Goal: Feedback & Contribution: Submit feedback/report problem

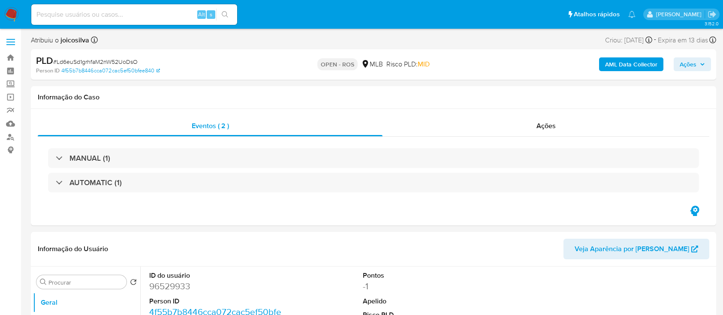
select select "10"
click at [504, 263] on div "Informação do Usuário Veja Aparência por Pessoa" at bounding box center [373, 249] width 685 height 35
click at [130, 60] on span "# Ld6euSd1grhfaM2nW52UoDsO" at bounding box center [95, 61] width 84 height 9
copy span "Ld6euSd1grhfaM2nW52UoDsO"
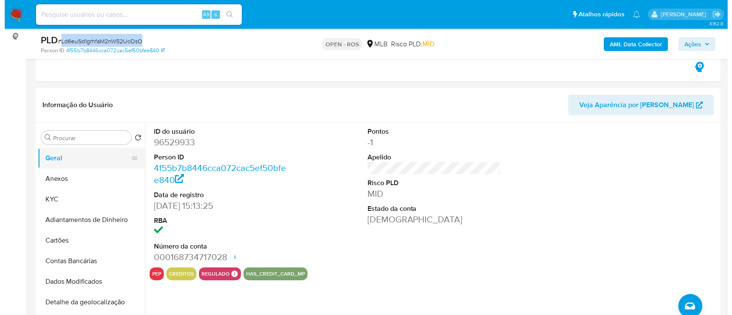
scroll to position [114, 0]
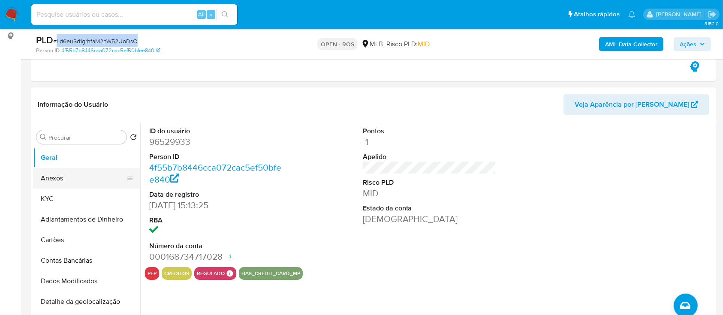
click at [65, 174] on button "Anexos" at bounding box center [83, 178] width 100 height 21
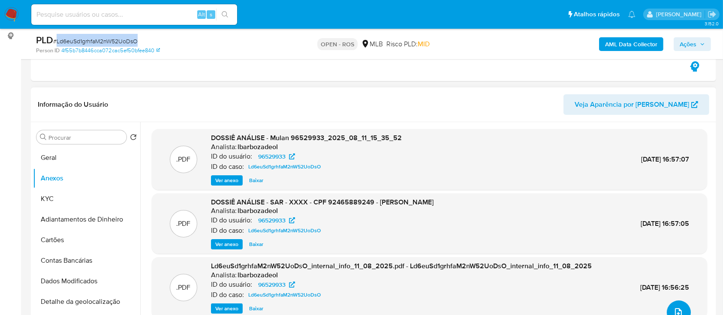
click at [675, 305] on button "upload-file" at bounding box center [679, 313] width 24 height 24
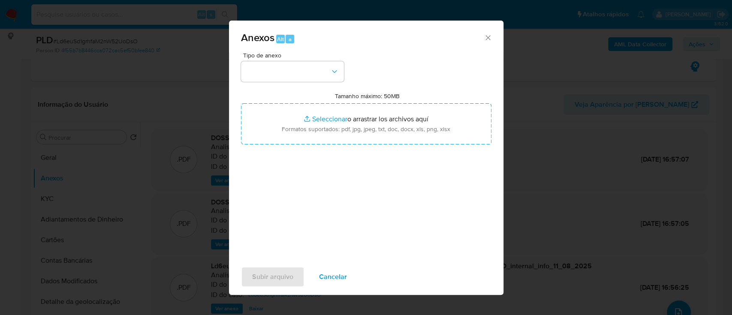
click at [313, 60] on div "Tipo de anexo" at bounding box center [292, 67] width 103 height 30
click at [325, 74] on button "button" at bounding box center [292, 71] width 103 height 21
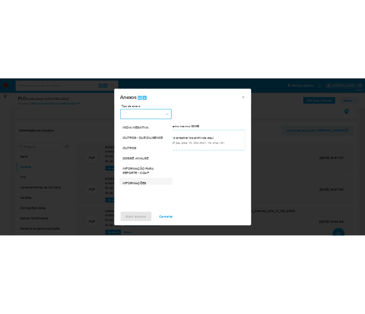
scroll to position [132, 0]
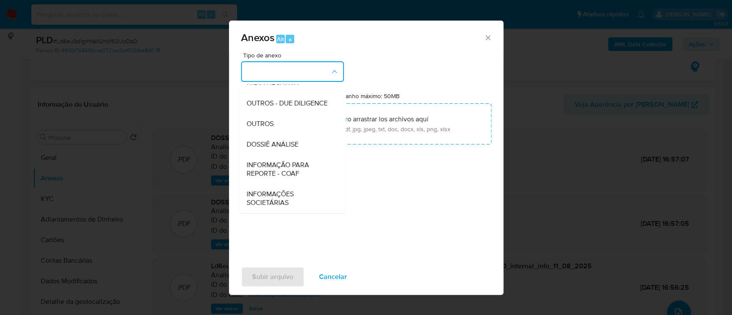
click at [294, 173] on span "INFORMAÇÃO PARA REPORTE - COAF" at bounding box center [289, 169] width 87 height 17
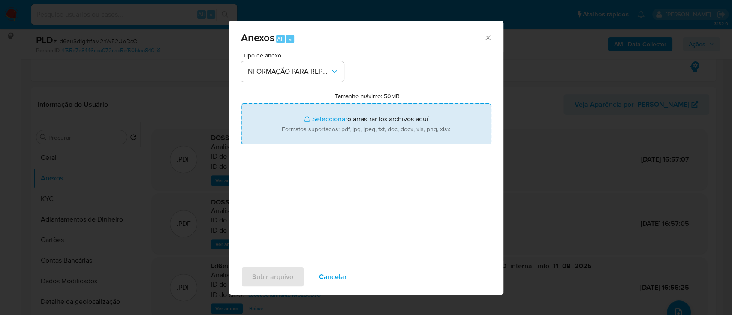
type input "C:\fakepath\SAR - Ld6euSd1grhfaM2nW52UoDsO - CPF 92465889249 - PRISCILA GASPARE…"
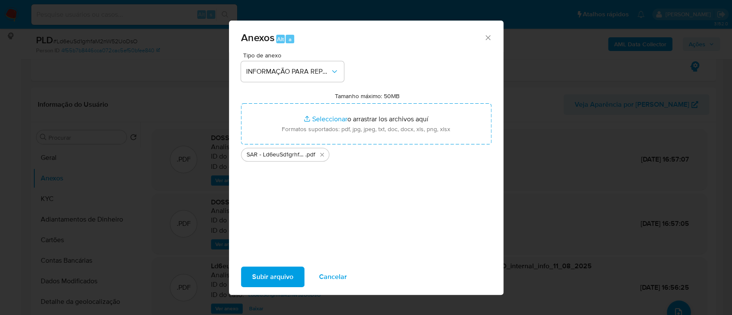
click at [279, 275] on span "Subir arquivo" at bounding box center [272, 277] width 41 height 19
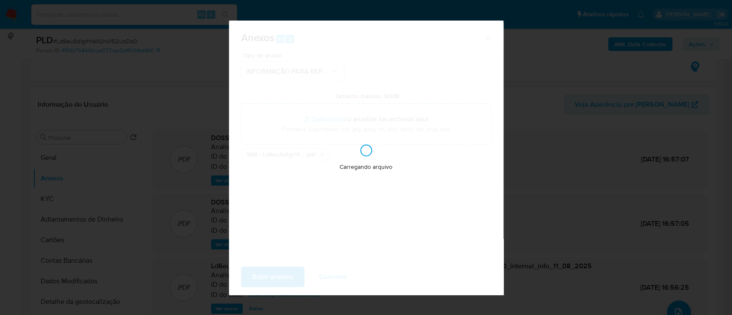
click at [278, 278] on div "Carregando arquivo" at bounding box center [366, 158] width 274 height 274
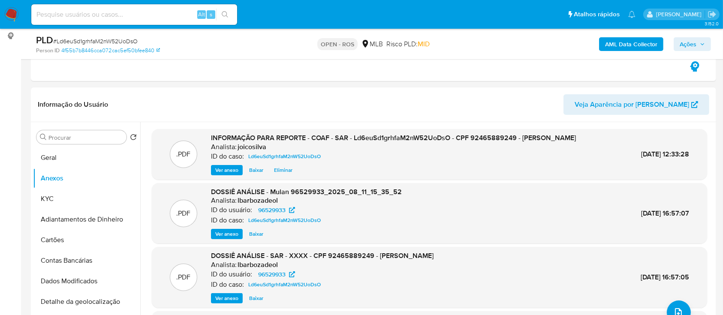
drag, startPoint x: 696, startPoint y: 46, endPoint x: 689, endPoint y: 48, distance: 7.1
click at [696, 46] on span "Ações" at bounding box center [687, 44] width 17 height 14
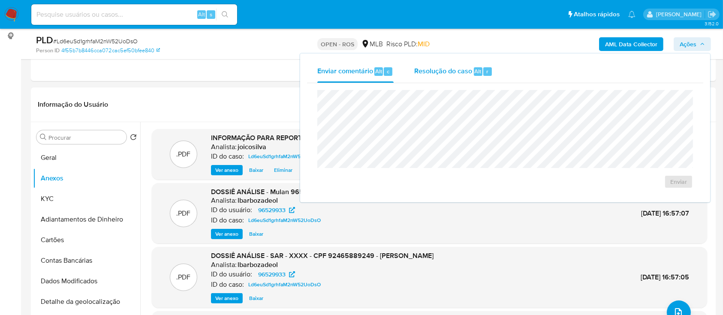
click at [430, 67] on span "Resolução do caso" at bounding box center [443, 71] width 58 height 10
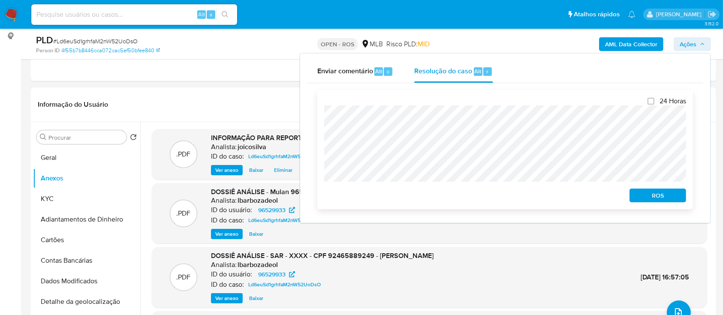
click at [664, 199] on span "ROS" at bounding box center [657, 195] width 45 height 12
click at [652, 198] on span "ROS" at bounding box center [657, 195] width 45 height 12
click at [661, 201] on span "ROS" at bounding box center [657, 195] width 45 height 12
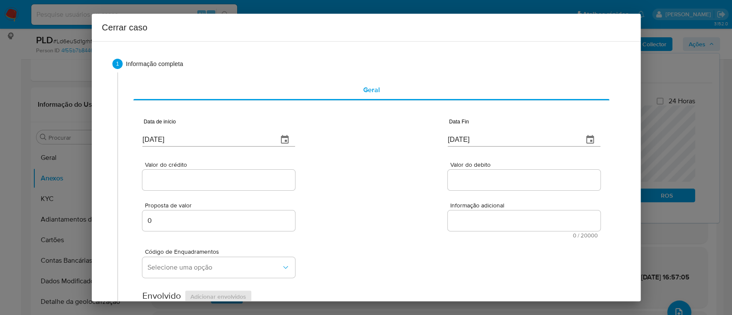
checkbox input "true"
type input "06/12/2024"
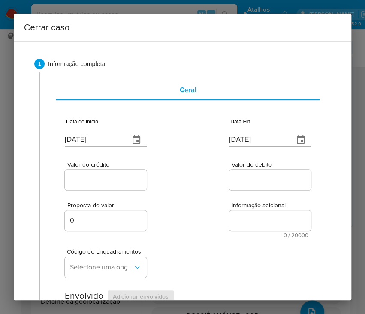
click at [96, 138] on input "13/08/2025" at bounding box center [94, 140] width 58 height 14
click at [96, 138] on input "[DATE]" at bounding box center [94, 140] width 58 height 14
paste input "02/06"
type input "02/06/2025"
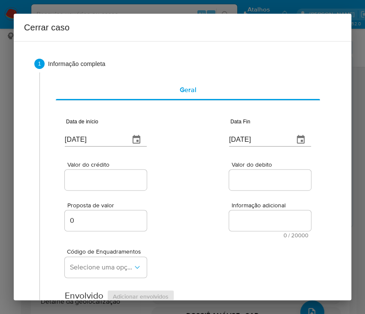
click at [149, 177] on div "Valor do crédito Valor do debito" at bounding box center [188, 171] width 246 height 41
click at [250, 140] on input "[DATE]" at bounding box center [258, 140] width 58 height 14
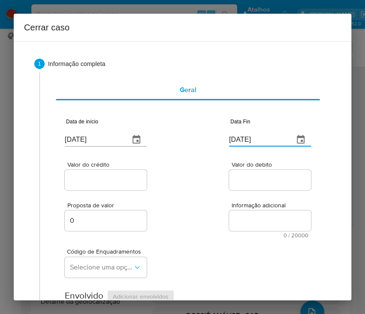
paste input "0"
type input "[DATE]"
drag, startPoint x: 250, startPoint y: 192, endPoint x: 110, endPoint y: 180, distance: 141.1
click at [249, 192] on div "Proposta de valor 0 Informação adicional 0 / 20000 20000 caracteres restantes" at bounding box center [188, 215] width 246 height 46
click at [106, 176] on input "Valor do crédito" at bounding box center [107, 179] width 84 height 11
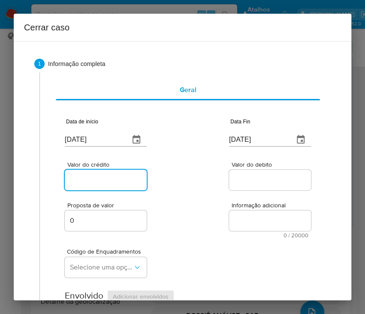
click at [113, 180] on input "Valor do crédito" at bounding box center [107, 179] width 84 height 11
paste input "R$332.571"
type input "R$332.571"
drag, startPoint x: 187, startPoint y: 198, endPoint x: 181, endPoint y: 203, distance: 7.6
click at [187, 198] on div "Proposta de valor 0 Informação adicional 0 / 20000 20000 caracteres restantes" at bounding box center [188, 215] width 246 height 46
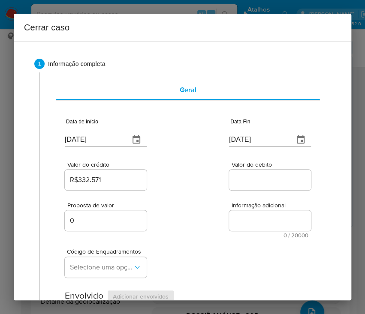
click at [259, 171] on div at bounding box center [270, 180] width 82 height 21
click at [257, 176] on input "Valor do debito" at bounding box center [271, 179] width 84 height 11
paste input "R$331.064"
type input "R$331.064"
drag, startPoint x: 213, startPoint y: 240, endPoint x: 197, endPoint y: 243, distance: 16.3
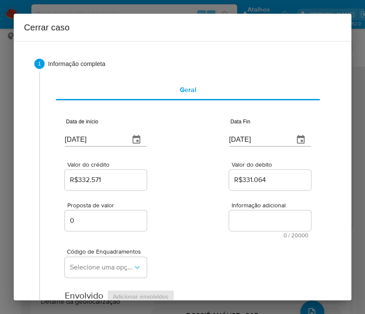
click at [208, 240] on div "Código de Enquadramentos Selecione uma opção" at bounding box center [188, 259] width 246 height 43
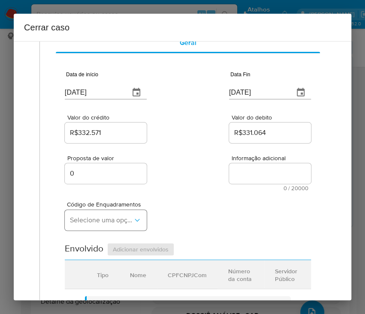
scroll to position [57, 0]
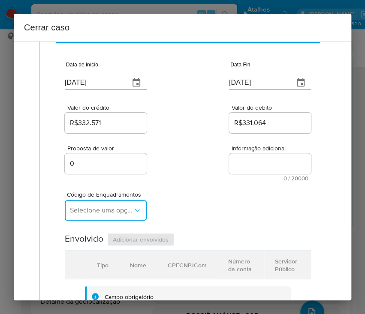
click at [79, 211] on span "Selecione uma opção" at bounding box center [101, 210] width 63 height 9
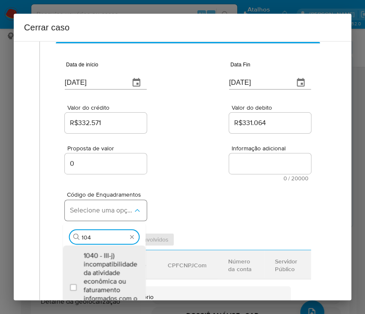
type input "1045"
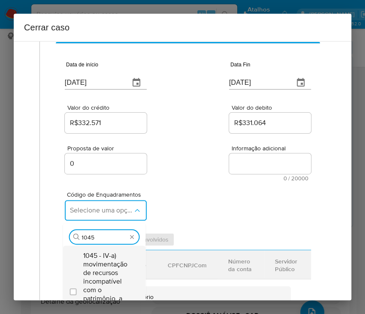
click at [105, 267] on span "1045 - IV-a) movimentação de recursos incompatível com o patrimônio, a atividad…" at bounding box center [108, 290] width 50 height 77
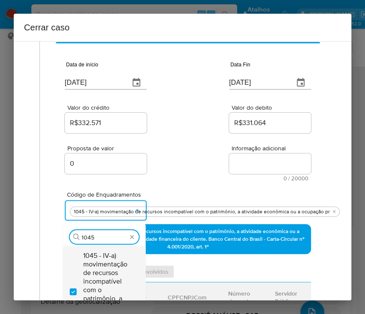
checkbox input "true"
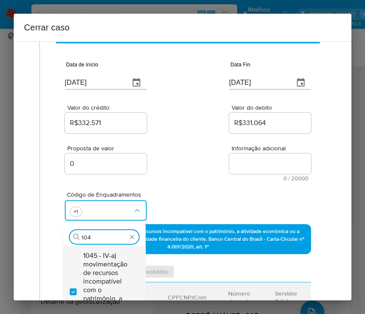
scroll to position [0, 0]
type input "1047"
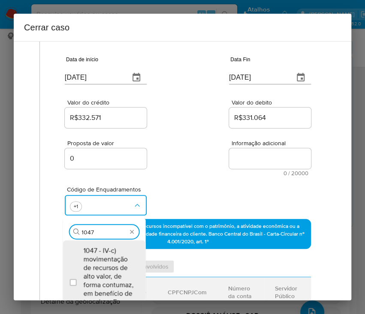
click at [103, 267] on span "1047 - IV-c) movimentação de recursos de alto valor, de forma contumaz, em bene…" at bounding box center [108, 280] width 50 height 69
checkbox input "true"
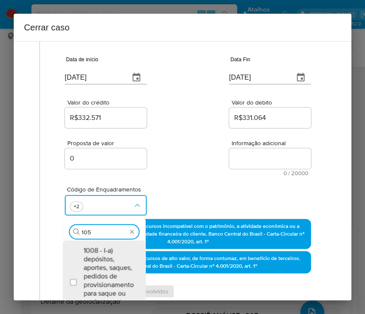
scroll to position [71, 0]
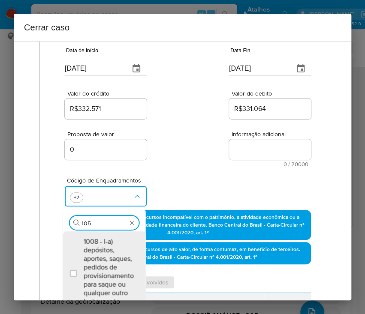
type input "1055"
click at [103, 267] on span "1055 - IV-k) recebimento de recursos com imediata compra de instrumentos para a…" at bounding box center [108, 271] width 50 height 69
checkbox input "true"
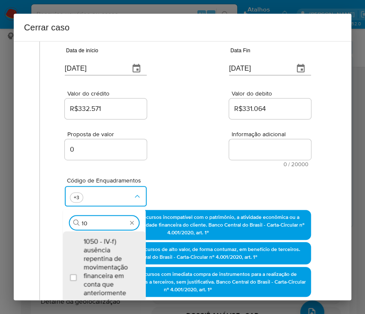
scroll to position [0, 0]
type input "1"
type input "iv-p"
click at [98, 262] on span "1060 - IV-p) pagamentos ou transferências por pessoa jurídica para fornecedor d…" at bounding box center [108, 271] width 50 height 69
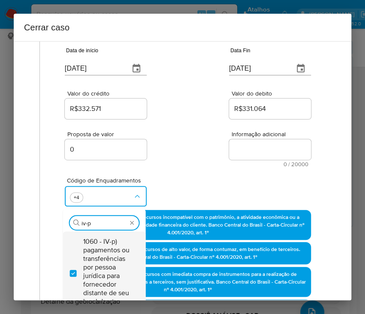
checkbox input "true"
type input "i"
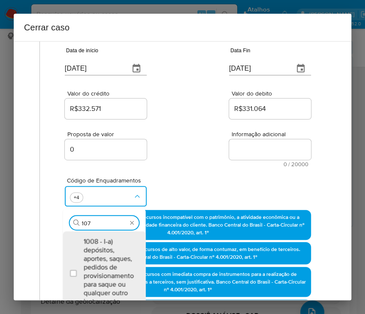
scroll to position [79, 0]
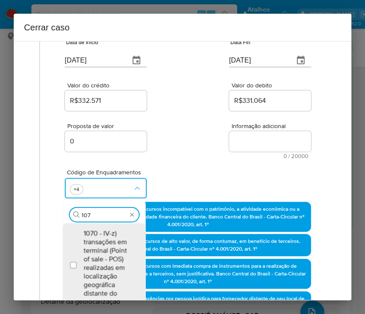
type input "1074"
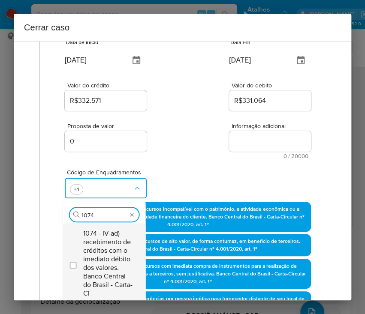
click at [103, 255] on span "1074 - IV-ad) recebimento de créditos com o imediato débito dos valores. Banco …" at bounding box center [108, 263] width 50 height 69
checkbox input "true"
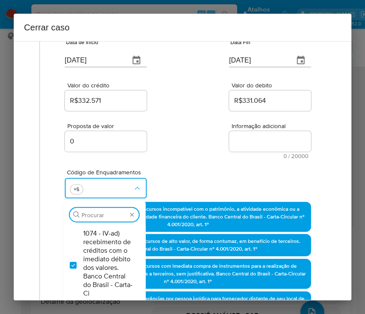
click at [210, 165] on div "Código de Enquadramentos Procurar 1074 - IV-ad) recebimento de créditos com o i…" at bounding box center [188, 180] width 246 height 43
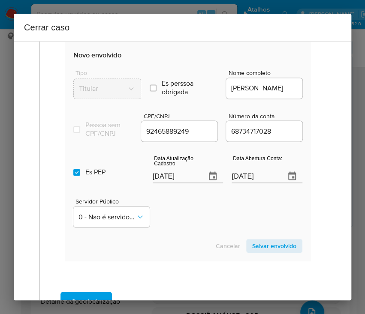
scroll to position [480, 0]
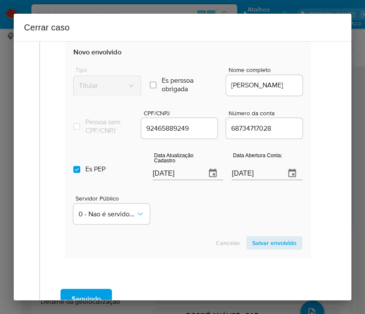
click at [155, 179] on input "[DATE]" at bounding box center [176, 173] width 47 height 14
paste input "01/04"
type input "01/04/2025"
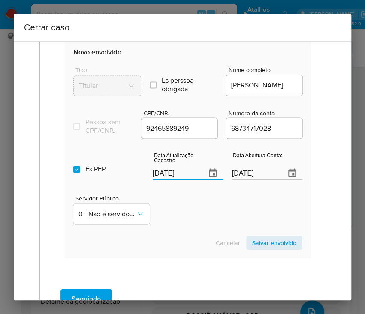
click at [199, 213] on div "Servidor Público 0 - Nao é servidor/Nao possui informacao" at bounding box center [187, 206] width 229 height 43
click at [78, 173] on input "Es PEP isPEP" at bounding box center [76, 169] width 7 height 7
checkbox input "false"
click at [119, 216] on span "0 - Nao é servidor/Nao possui informacao" at bounding box center [106, 214] width 57 height 9
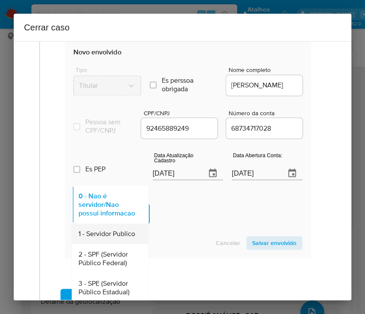
click at [117, 238] on span "1 - Servidor Publico" at bounding box center [106, 233] width 57 height 9
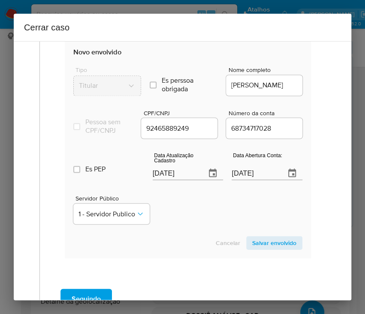
click at [251, 177] on input "06/12/2024" at bounding box center [254, 173] width 47 height 14
click at [232, 212] on div "Servidor Público 1 - Servidor Publico" at bounding box center [187, 206] width 229 height 43
click at [255, 249] on span "Salvar envolvido" at bounding box center [274, 243] width 44 height 12
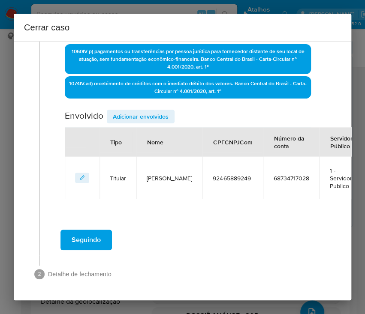
scroll to position [333, 0]
click at [142, 111] on span "Adicionar envolvidos" at bounding box center [141, 117] width 56 height 12
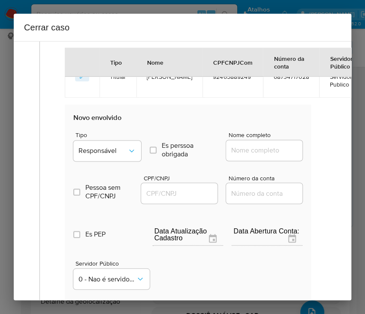
scroll to position [505, 0]
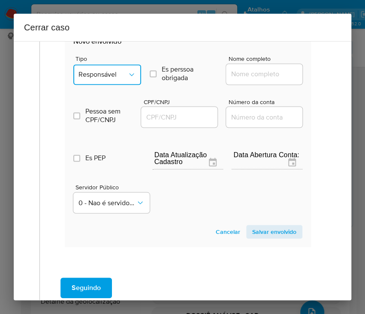
click at [115, 74] on span "Responsável" at bounding box center [102, 74] width 49 height 9
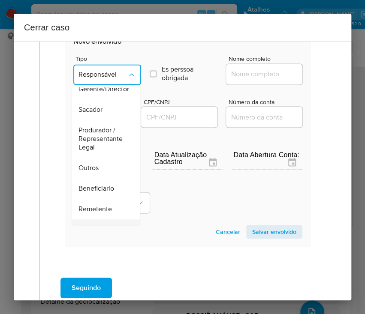
scroll to position [153, 0]
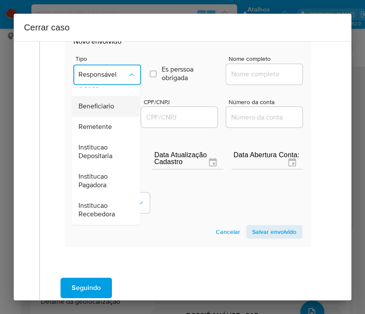
click at [106, 102] on span "Beneficiario" at bounding box center [96, 106] width 36 height 9
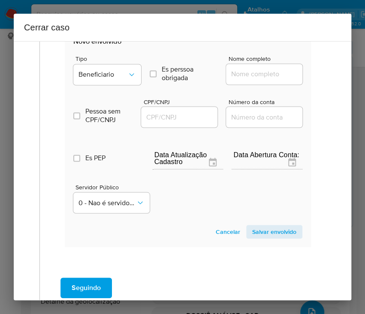
drag, startPoint x: 244, startPoint y: 69, endPoint x: 258, endPoint y: 77, distance: 16.3
click at [245, 69] on input "Nome completo" at bounding box center [268, 74] width 84 height 11
paste input "Raimundo Da Silva Saraiva Guedes, 65035097234"
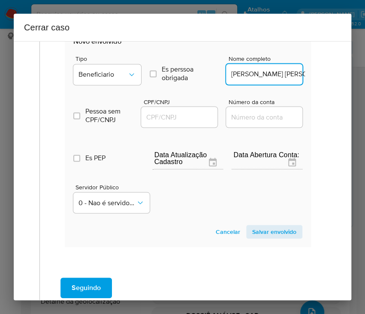
scroll to position [0, 80]
drag, startPoint x: 250, startPoint y: 76, endPoint x: 311, endPoint y: 76, distance: 60.9
type input "Raimundo Da Silva Saraiva Guedes"
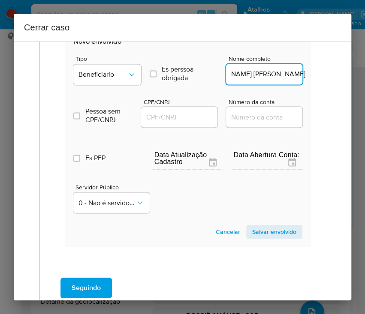
drag, startPoint x: 188, startPoint y: 115, endPoint x: 199, endPoint y: 115, distance: 11.1
click at [189, 115] on input "CPF/CNPJ" at bounding box center [183, 116] width 84 height 11
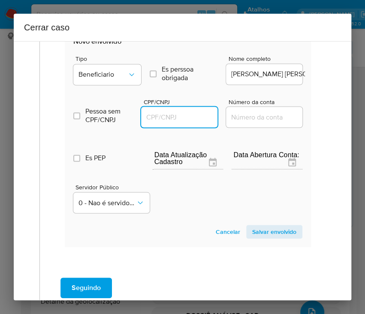
paste input "65035097234"
type input "65035097234"
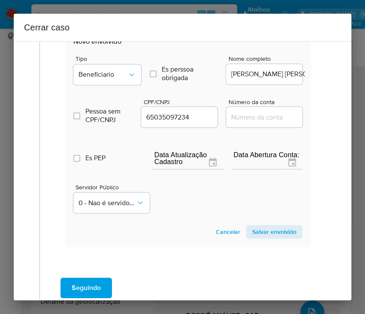
click at [259, 231] on span "Salvar envolvido" at bounding box center [274, 232] width 44 height 12
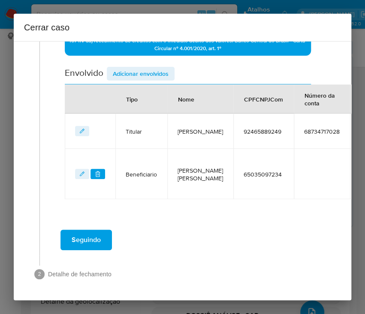
click at [162, 68] on span "Adicionar envolvidos" at bounding box center [141, 74] width 56 height 12
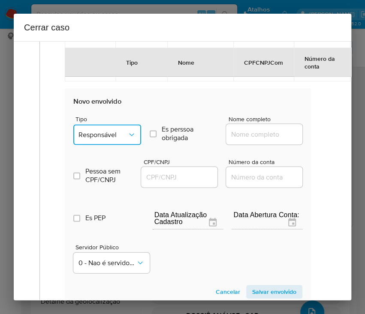
click at [119, 124] on button "Responsável" at bounding box center [107, 134] width 68 height 21
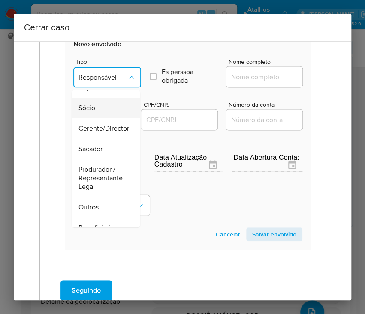
scroll to position [57, 0]
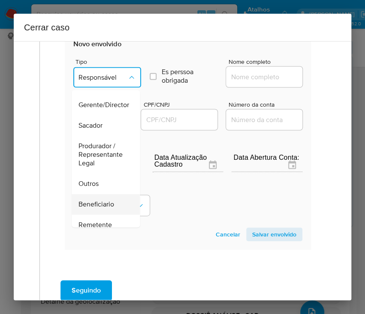
click at [108, 200] on span "Beneficiario" at bounding box center [96, 204] width 36 height 9
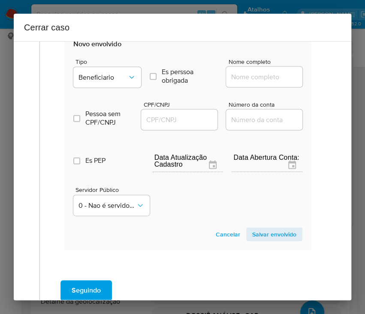
click at [253, 71] on input "Nome completo" at bounding box center [268, 76] width 84 height 11
paste input "Joao Paulo Guedes Saraiva Ltda, 37505970000159"
click at [237, 81] on div "Joao Paulo Guedes Saraiva Ltda, 37505970000159" at bounding box center [264, 76] width 76 height 21
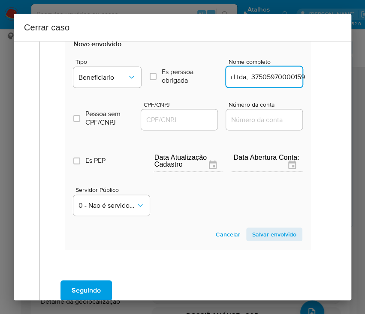
drag, startPoint x: 262, startPoint y: 78, endPoint x: 315, endPoint y: 77, distance: 52.3
click at [252, 73] on input "Joao Paulo Guedes Saraiva Ltda, 37505970000159" at bounding box center [268, 76] width 84 height 11
drag, startPoint x: 237, startPoint y: 76, endPoint x: 313, endPoint y: 78, distance: 75.5
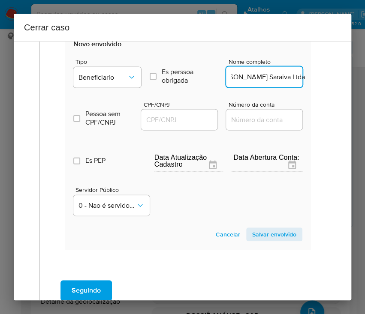
scroll to position [0, 23]
type input "Joao Paulo Guedes Saraiva Ltda"
click at [195, 117] on input "CPF/CNPJ" at bounding box center [183, 119] width 84 height 11
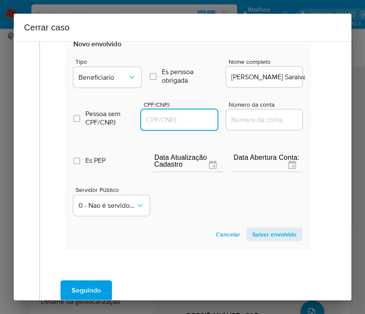
paste input "37505970000159"
type input "37505970000159"
click at [261, 232] on span "Salvar envolvido" at bounding box center [274, 234] width 44 height 12
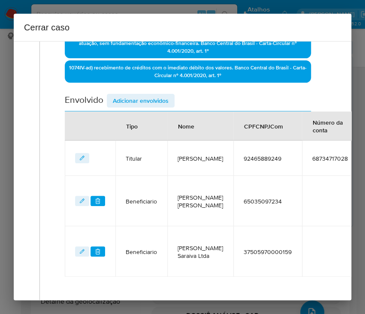
scroll to position [255, 0]
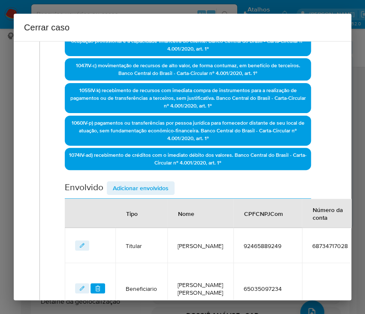
click at [153, 183] on span "Adicionar envolvidos" at bounding box center [141, 188] width 56 height 12
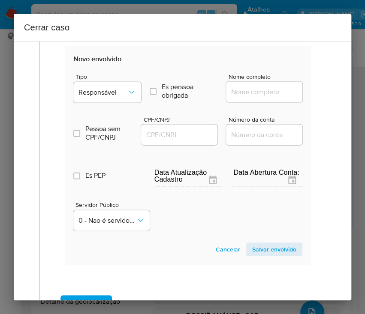
scroll to position [598, 0]
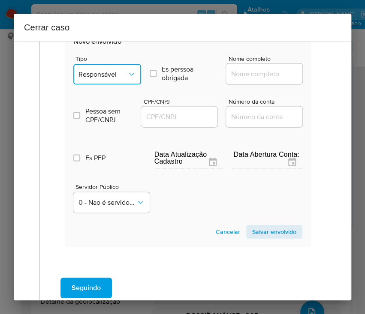
click at [101, 77] on button "Responsável" at bounding box center [107, 74] width 68 height 21
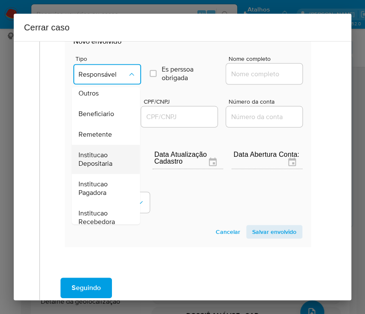
scroll to position [153, 0]
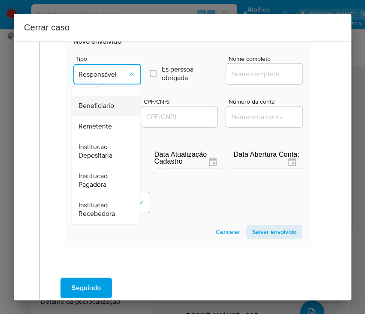
click at [99, 105] on span "Beneficiario" at bounding box center [96, 106] width 36 height 9
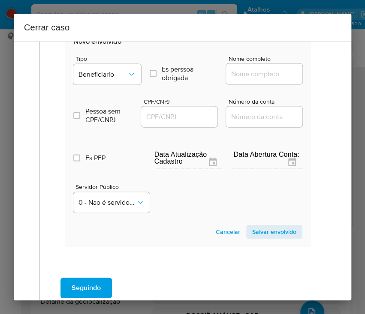
click at [233, 72] on input "Nome completo" at bounding box center [268, 74] width 84 height 11
paste input "Rubilei Matias Melato, 01413925251"
drag, startPoint x: 255, startPoint y: 74, endPoint x: 326, endPoint y: 81, distance: 71.9
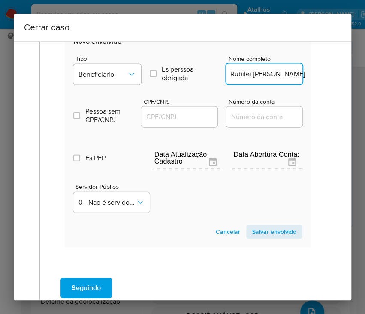
scroll to position [0, 0]
type input "Rubilei Matias Melato"
click at [186, 115] on input "CPF/CNPJ" at bounding box center [183, 116] width 84 height 11
paste input "01413925251"
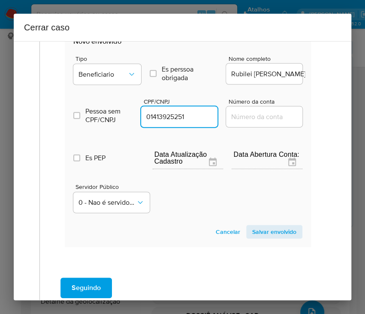
type input "1413925251"
click at [274, 232] on span "Salvar envolvido" at bounding box center [274, 232] width 44 height 12
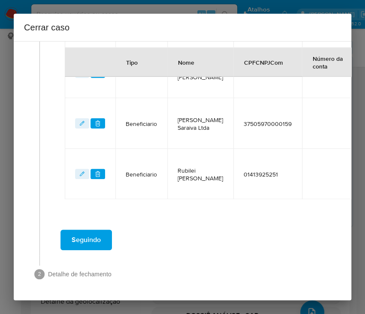
scroll to position [420, 0]
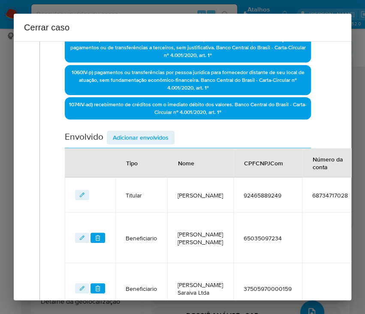
click at [156, 132] on span "Adicionar envolvidos" at bounding box center [141, 138] width 56 height 12
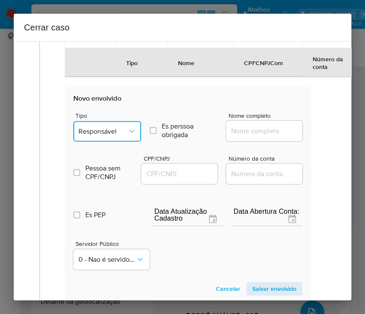
click at [104, 121] on button "Responsável" at bounding box center [107, 131] width 68 height 21
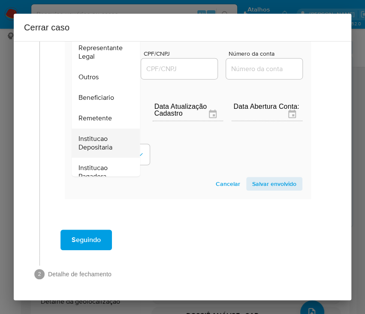
scroll to position [114, 0]
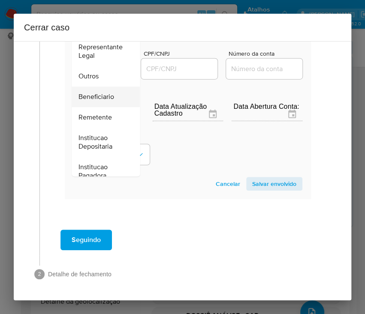
click at [109, 93] on span "Beneficiario" at bounding box center [96, 97] width 36 height 9
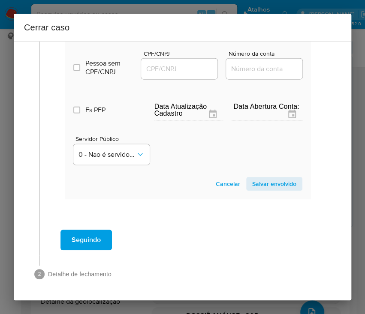
scroll to position [555, 0]
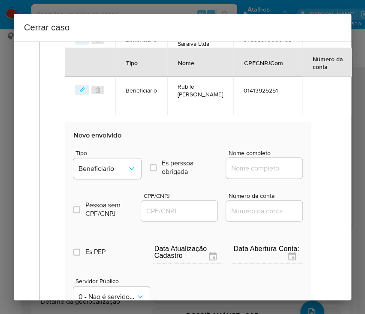
click at [266, 165] on input "Nome completo" at bounding box center [268, 167] width 84 height 11
paste input "Maria Conceicao Da Silva, 70040886263"
drag, startPoint x: 250, startPoint y: 166, endPoint x: 295, endPoint y: 168, distance: 45.1
click at [296, 167] on input "Maria Conceicao Da Silva, 70040886263" at bounding box center [268, 167] width 84 height 11
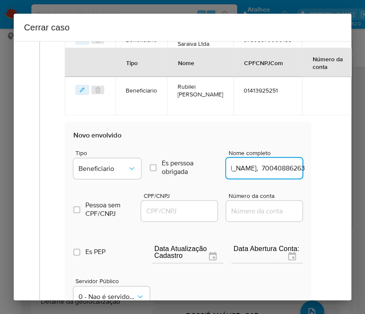
click at [260, 171] on input "Maria Conceicao Da Silva, 70040886263" at bounding box center [268, 167] width 84 height 11
drag, startPoint x: 249, startPoint y: 170, endPoint x: 309, endPoint y: 169, distance: 59.6
type input "Maria Conceicao Da Silva"
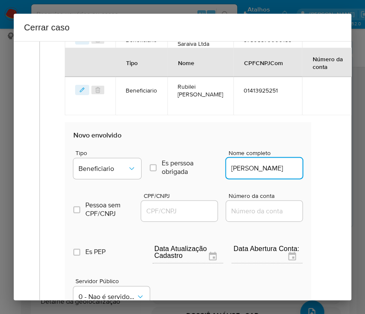
click at [180, 211] on input "CPF/CNPJ" at bounding box center [183, 210] width 84 height 11
paste input "70040886263"
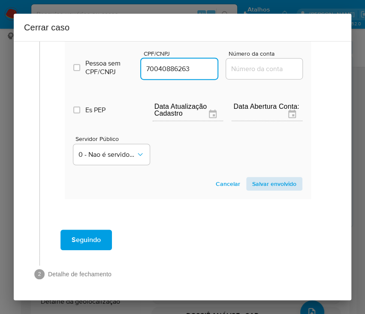
type input "70040886263"
click at [262, 178] on span "Salvar envolvido" at bounding box center [274, 184] width 44 height 12
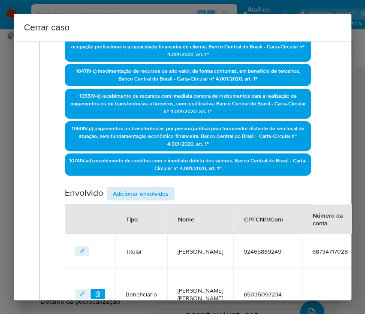
scroll to position [242, 0]
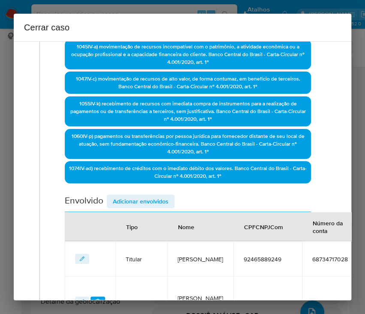
click at [160, 200] on span "Adicionar envolvidos" at bounding box center [141, 201] width 56 height 12
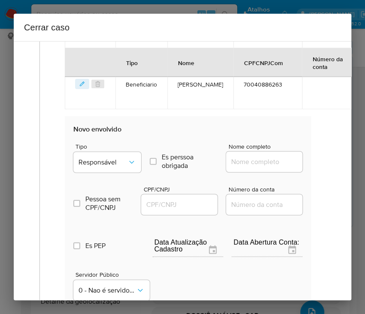
scroll to position [699, 0]
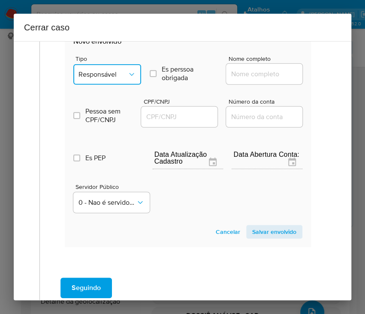
click at [117, 76] on span "Responsável" at bounding box center [102, 74] width 49 height 9
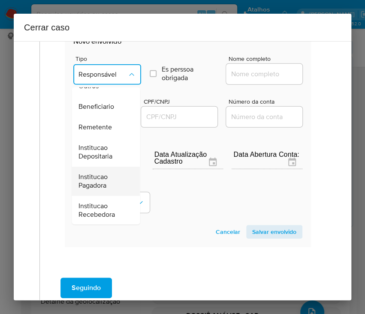
scroll to position [754, 0]
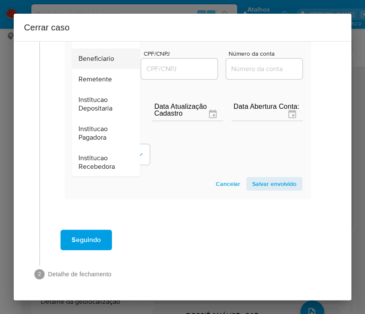
click at [89, 54] on span "Beneficiario" at bounding box center [96, 58] width 36 height 9
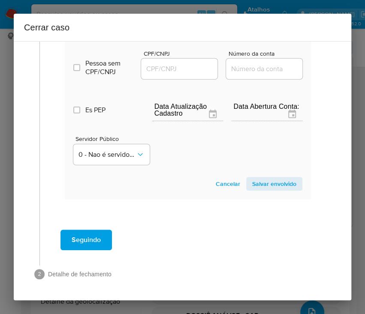
scroll to position [605, 0]
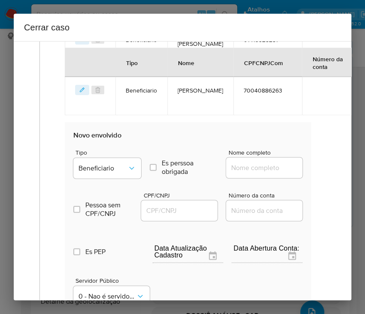
click at [256, 163] on input "Nome completo" at bounding box center [268, 167] width 84 height 11
paste input "Gilber Reis Froes, 21869930000156"
drag, startPoint x: 240, startPoint y: 166, endPoint x: 317, endPoint y: 166, distance: 77.6
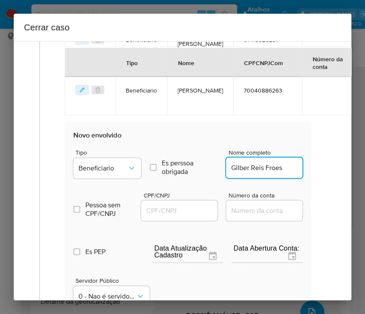
scroll to position [0, 0]
type input "Gilber Reis Froes"
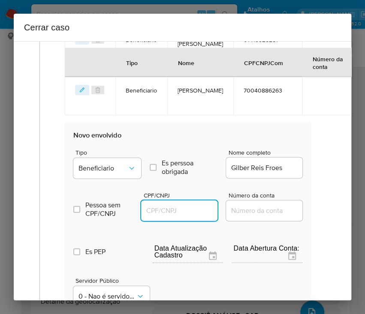
click at [189, 206] on input "CPF/CNPJ" at bounding box center [183, 210] width 84 height 11
paste input "21869930000156"
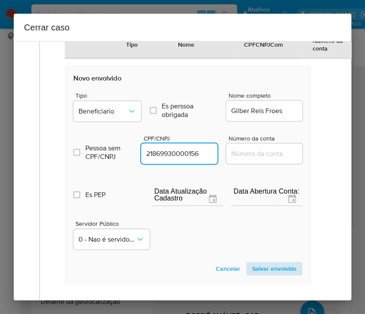
type input "21869930000156"
click at [252, 263] on span "Salvar envolvido" at bounding box center [274, 269] width 44 height 12
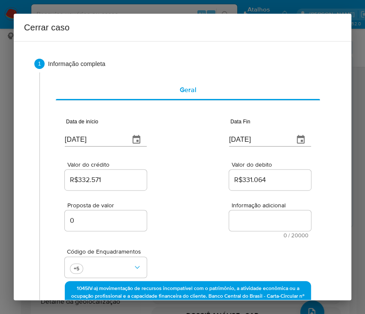
drag, startPoint x: 236, startPoint y: 243, endPoint x: 241, endPoint y: 221, distance: 22.5
click at [236, 242] on div "Código de Enquadramentos +5" at bounding box center [188, 259] width 246 height 43
click at [241, 220] on textarea "Informação adicional" at bounding box center [270, 220] width 82 height 21
paste textarea "Informações do Cliente Priscila Gasparetto, CPF 92465889249, 37 anos, residente…"
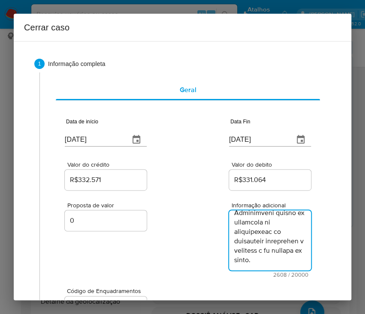
type textarea "Informações do Cliente Priscila Gasparetto, CPF 92465889249, 37 anos, residente…"
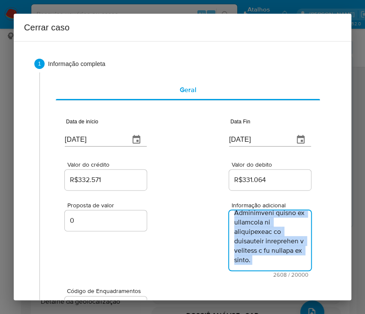
click at [192, 265] on div "Proposta de valor 0 Informação adicional 2608 / 20000 17392 caracteres restantes" at bounding box center [188, 235] width 246 height 86
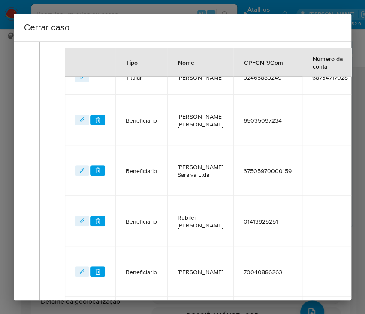
scroll to position [618, 0]
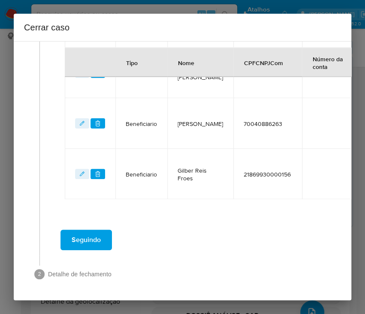
click at [105, 236] on button "Seguindo" at bounding box center [85, 240] width 51 height 21
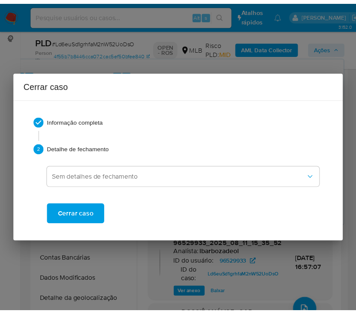
scroll to position [1709, 0]
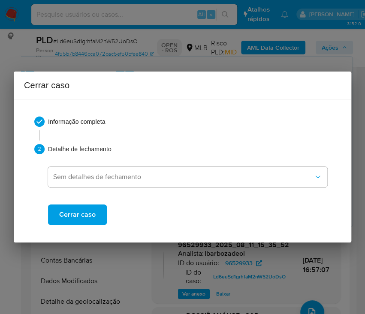
click at [87, 214] on span "Cerrar caso" at bounding box center [77, 214] width 36 height 19
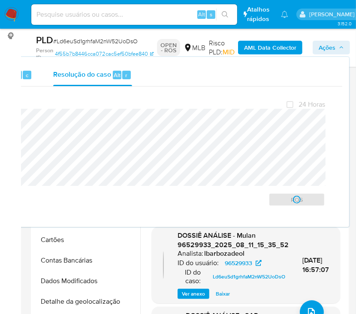
click at [78, 39] on span "# Ld6euSd1grhfaM2nW52UoDsO" at bounding box center [95, 41] width 84 height 9
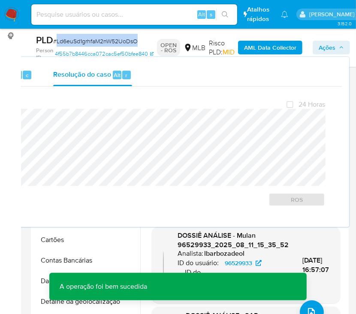
click at [78, 39] on span "# Ld6euSd1grhfaM2nW52UoDsO" at bounding box center [95, 41] width 84 height 9
copy span "Ld6euSd1grhfaM2nW52UoDsO"
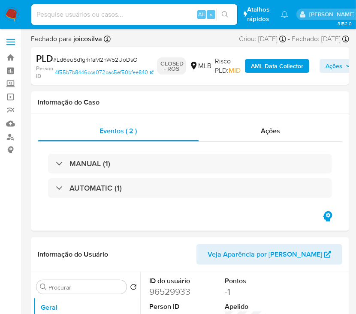
click at [5, 14] on img at bounding box center [11, 14] width 15 height 15
select select "10"
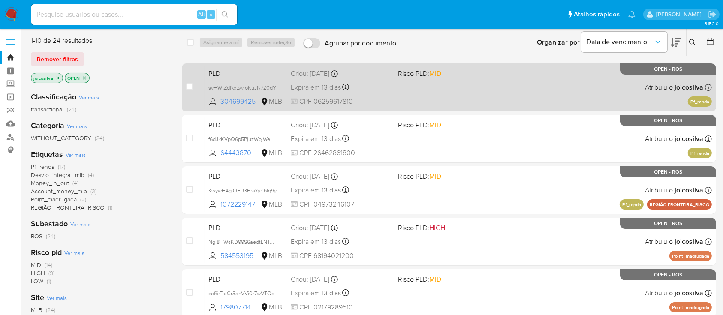
click at [457, 90] on div "PLD svHWtZdfkxLvyjoKuJN7Z0dY 304699425 MLB Risco PLD: MID Criou: 12/07/2025 Cri…" at bounding box center [458, 87] width 507 height 43
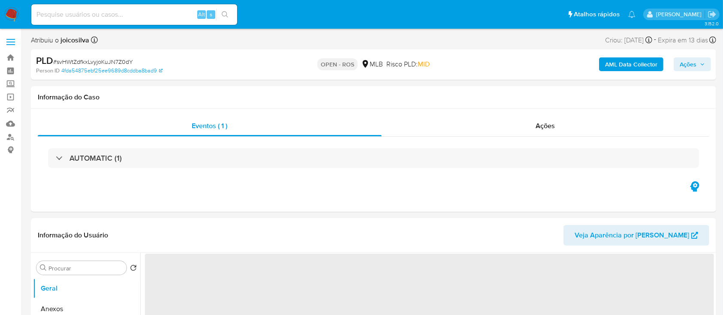
click at [126, 62] on span "# svHWtZdfkxLvyjoKuJN7Z0dY" at bounding box center [93, 61] width 80 height 9
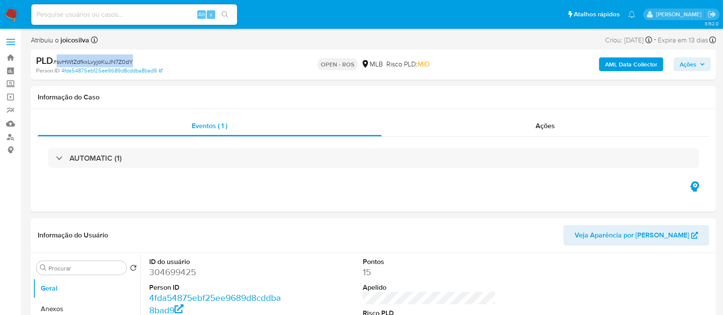
copy span "svHWtZdfkxLvyjoKuJN7Z0dY"
select select "10"
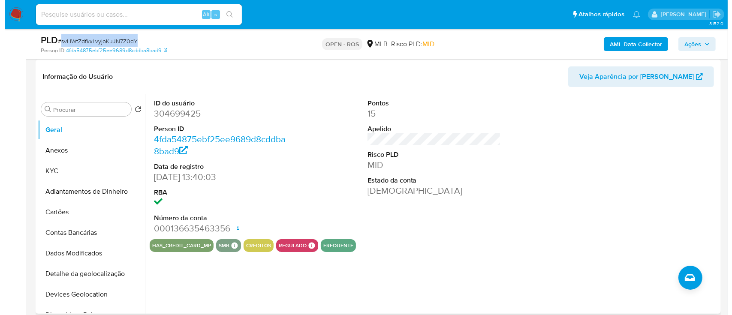
scroll to position [171, 0]
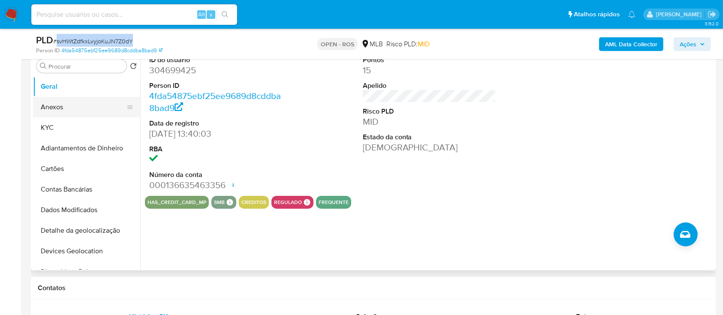
click at [80, 111] on button "Anexos" at bounding box center [83, 107] width 100 height 21
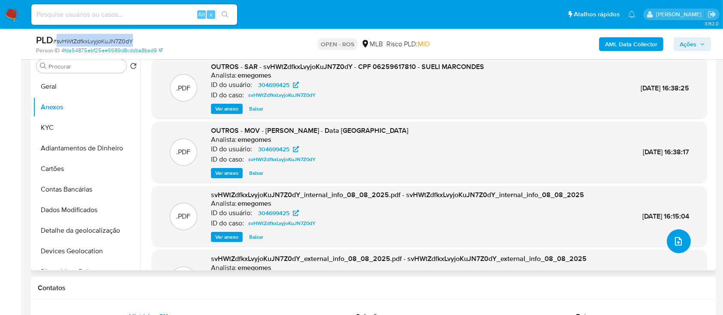
click at [682, 238] on button "upload-file" at bounding box center [679, 241] width 24 height 24
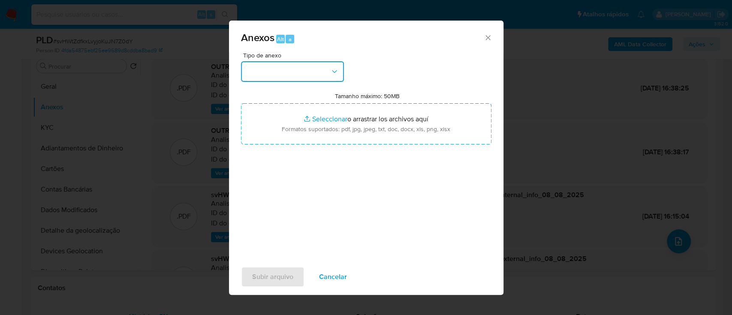
click at [310, 75] on button "button" at bounding box center [292, 71] width 103 height 21
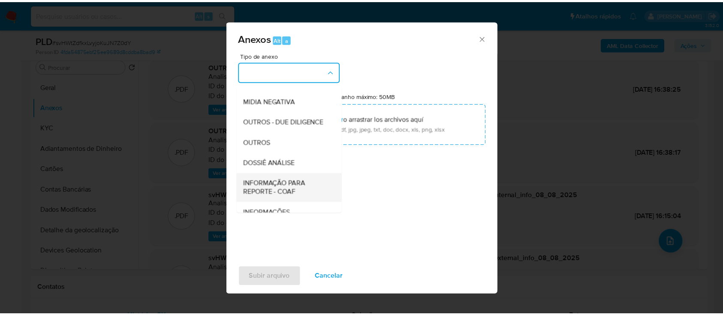
scroll to position [132, 0]
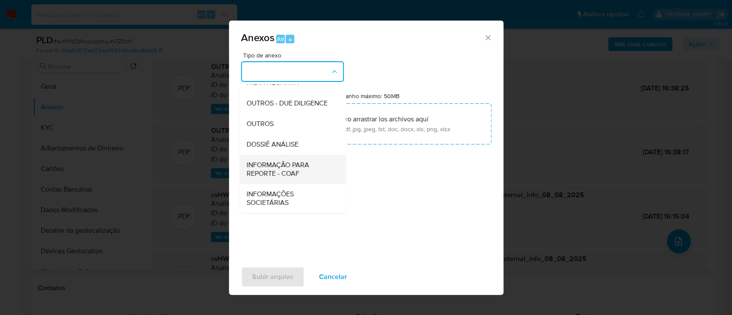
click at [294, 163] on span "INFORMAÇÃO PARA REPORTE - COAF" at bounding box center [289, 169] width 87 height 17
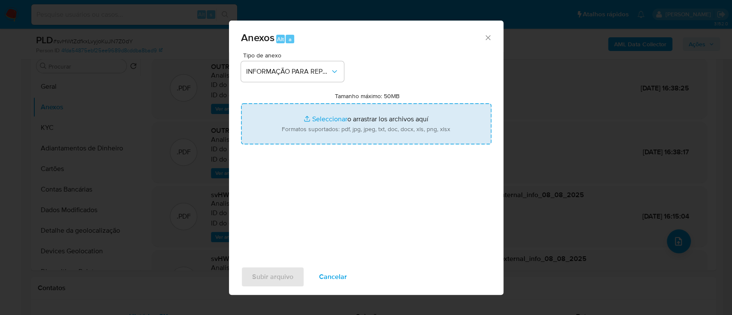
type input "C:\fakepath\SAR - svHWtZdfkxLvyjoKuJN7Z0dY - CPF 06259617810 - SUELI MARCONDES.…"
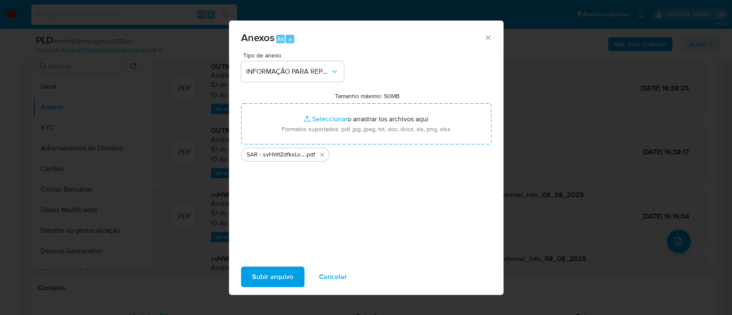
click at [250, 273] on button "Subir arquivo" at bounding box center [272, 277] width 63 height 21
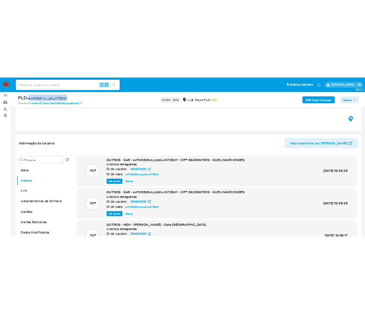
scroll to position [57, 0]
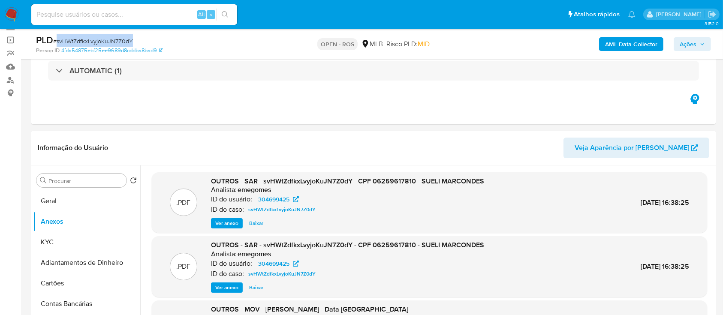
click at [685, 39] on span "Ações" at bounding box center [687, 44] width 17 height 14
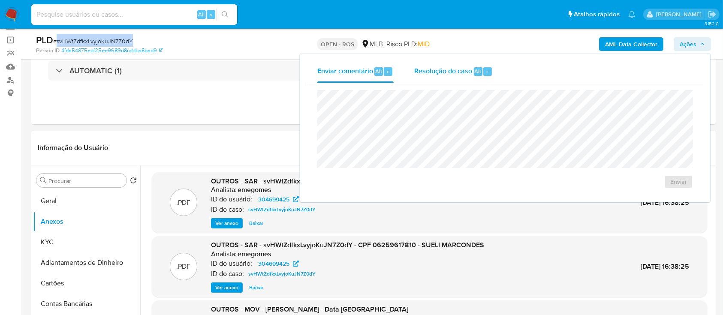
click at [431, 74] on span "Resolução do caso" at bounding box center [443, 71] width 58 height 10
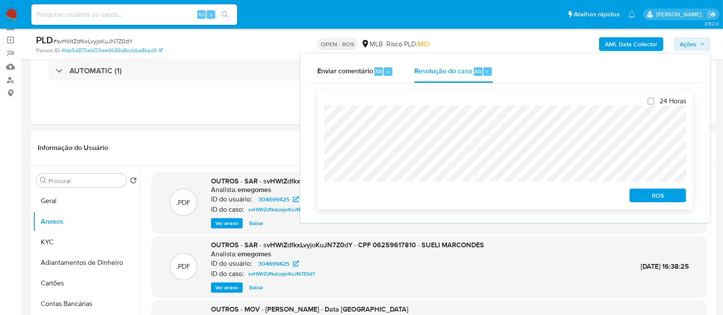
click at [319, 124] on div "24 Horas ROS" at bounding box center [505, 149] width 376 height 119
click at [638, 197] on span "ROS" at bounding box center [657, 195] width 45 height 12
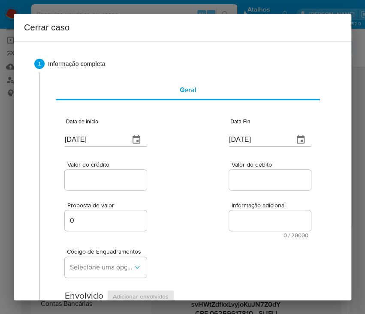
click at [107, 138] on input "[DATE]" at bounding box center [94, 140] width 58 height 14
click at [107, 139] on input "[DATE]" at bounding box center [94, 140] width 58 height 14
drag, startPoint x: 107, startPoint y: 139, endPoint x: 153, endPoint y: 174, distance: 58.1
click at [106, 139] on input "13/08/2025" at bounding box center [94, 140] width 58 height 14
paste input "01/06"
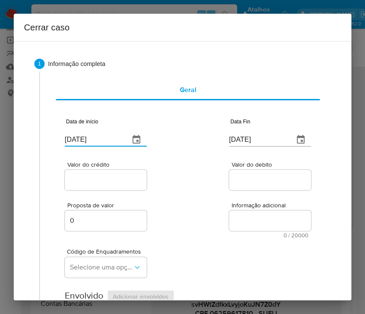
type input "01/06/2025"
click at [156, 177] on div "Valor do crédito Valor do debito" at bounding box center [188, 171] width 246 height 41
click at [250, 139] on input "13/08/2025" at bounding box center [258, 140] width 58 height 14
click at [249, 139] on input "13/08/2025" at bounding box center [258, 140] width 58 height 14
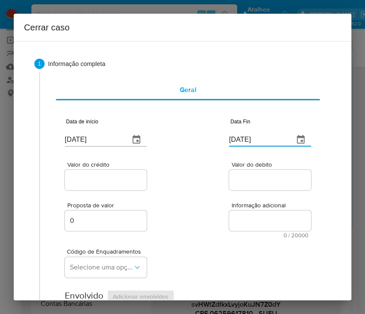
paste input "06"
click at [254, 173] on div at bounding box center [270, 180] width 82 height 21
click at [236, 132] on input "13/08/2006" at bounding box center [258, 135] width 58 height 14
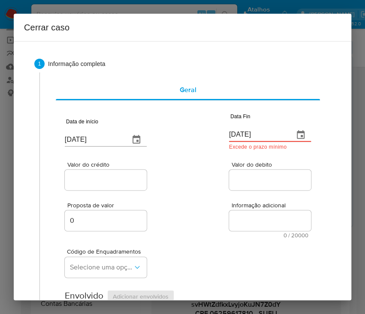
paste input "06/08/2025"
type input "06/08/2025"
click at [244, 175] on input "Valor do debito" at bounding box center [271, 179] width 84 height 11
click at [114, 169] on div "Valor do crédito" at bounding box center [106, 177] width 82 height 30
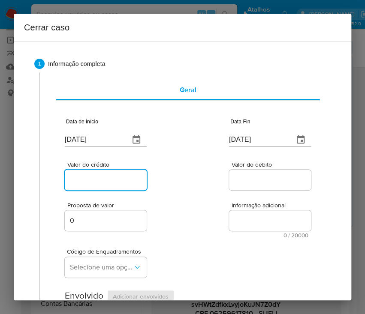
click at [106, 180] on input "Valor do crédito" at bounding box center [107, 179] width 84 height 11
click at [101, 186] on div at bounding box center [106, 180] width 82 height 21
click at [106, 179] on input "Valor do crédito" at bounding box center [107, 179] width 84 height 11
paste input "R$142.733"
type input "R$142.733"
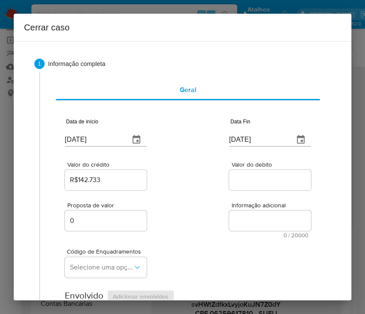
drag, startPoint x: 213, startPoint y: 220, endPoint x: 207, endPoint y: 224, distance: 7.1
click at [213, 220] on div "Proposta de valor 0 Informação adicional 0 / 20000 20000 caracteres restantes" at bounding box center [188, 215] width 246 height 46
click at [233, 185] on input "Valor do debito" at bounding box center [271, 179] width 84 height 11
paste input "R$140.882"
type input "R$140.882"
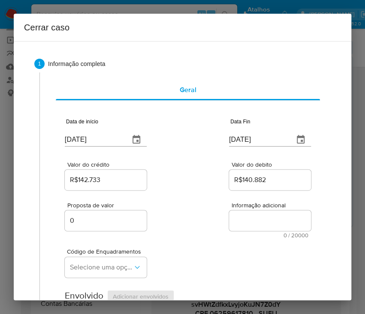
click at [211, 230] on div "Proposta de valor 0 Informação adicional 0 / 20000 20000 caracteres restantes" at bounding box center [188, 215] width 246 height 46
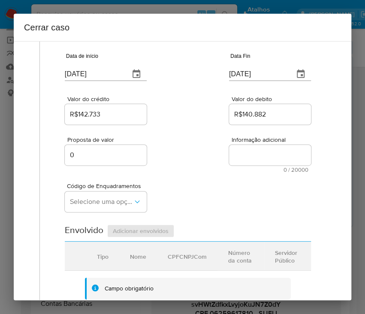
scroll to position [114, 0]
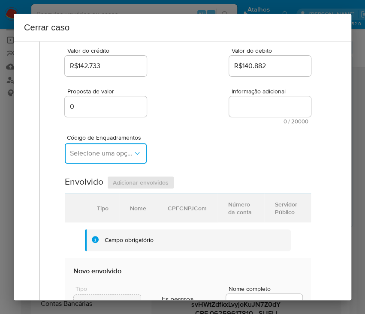
click at [83, 155] on span "Selecione uma opção" at bounding box center [101, 153] width 63 height 9
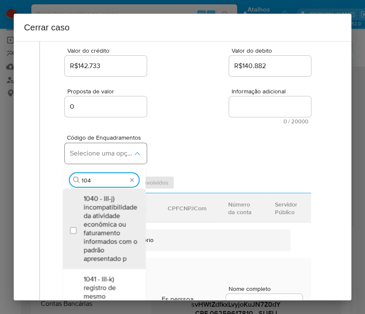
type input "1045"
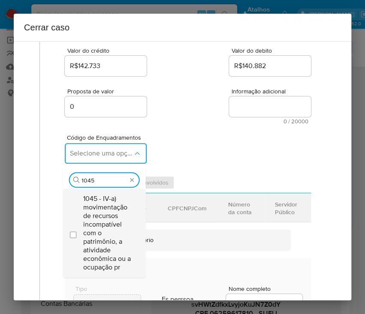
click at [101, 212] on span "1045 - IV-a) movimentação de recursos incompatível com o patrimônio, a atividad…" at bounding box center [108, 233] width 50 height 77
checkbox input "true"
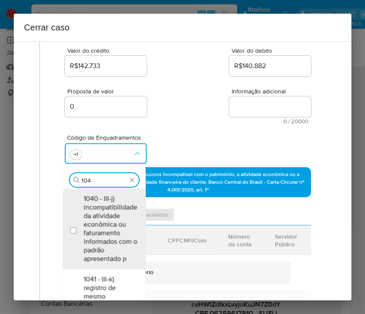
scroll to position [0, 0]
type input "1047"
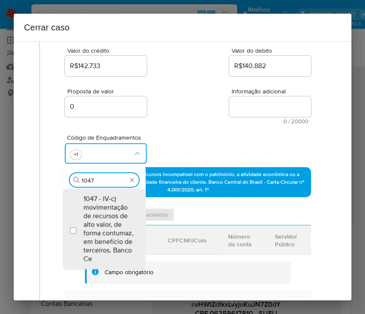
click at [99, 212] on span "1047 - IV-c) movimentação de recursos de alto valor, de forma contumaz, em bene…" at bounding box center [108, 229] width 50 height 69
checkbox input "true"
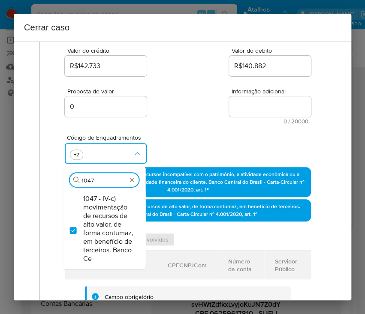
click at [154, 126] on div "Código de Enquadramentos Procurar 1047 1047 - IV-c) movimentação de recursos de…" at bounding box center [188, 145] width 246 height 43
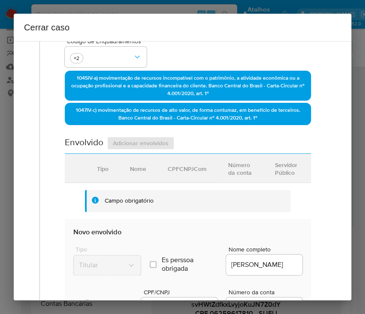
scroll to position [400, 0]
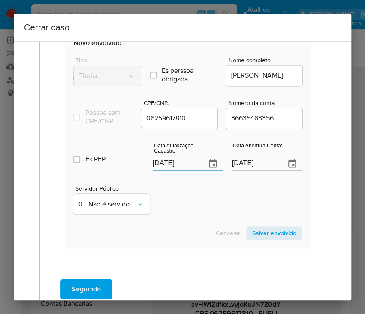
click at [164, 168] on input "[DATE]" at bounding box center [176, 164] width 47 height 14
paste input "20/05"
type input "20/05/2025"
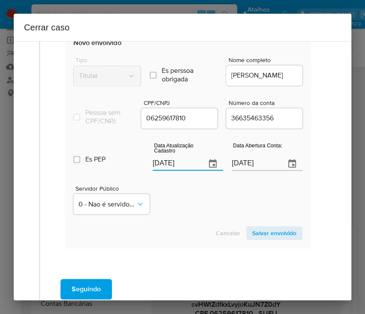
click at [204, 215] on div "Servidor Público 0 - Nao é servidor/Nao possui informacao" at bounding box center [187, 196] width 229 height 43
click at [240, 169] on input "31/10/2023" at bounding box center [254, 164] width 47 height 14
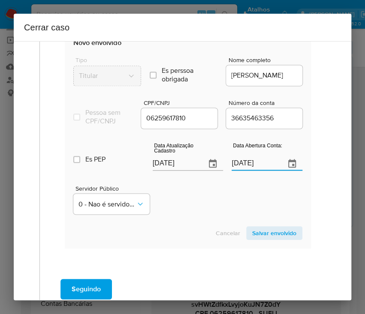
paste input "text"
type input "31/10/2023"
click at [215, 198] on div "Servidor Público 0 - Nao é servidor/Nao possui informacao" at bounding box center [187, 196] width 229 height 43
click at [258, 238] on span "Salvar envolvido" at bounding box center [274, 233] width 44 height 12
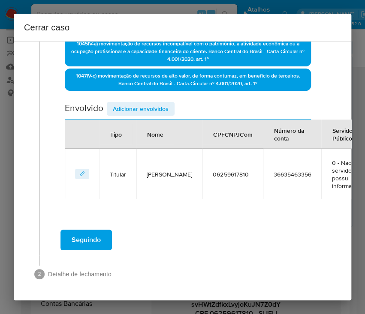
scroll to position [252, 0]
click at [131, 103] on span "Adicionar envolvidos" at bounding box center [141, 109] width 56 height 12
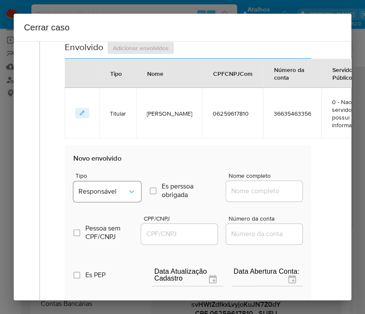
scroll to position [367, 0]
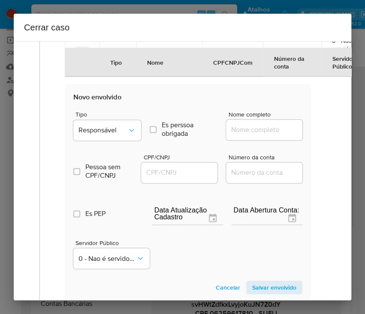
drag, startPoint x: 105, startPoint y: 119, endPoint x: 105, endPoint y: 132, distance: 13.3
click at [105, 119] on div "Tipo Responsável" at bounding box center [107, 127] width 68 height 33
click at [106, 132] on span "Responsável" at bounding box center [102, 130] width 49 height 9
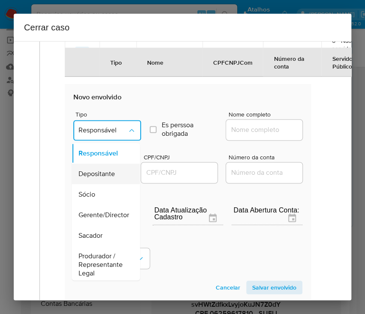
scroll to position [114, 0]
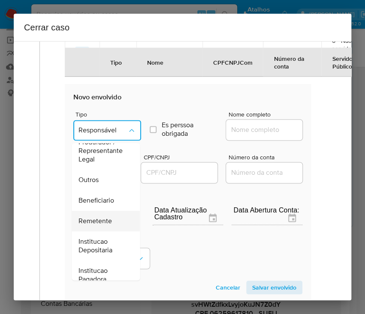
click at [99, 220] on span "Remetente" at bounding box center [94, 221] width 33 height 9
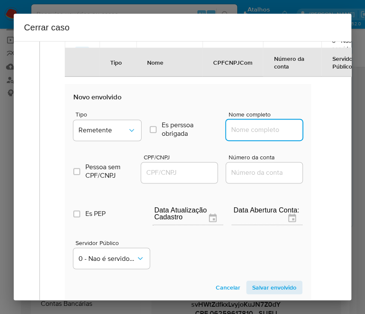
drag, startPoint x: 243, startPoint y: 125, endPoint x: 250, endPoint y: 129, distance: 8.3
click at [243, 125] on input "Nome completo" at bounding box center [268, 129] width 84 height 11
paste input "PIXBET SOLUCOES TECNOLOGICAS LTDA, 40633348000130"
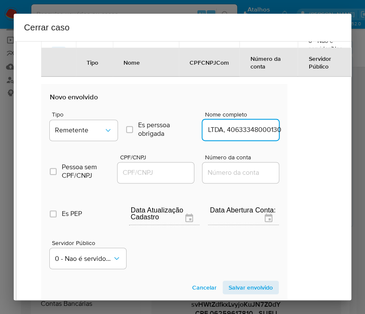
drag, startPoint x: 240, startPoint y: 134, endPoint x: 352, endPoint y: 146, distance: 112.1
click at [353, 136] on div "Cerrar caso 1 Informação completa Geral Data de início 01/06/2025 Data Fin 06/0…" at bounding box center [182, 157] width 365 height 314
type input "PIXBET SOLUCOES TECNOLOGICAS LTDA"
click at [160, 175] on input "CPF/CNPJ" at bounding box center [159, 172] width 84 height 11
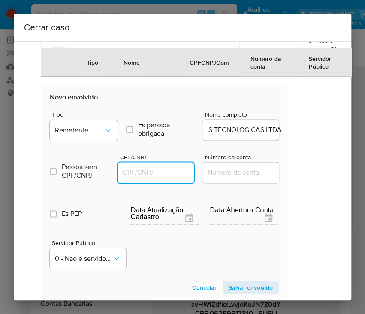
scroll to position [0, 0]
paste input "40633348000130"
type input "40633348000130"
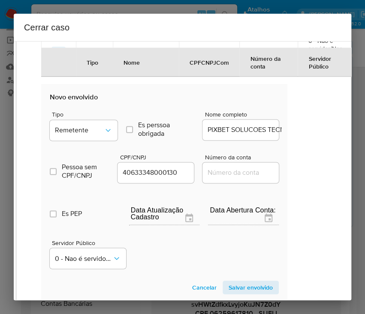
click at [228, 283] on span "Salvar envolvido" at bounding box center [250, 288] width 44 height 12
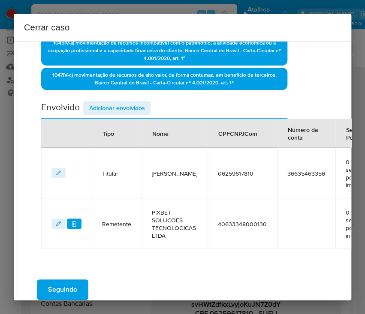
click at [133, 103] on span "Adicionar envolvidos" at bounding box center [117, 108] width 56 height 12
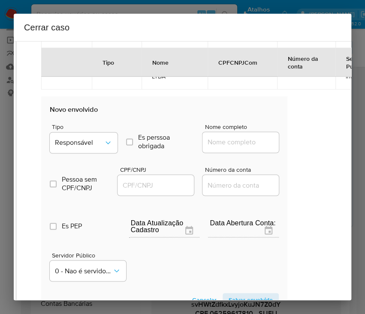
scroll to position [474, 24]
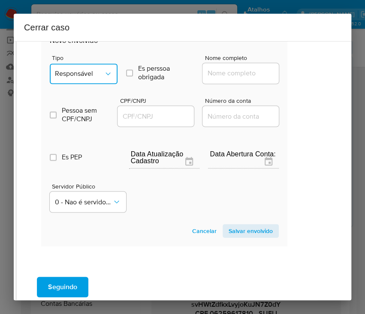
click at [98, 75] on span "Responsável" at bounding box center [79, 73] width 49 height 9
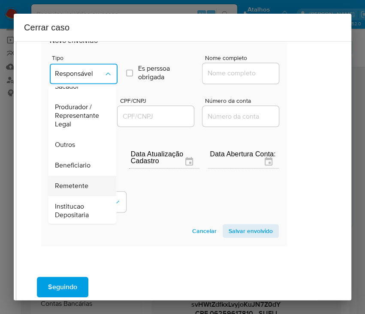
scroll to position [153, 0]
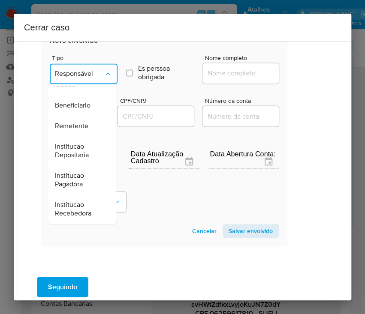
drag, startPoint x: 94, startPoint y: 119, endPoint x: 125, endPoint y: 111, distance: 31.9
click at [94, 119] on div "Remetente" at bounding box center [79, 126] width 49 height 21
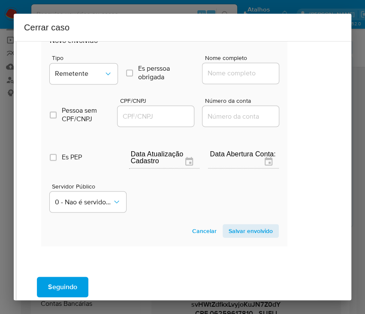
click at [229, 70] on input "Nome completo" at bounding box center [244, 73] width 84 height 11
paste input "Ricardo Antonio Rascaglia, 41647575826"
drag, startPoint x: 228, startPoint y: 76, endPoint x: 303, endPoint y: 76, distance: 74.6
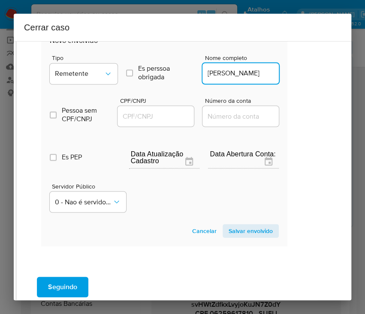
scroll to position [0, 5]
type input "Ricardo Antonio Rascaglia"
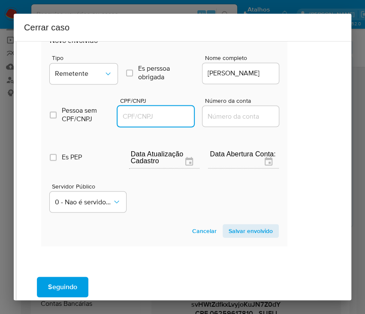
click at [156, 116] on input "CPF/CNPJ" at bounding box center [159, 116] width 84 height 11
paste input "41647575826"
type input "41647575826"
click at [261, 230] on span "Salvar envolvido" at bounding box center [250, 231] width 44 height 12
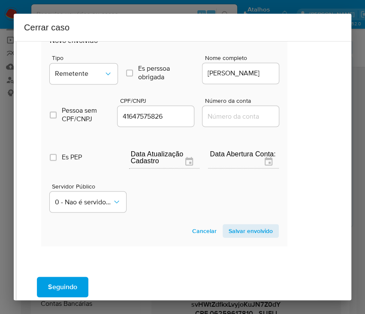
scroll to position [353, 24]
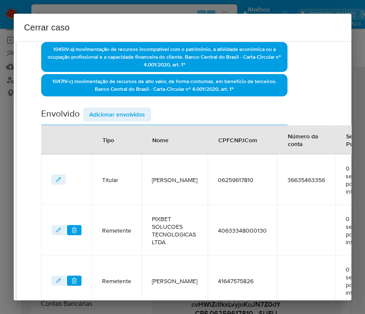
click at [126, 111] on span "Adicionar envolvidos" at bounding box center [117, 114] width 56 height 12
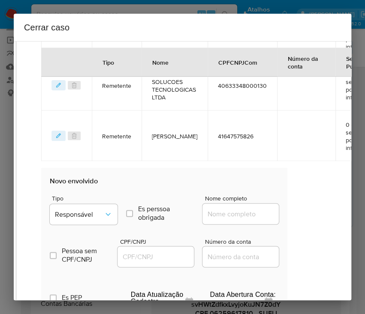
scroll to position [468, 24]
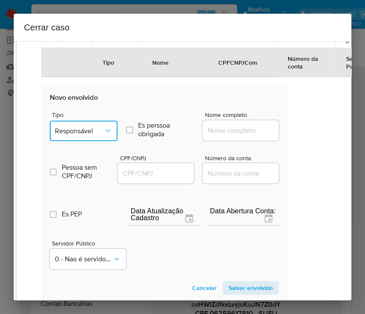
click at [75, 132] on span "Responsável" at bounding box center [79, 130] width 49 height 9
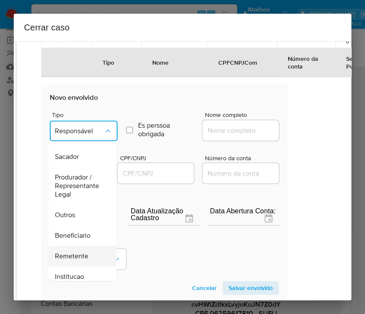
scroll to position [152, 0]
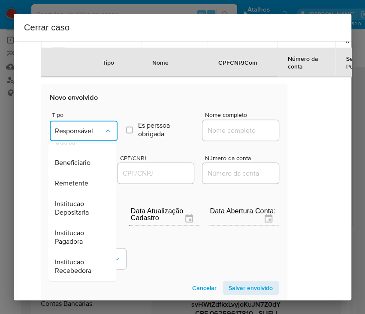
click at [86, 163] on span "Beneficiario" at bounding box center [73, 163] width 36 height 9
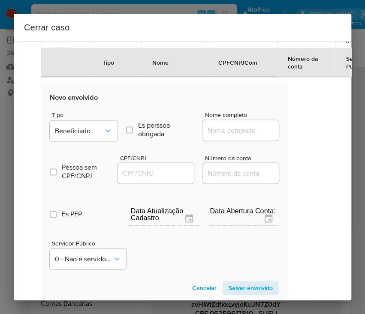
click at [207, 136] on div at bounding box center [240, 130] width 76 height 21
drag, startPoint x: 224, startPoint y: 130, endPoint x: 231, endPoint y: 132, distance: 7.1
click at [224, 129] on input "Nome completo" at bounding box center [244, 130] width 84 height 11
paste input "Oig Gaming Brazil Ltda, 55459453000172"
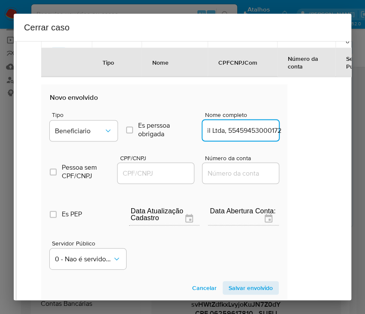
click at [219, 131] on input "Oig Gaming Brazil Ltda, 55459453000172" at bounding box center [244, 130] width 84 height 11
click at [219, 132] on input "Oig Gaming Brazil Ltda, 55459453000172" at bounding box center [244, 130] width 84 height 11
drag, startPoint x: 217, startPoint y: 131, endPoint x: 311, endPoint y: 132, distance: 94.3
click at [310, 132] on div "1 Informação completa Geral Data de início 01/06/2025 Data Fin 06/08/2025 Valor…" at bounding box center [182, 170] width 337 height 259
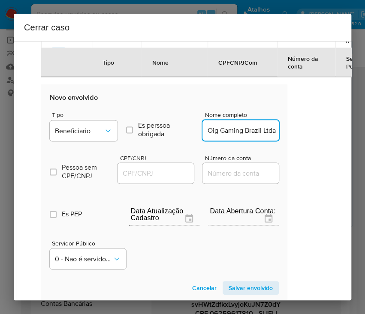
type input "Oig Gaming Brazil Ltda"
click at [163, 173] on input "CPF/CNPJ" at bounding box center [159, 173] width 84 height 11
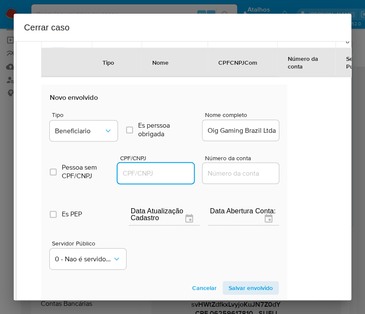
paste input "55459453000172"
type input "55459453000172"
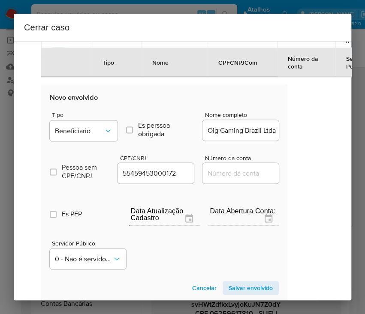
click at [245, 289] on span "Salvar envolvido" at bounding box center [250, 288] width 44 height 12
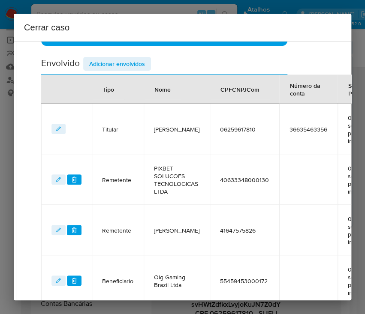
scroll to position [233, 24]
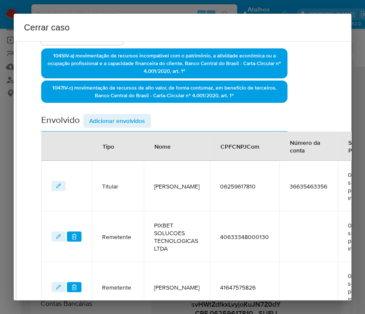
click at [127, 124] on span "Adicionar envolvidos" at bounding box center [117, 121] width 56 height 12
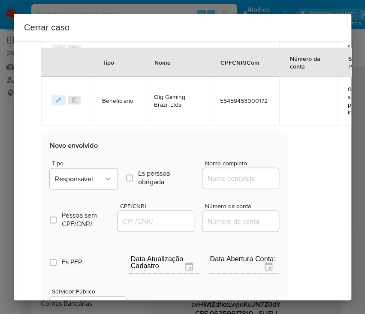
scroll to position [518, 24]
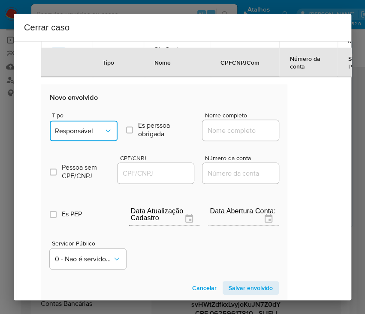
click at [103, 135] on button "Responsável" at bounding box center [84, 130] width 68 height 21
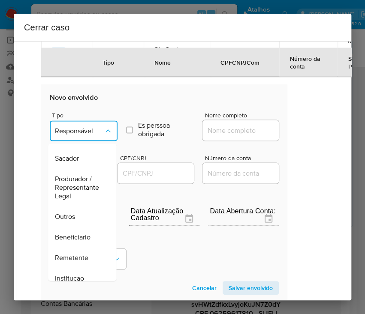
scroll to position [152, 0]
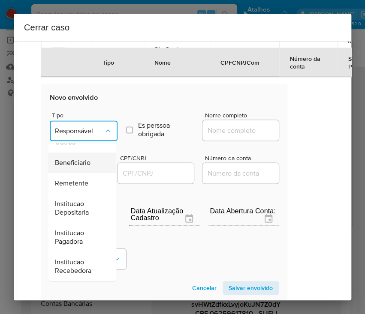
click at [93, 166] on div "Beneficiario" at bounding box center [79, 163] width 49 height 21
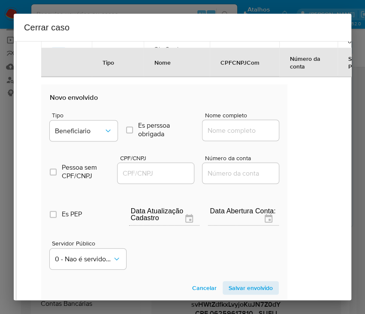
click at [221, 129] on input "Nome completo" at bounding box center [244, 130] width 84 height 11
paste input "Select Operations Ltda, 56875122000186"
drag, startPoint x: 218, startPoint y: 132, endPoint x: 298, endPoint y: 132, distance: 80.6
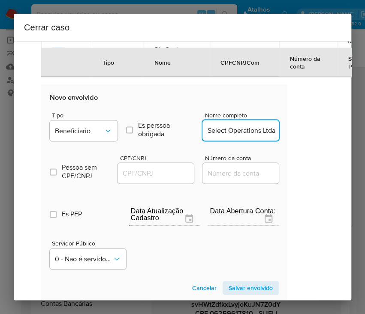
scroll to position [0, 0]
type input "Select Operations Ltda"
click at [161, 173] on input "CPF/CNPJ" at bounding box center [159, 173] width 84 height 11
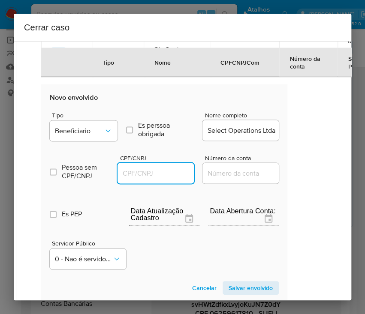
paste input "56875122000186"
type input "56875122000186"
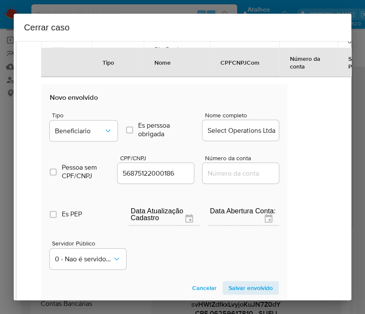
click at [243, 286] on span "Salvar envolvido" at bounding box center [250, 288] width 44 height 12
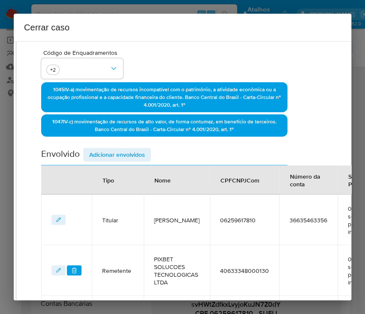
scroll to position [112, 24]
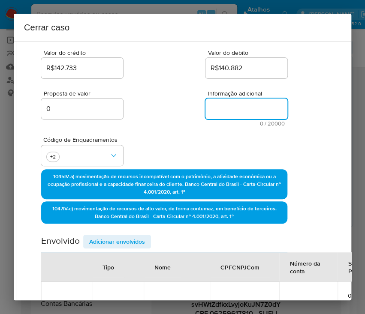
click at [232, 107] on textarea "Informação adicional" at bounding box center [246, 109] width 82 height 21
paste textarea "Informações do Cliente Sueli Marcondes, CPF 06259617810, 64 anos, residente no …"
type textarea "Informações do Cliente Sueli Marcondes, CPF 06259617810, 64 anos, residente no …"
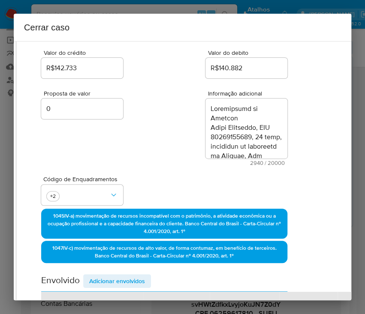
scroll to position [1973, 0]
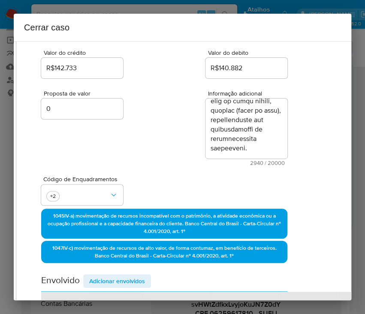
click at [163, 167] on div "Código de Enquadramentos +2" at bounding box center [164, 187] width 246 height 43
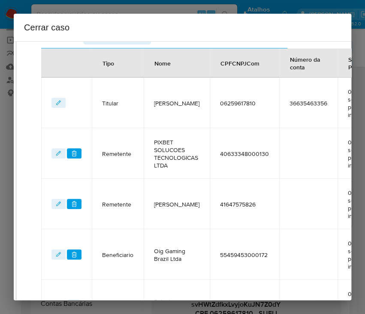
scroll to position [494, 24]
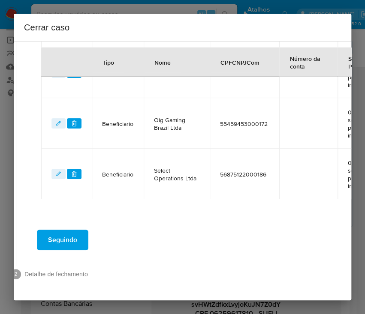
click at [63, 236] on span "Seguindo" at bounding box center [62, 240] width 29 height 19
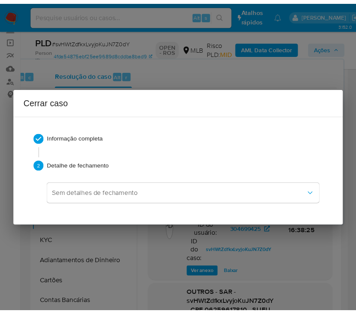
scroll to position [1875, 0]
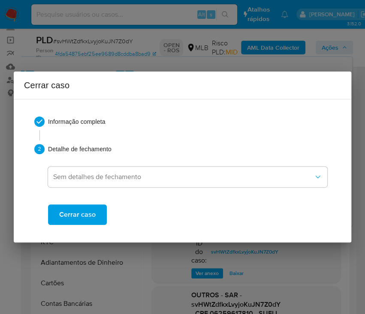
click at [81, 215] on span "Cerrar caso" at bounding box center [77, 214] width 36 height 19
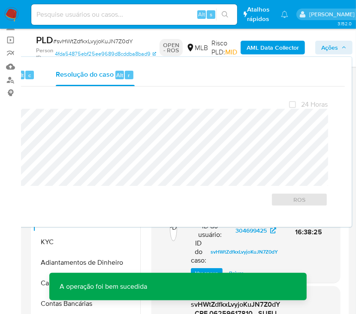
click at [86, 41] on span "# svHWtZdfkxLvyjoKuJN7Z0dY" at bounding box center [93, 41] width 80 height 9
copy span "svHWtZdfkxLvyjoKuJN7Z0dY"
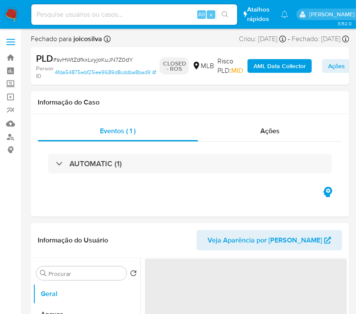
click at [9, 16] on img at bounding box center [11, 14] width 15 height 15
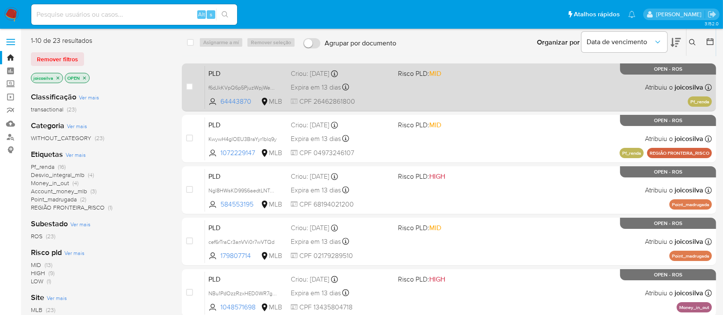
click at [364, 94] on div "PLD f6dJkKVpQ6p5PjuzWpjWexEq 64443870 MLB Risco PLD: MID Criou: [DATE] Criou: […" at bounding box center [458, 87] width 507 height 43
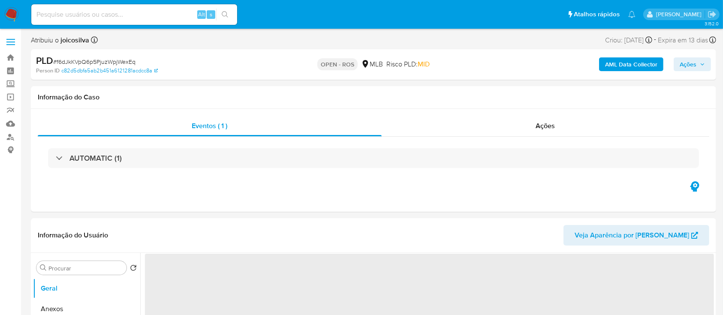
click at [111, 59] on span "# f6dJkKVpQ6p5PjuzWpjWexEq" at bounding box center [94, 61] width 82 height 9
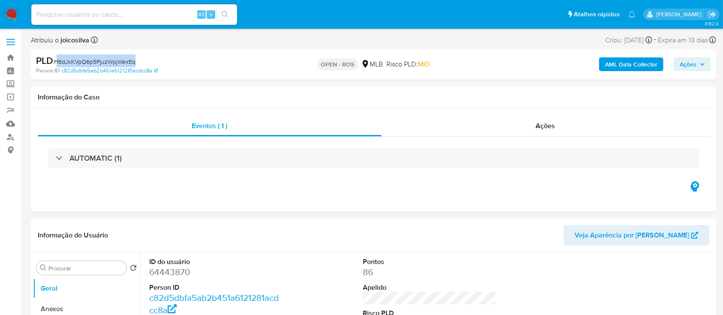
select select "10"
copy span "f6dJkKVpQ6p5PjuzWpjWexEq"
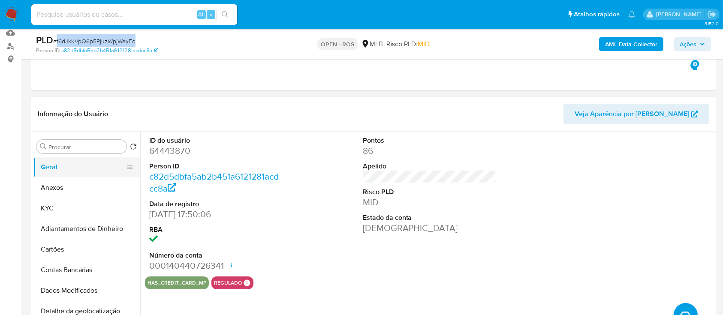
scroll to position [171, 0]
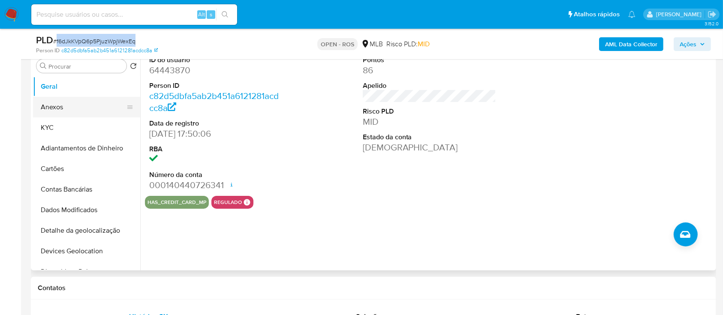
click at [66, 107] on button "Anexos" at bounding box center [83, 107] width 100 height 21
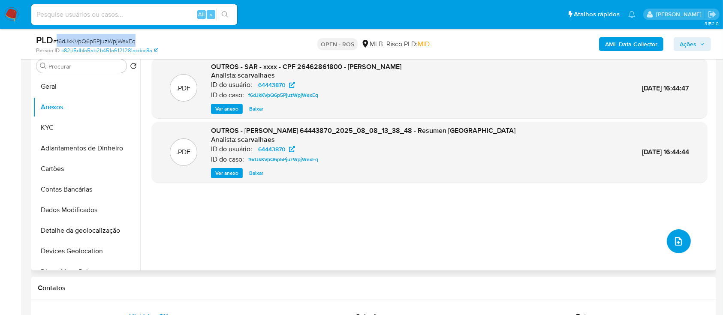
click at [673, 238] on icon "upload-file" at bounding box center [678, 241] width 10 height 10
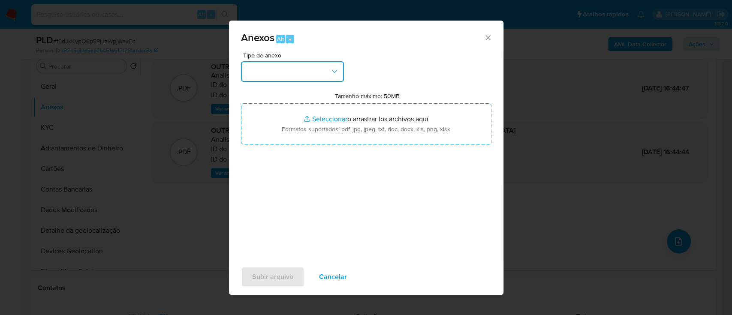
click at [335, 70] on icon "button" at bounding box center [334, 71] width 9 height 9
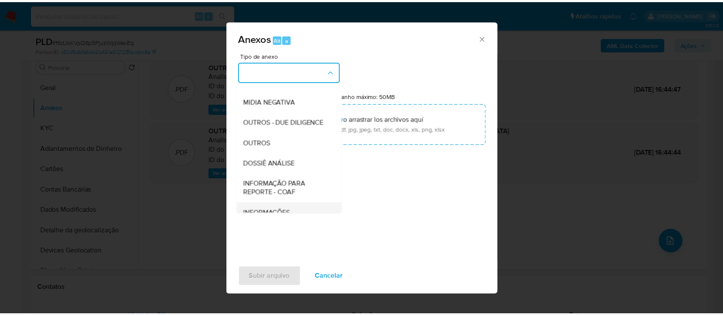
scroll to position [132, 0]
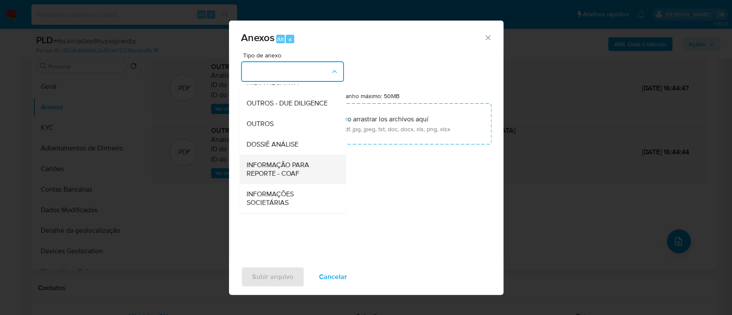
click at [299, 171] on span "INFORMAÇÃO PARA REPORTE - COAF" at bounding box center [289, 169] width 87 height 17
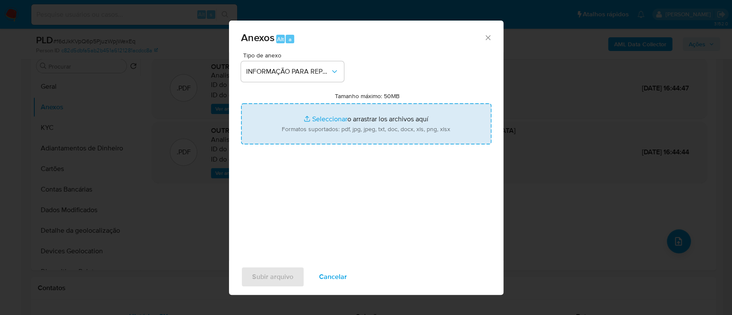
type input "C:\fakepath\SAR - f6dJkKVpQ6p5PjuzWpjWexEq - CPF 26462861800 - SAMIR RODRIGUES …"
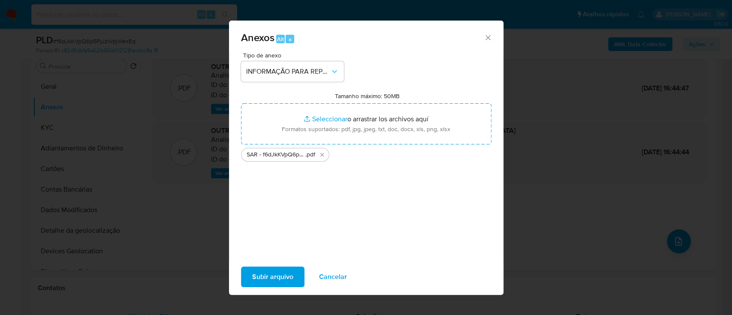
click at [294, 274] on button "Subir arquivo" at bounding box center [272, 277] width 63 height 21
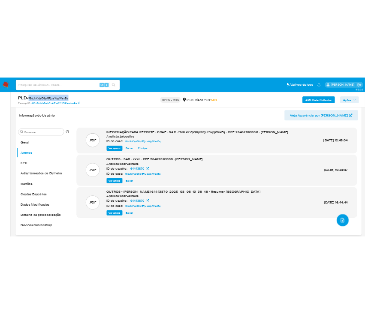
scroll to position [114, 0]
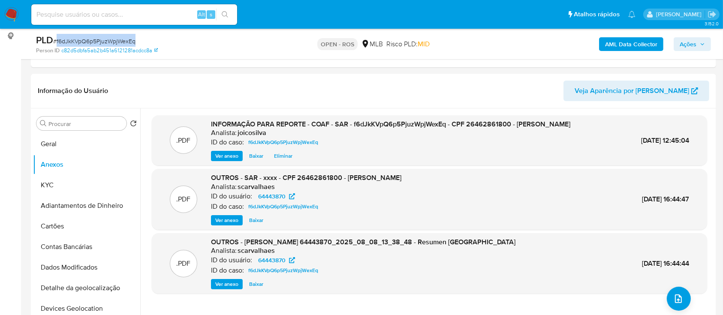
click at [688, 43] on span "Ações" at bounding box center [687, 44] width 17 height 14
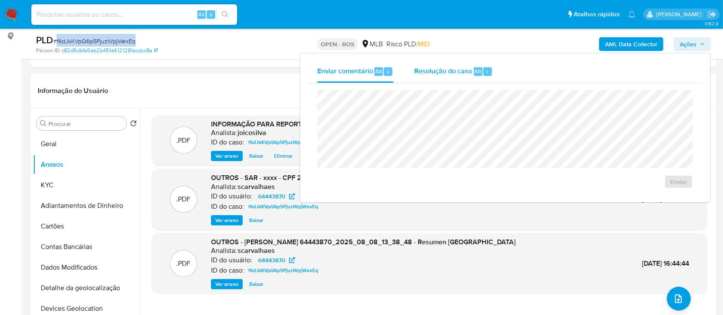
click at [452, 72] on span "Resolução do caso" at bounding box center [443, 71] width 58 height 10
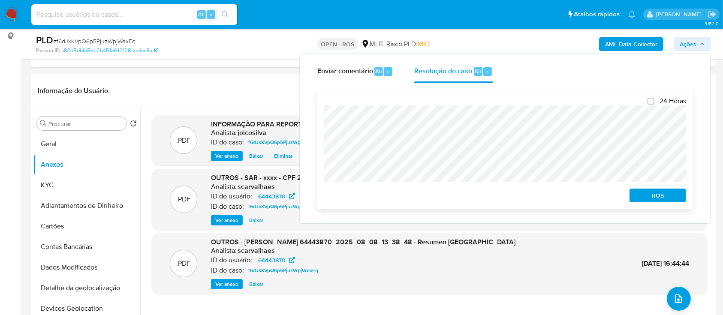
click at [675, 199] on span "ROS" at bounding box center [657, 195] width 45 height 12
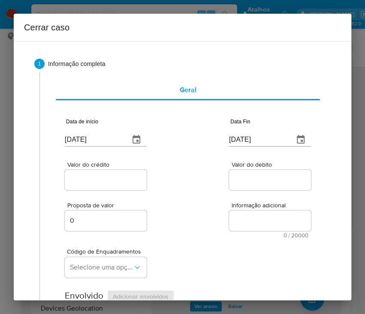
click at [104, 139] on input "[DATE]" at bounding box center [94, 140] width 58 height 14
paste input "03/06"
type input "03/06/2025"
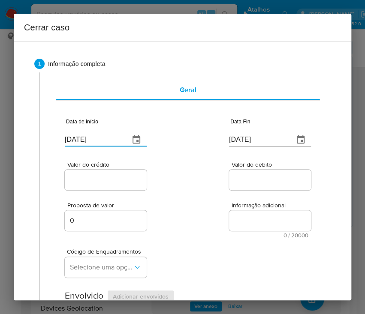
click at [186, 187] on div "Valor do crédito Valor do debito" at bounding box center [188, 171] width 246 height 41
click at [245, 141] on input "[DATE]" at bounding box center [258, 140] width 58 height 14
paste input "07"
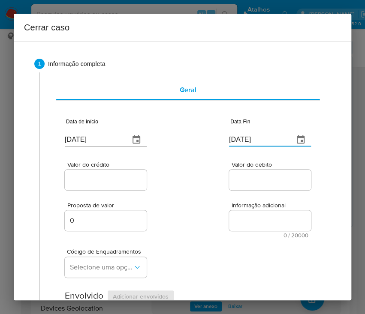
type input "07/08/2025"
click at [255, 192] on div "Valor do debito" at bounding box center [270, 177] width 82 height 30
click at [135, 170] on div at bounding box center [106, 180] width 82 height 21
click at [128, 179] on input "Valor do crédito" at bounding box center [107, 179] width 84 height 11
click at [111, 182] on input "Valor do crédito" at bounding box center [107, 179] width 84 height 11
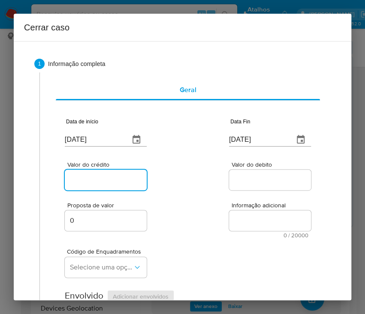
paste input "R$570.662"
type input "R$570.662"
click at [218, 224] on div "Proposta de valor 0 Informação adicional 0 / 20000 20000 caracteres restantes" at bounding box center [188, 215] width 246 height 46
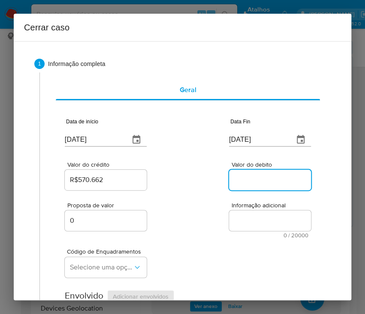
drag, startPoint x: 249, startPoint y: 176, endPoint x: 249, endPoint y: 202, distance: 26.6
click at [249, 175] on input "Valor do debito" at bounding box center [271, 179] width 84 height 11
paste input "R$159.136"
type input "R$159.136"
click at [248, 204] on span "Informação adicional" at bounding box center [272, 205] width 82 height 6
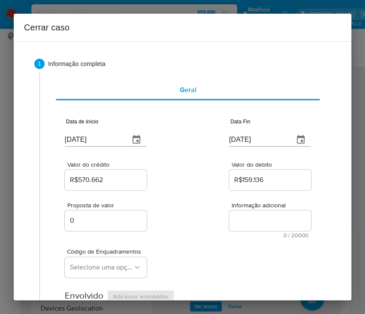
click at [248, 210] on textarea "Informação adicional" at bounding box center [270, 220] width 82 height 21
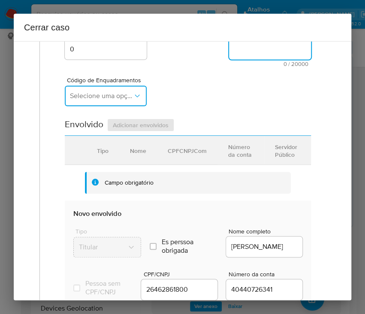
click at [90, 99] on span "Selecione uma opção" at bounding box center [101, 96] width 63 height 9
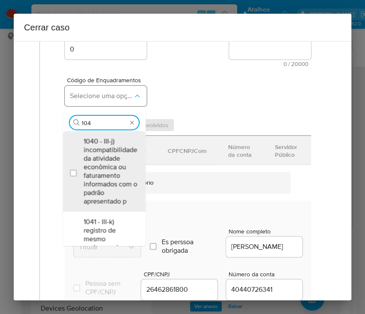
type input "1045"
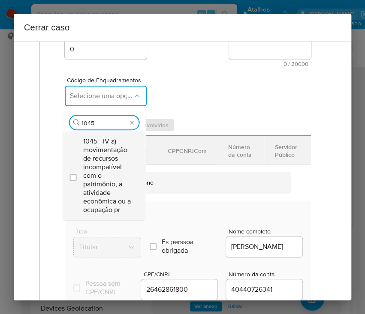
click at [104, 162] on span "1045 - IV-a) movimentação de recursos incompatível com o patrimônio, a atividad…" at bounding box center [108, 175] width 50 height 77
checkbox input "true"
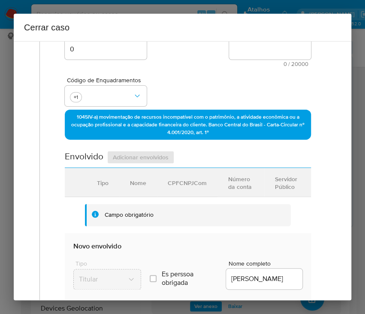
click at [201, 89] on div "Código de Enquadramentos +1" at bounding box center [188, 88] width 246 height 43
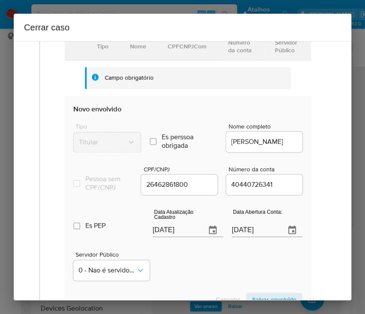
scroll to position [343, 0]
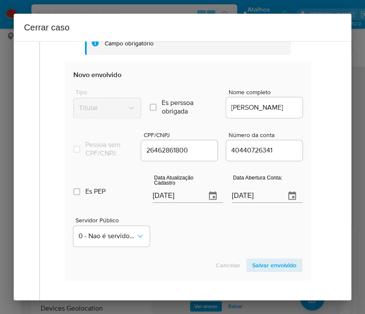
click at [161, 202] on input "[DATE]" at bounding box center [176, 196] width 47 height 14
paste input "20/05"
type input "20/05/2025"
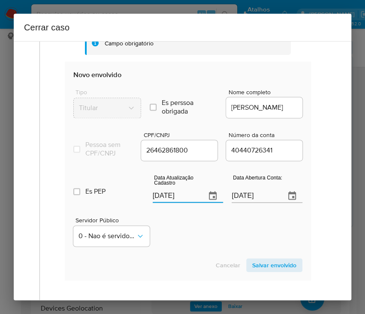
click at [184, 234] on div "Servidor Público 0 - Nao é servidor/Nao possui informacao" at bounding box center [187, 228] width 229 height 43
click at [233, 203] on input "17/01/2023" at bounding box center [254, 196] width 47 height 14
drag, startPoint x: 233, startPoint y: 203, endPoint x: 233, endPoint y: 220, distance: 17.2
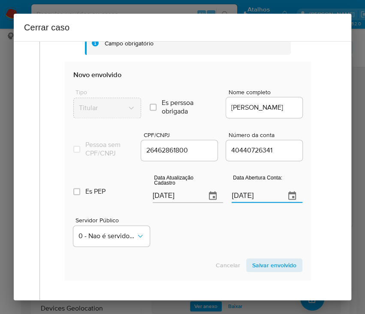
click at [233, 202] on input "17/01/2023" at bounding box center [254, 196] width 47 height 14
paste input "text"
type input "17/01/2023"
click at [230, 229] on div "Servidor Público 0 - Nao é servidor/Nao possui informacao" at bounding box center [187, 228] width 229 height 43
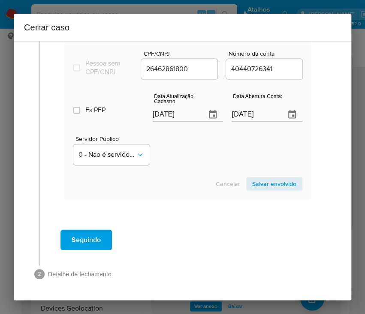
click at [268, 183] on span "Salvar envolvido" at bounding box center [274, 184] width 44 height 12
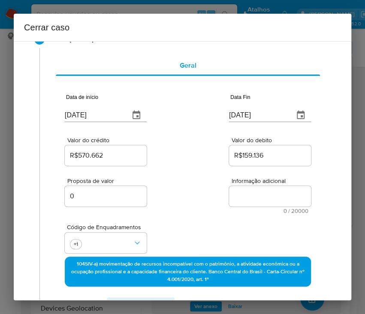
scroll to position [0, 0]
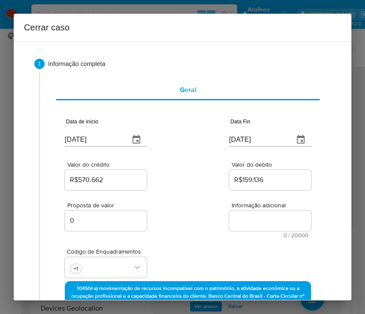
click at [232, 221] on textarea "Informação adicional" at bounding box center [270, 220] width 82 height 21
paste textarea "Informações do Cliente Samir Rodrigues dos Santos, CPF 26462861800, 46 anos, re…"
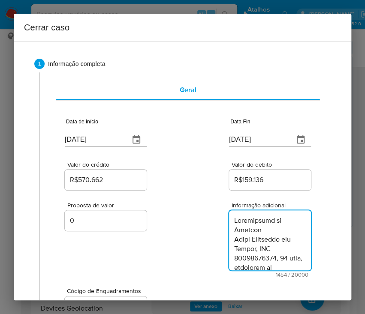
scroll to position [917, 0]
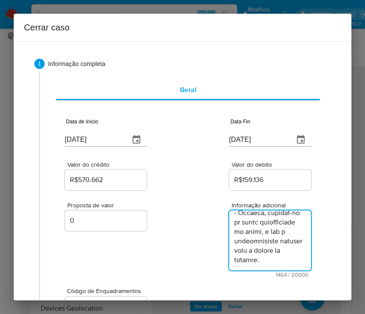
type textarea "Informações do Cliente Samir Rodrigues dos Santos, CPF 26462861800, 46 anos, re…"
click at [204, 253] on div "Proposta de valor 0 Informação adicional 1454 / 20000 18546 caracteres restantes" at bounding box center [188, 235] width 246 height 86
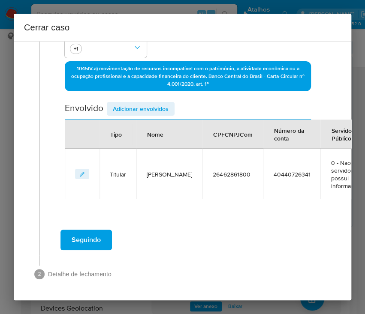
click at [97, 237] on span "Seguindo" at bounding box center [86, 240] width 29 height 19
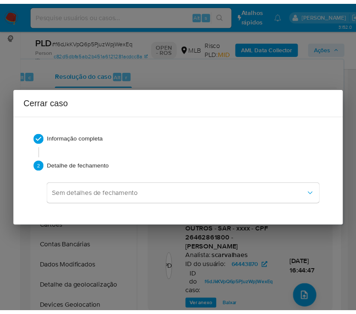
scroll to position [879, 0]
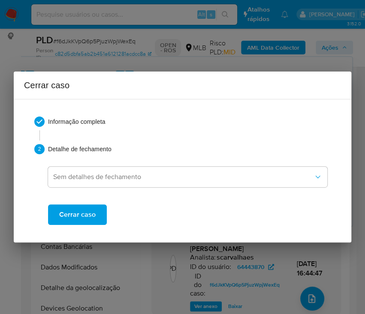
click at [80, 214] on span "Cerrar caso" at bounding box center [77, 214] width 36 height 19
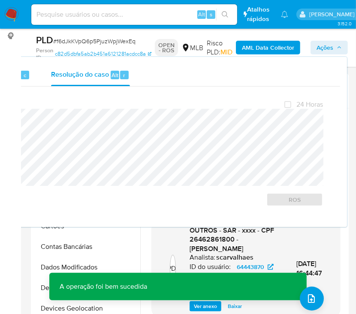
click at [77, 42] on span "# f6dJkKVpQ6p5PjuzWpjWexEq" at bounding box center [94, 41] width 82 height 9
copy span "f6dJkKVpQ6p5PjuzWpjWexEq"
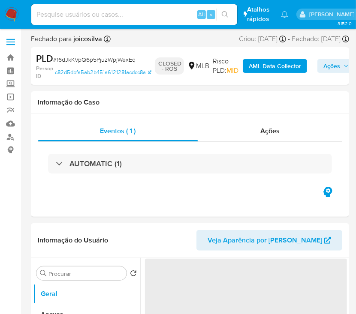
click at [10, 13] on img at bounding box center [11, 14] width 15 height 15
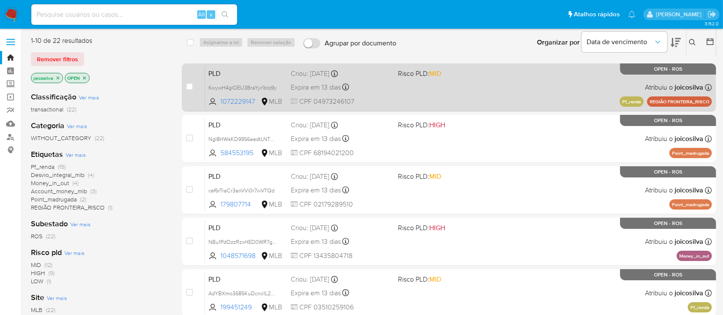
click at [364, 84] on div "PLD KwywH4glOEU3BraYyr1blq9y 1072229147 MLB Risco PLD: MID Criou: [DATE] Criou:…" at bounding box center [458, 87] width 507 height 43
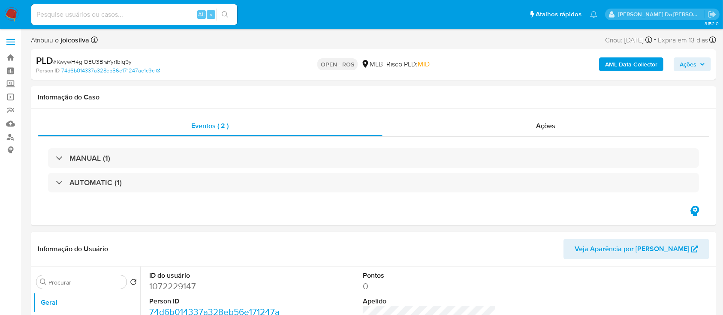
select select "10"
click at [110, 60] on span "# KwywH4glOEU3BraYyr1blq9y" at bounding box center [92, 61] width 78 height 9
copy span "KwywH4glOEU3BraYyr1blq9y"
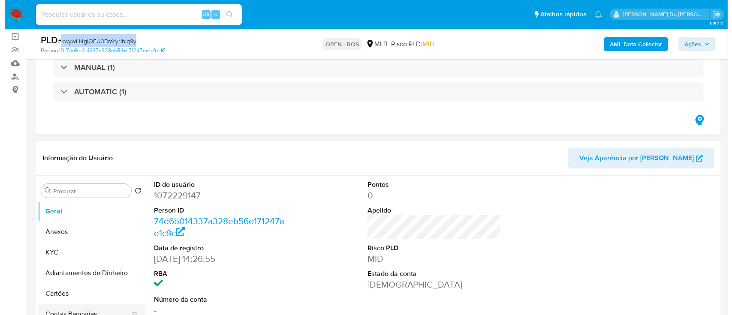
scroll to position [171, 0]
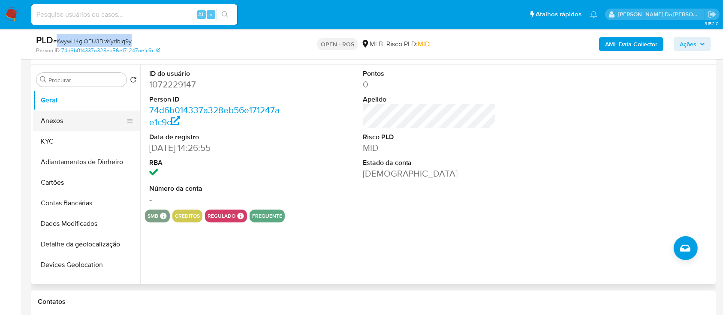
click at [58, 120] on button "Anexos" at bounding box center [83, 121] width 100 height 21
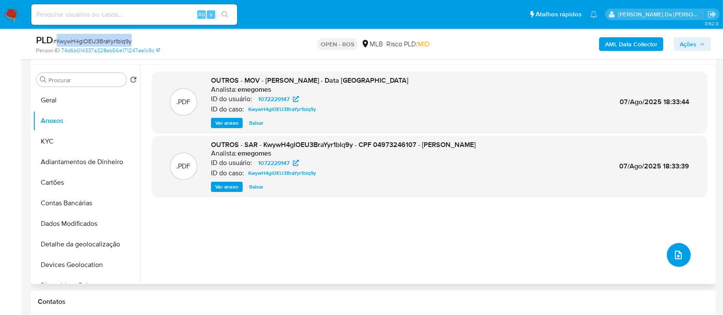
click at [675, 259] on icon "upload-file" at bounding box center [678, 255] width 10 height 10
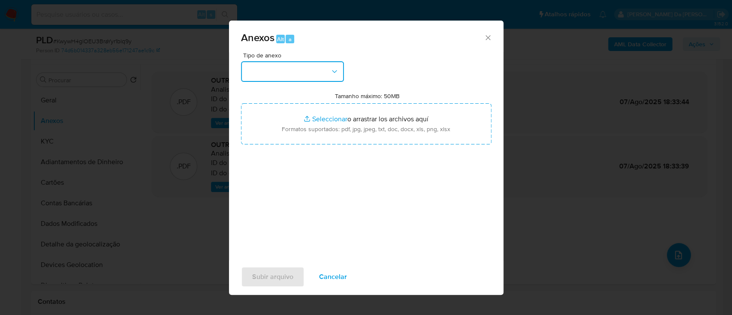
click at [308, 74] on button "button" at bounding box center [292, 71] width 103 height 21
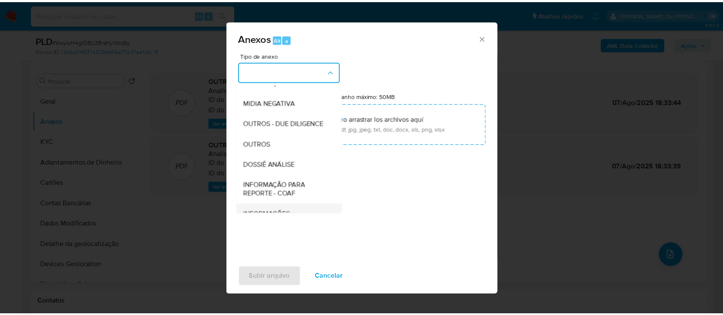
scroll to position [132, 0]
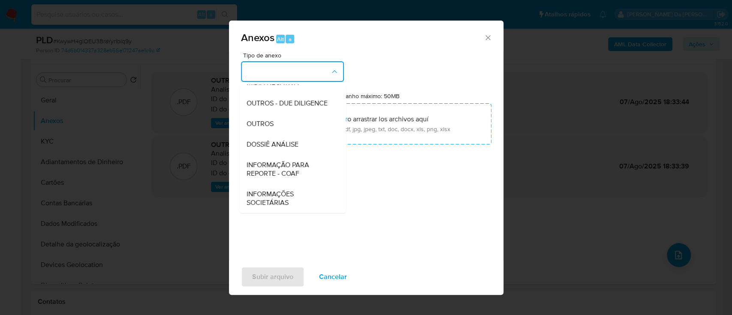
click at [297, 178] on span "INFORMAÇÃO PARA REPORTE - COAF" at bounding box center [289, 169] width 87 height 17
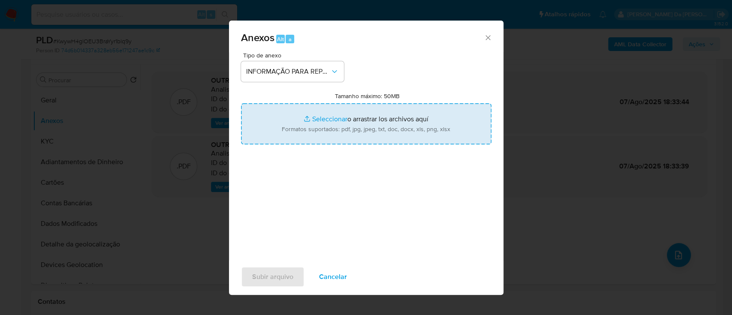
type input "C:\fakepath\SAR - KwywH4glOEU3BraYyr1blq9y - CPF 04973246107 - [PERSON_NAME].pdf"
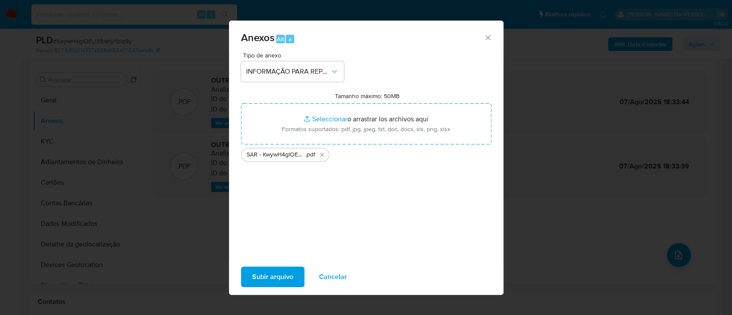
click at [283, 283] on span "Subir arquivo" at bounding box center [272, 277] width 41 height 19
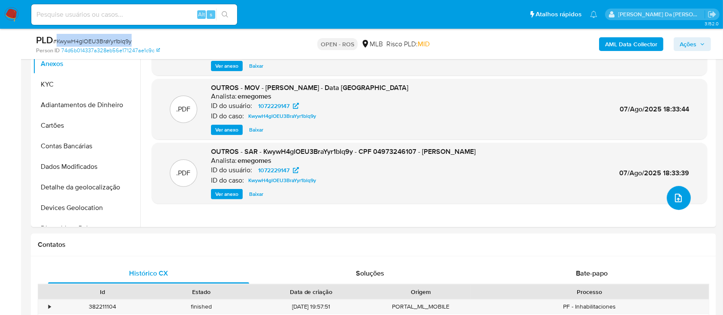
scroll to position [0, 0]
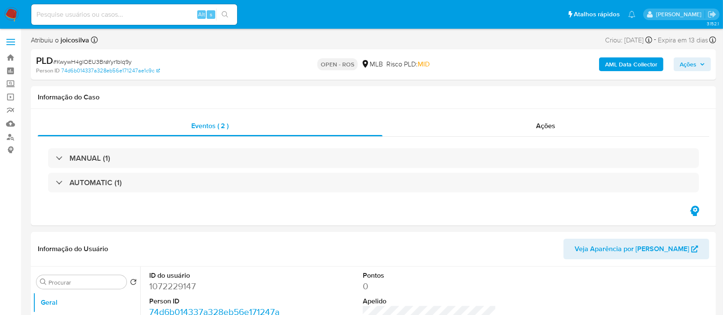
select select "10"
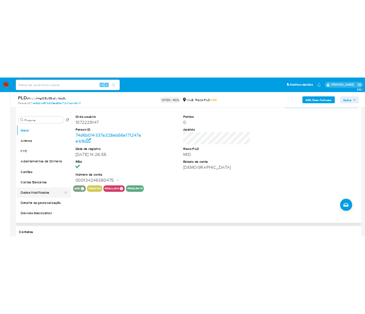
scroll to position [171, 0]
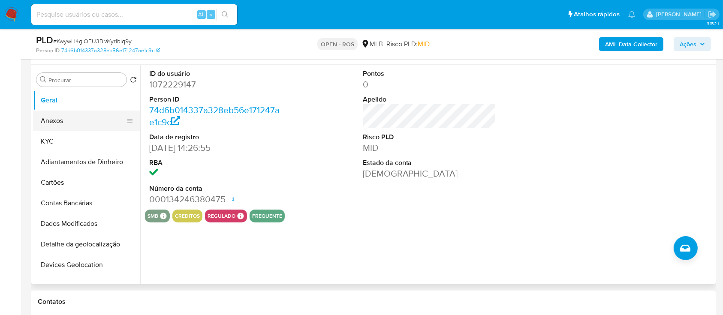
click at [87, 118] on button "Anexos" at bounding box center [83, 121] width 100 height 21
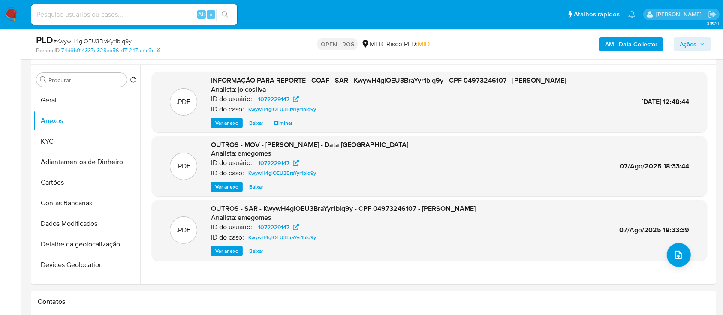
drag, startPoint x: 689, startPoint y: 42, endPoint x: 684, endPoint y: 46, distance: 7.3
click at [689, 42] on span "Ações" at bounding box center [687, 44] width 17 height 14
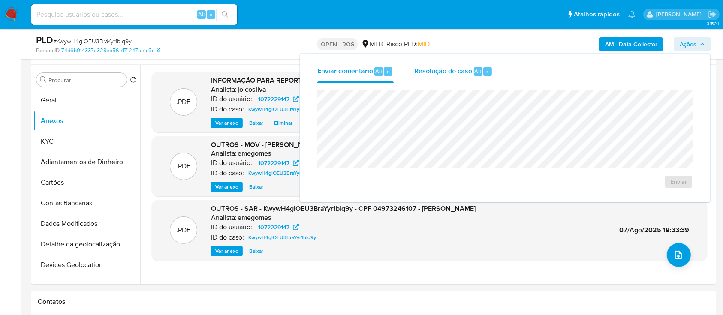
click at [439, 72] on span "Resolução do caso" at bounding box center [443, 71] width 58 height 10
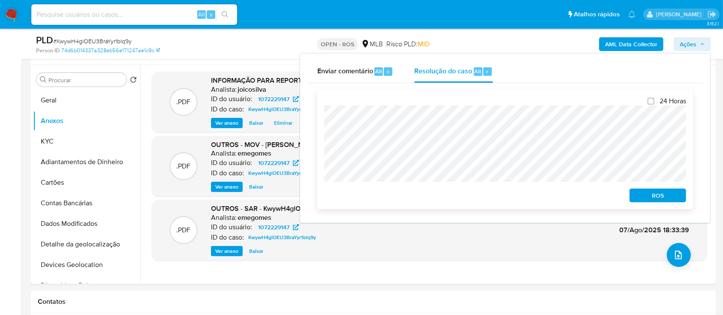
click at [662, 201] on span "ROS" at bounding box center [657, 195] width 45 height 12
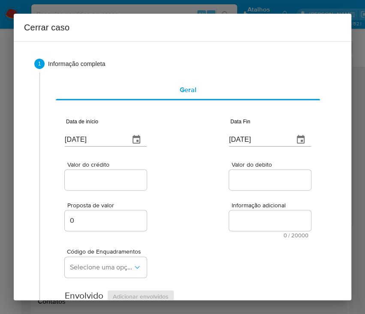
click at [96, 143] on input "13/08/2025" at bounding box center [94, 140] width 58 height 14
paste input "01/06"
type input "01/06/2025"
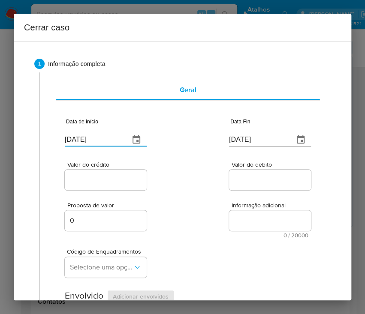
click at [200, 169] on div "Valor do crédito Valor do debito" at bounding box center [188, 171] width 246 height 41
click at [257, 137] on input "13/08/2025" at bounding box center [258, 140] width 58 height 14
click at [257, 137] on input "[DATE]" at bounding box center [258, 140] width 58 height 14
paste input "06"
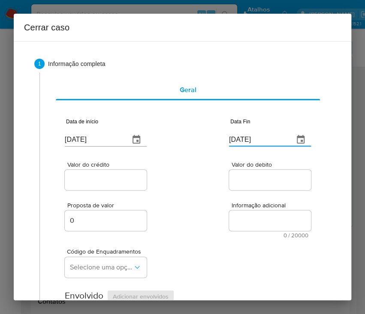
type input "06/08/2025"
drag, startPoint x: 246, startPoint y: 182, endPoint x: 224, endPoint y: 187, distance: 22.9
click at [245, 182] on input "Valor do debito" at bounding box center [271, 179] width 84 height 11
click at [127, 177] on input "Valor do crédito" at bounding box center [107, 179] width 84 height 11
click at [95, 174] on input "Valor do crédito" at bounding box center [107, 179] width 84 height 11
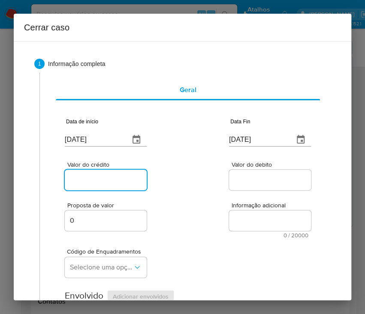
paste input "R$2.444.990"
type input "R$2.444.990"
click at [244, 175] on input "Valor do debito" at bounding box center [271, 179] width 84 height 11
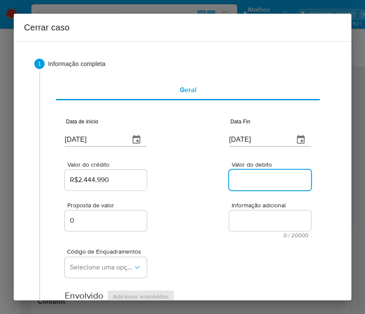
paste input "R$2.432.915"
type input "R$2.432.915"
click at [206, 226] on div "Proposta de valor 0 Informação adicional 0 / 20000 20000 caracteres restantes" at bounding box center [188, 215] width 246 height 46
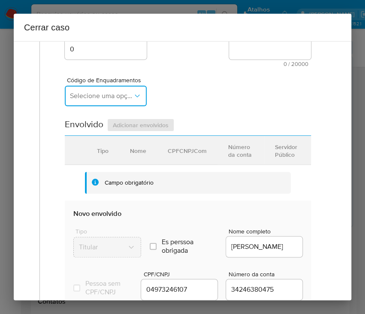
click at [107, 96] on span "Selecione uma opção" at bounding box center [101, 96] width 63 height 9
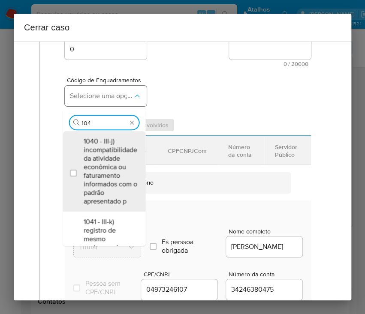
type input "1045"
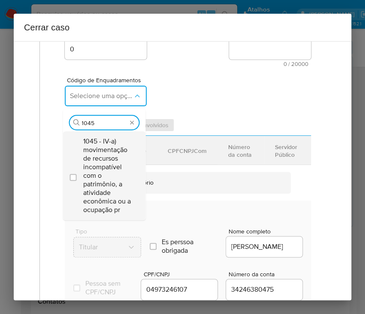
click at [96, 170] on span "1045 - IV-a) movimentação de recursos incompatível com o patrimônio, a atividad…" at bounding box center [108, 175] width 50 height 77
checkbox input "true"
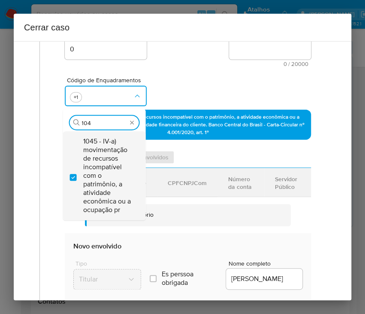
scroll to position [0, 0]
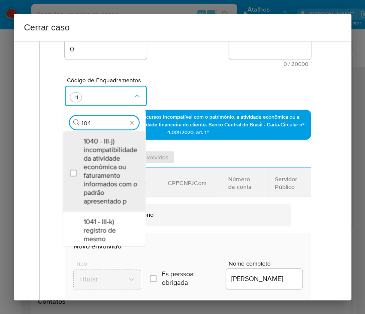
type input "1047"
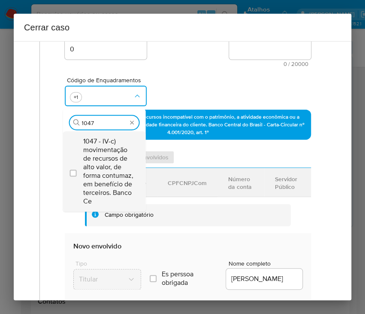
click at [96, 170] on span "1047 - IV-c) movimentação de recursos de alto valor, de forma contumaz, em bene…" at bounding box center [108, 171] width 50 height 69
checkbox input "true"
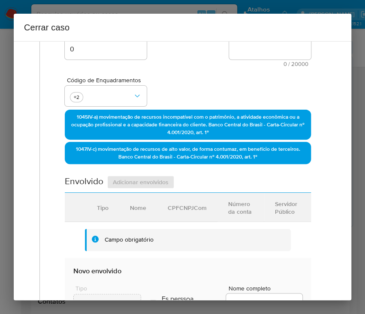
click at [185, 92] on div "Código de Enquadramentos +2" at bounding box center [188, 88] width 246 height 43
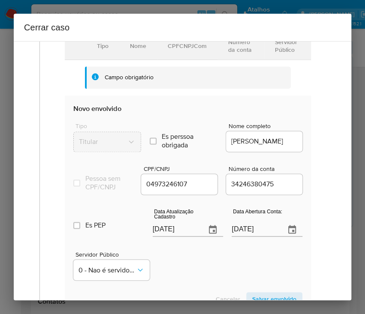
scroll to position [343, 0]
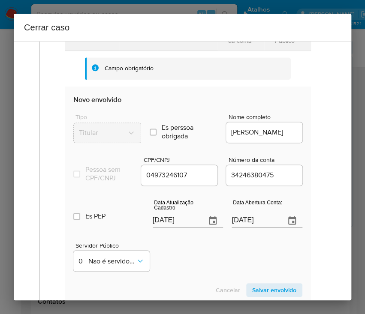
click at [153, 223] on input "[DATE]" at bounding box center [176, 221] width 47 height 14
click at [158, 225] on input "[DATE]" at bounding box center [176, 221] width 47 height 14
click at [158, 226] on input "[DATE]" at bounding box center [176, 221] width 47 height 14
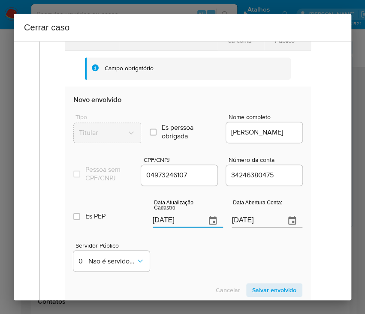
click at [158, 226] on input "[DATE]" at bounding box center [176, 221] width 47 height 14
paste input "1/07"
type input "11/07/2025"
click at [193, 252] on div "Servidor Público 0 - Nao é servidor/Nao possui informacao" at bounding box center [187, 253] width 229 height 43
click at [243, 228] on input "10/12/2024" at bounding box center [254, 221] width 47 height 14
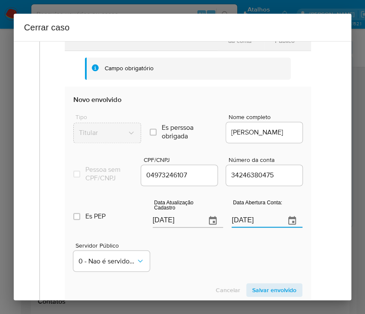
click at [243, 228] on input "10/12/2024" at bounding box center [254, 221] width 47 height 14
click at [258, 223] on input "10/12/2024" at bounding box center [254, 221] width 47 height 14
click at [263, 181] on input "34246380475" at bounding box center [268, 175] width 84 height 11
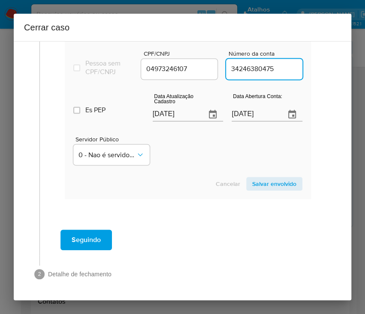
scroll to position [456, 0]
click at [224, 145] on div "Servidor Público 0 - Nao é servidor/Nao possui informacao" at bounding box center [187, 147] width 229 height 43
click at [260, 173] on section "Novo envolvido Tipo Titular Es perssoa obrigada Is PObrigada Nome completo WELL…" at bounding box center [188, 89] width 246 height 219
click at [259, 180] on span "Salvar envolvido" at bounding box center [274, 184] width 44 height 12
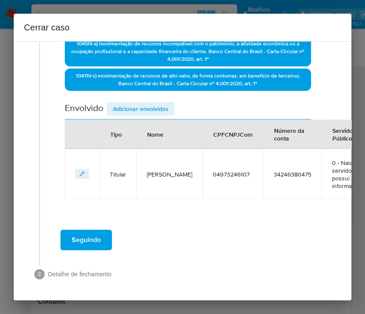
click at [123, 103] on span "Adicionar envolvidos" at bounding box center [141, 109] width 56 height 12
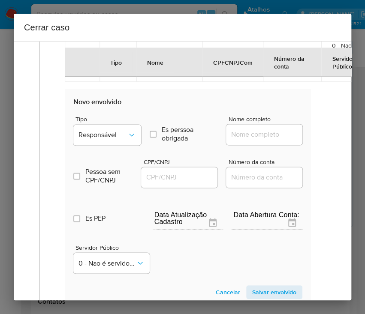
scroll to position [424, 0]
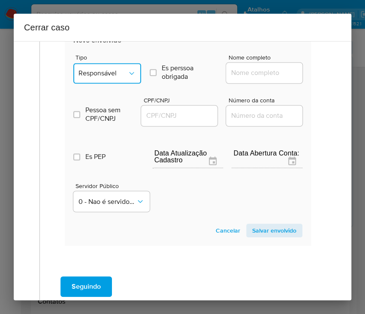
click at [117, 66] on button "Responsável" at bounding box center [107, 73] width 68 height 21
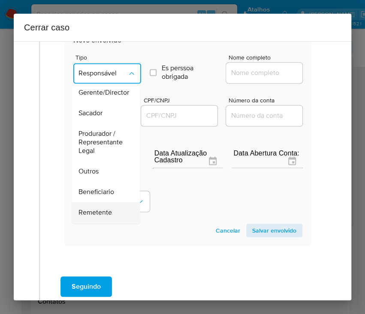
scroll to position [114, 0]
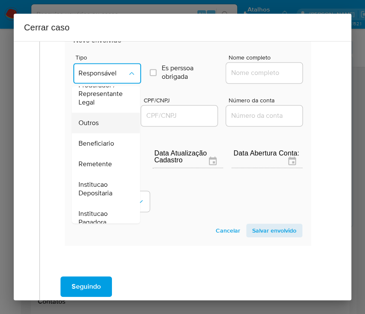
click at [102, 120] on div "Outros" at bounding box center [102, 123] width 49 height 21
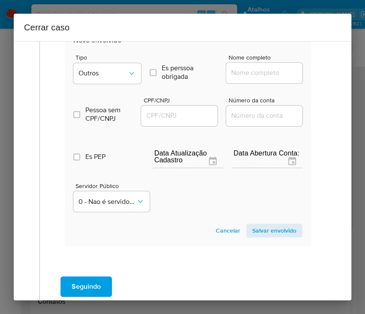
click at [252, 75] on input "Nome completo" at bounding box center [268, 72] width 84 height 11
paste input "WG IMPORTACAO E EXPORTACAO DE CEREAIS LTDA, 29711610000185"
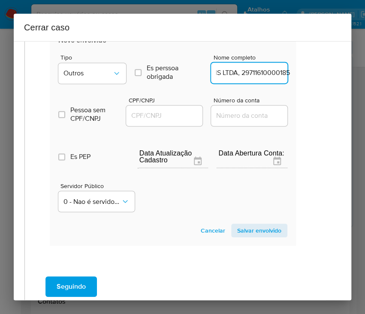
drag, startPoint x: 244, startPoint y: 75, endPoint x: 347, endPoint y: 75, distance: 103.3
click at [347, 75] on div "1 Informação completa Geral Data de início 01/06/2025 Data Fin 06/08/2025 Valor…" at bounding box center [182, 170] width 337 height 259
type input "WG IMPORTACAO E EXPORTACAO DE CEREAIS LTDA"
drag, startPoint x: 167, startPoint y: 115, endPoint x: 197, endPoint y: 120, distance: 30.4
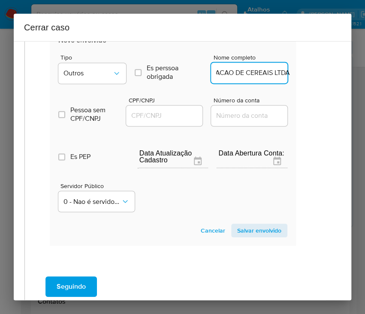
click at [167, 115] on input "CPF/CNPJ" at bounding box center [168, 115] width 84 height 11
paste input "29711610000185"
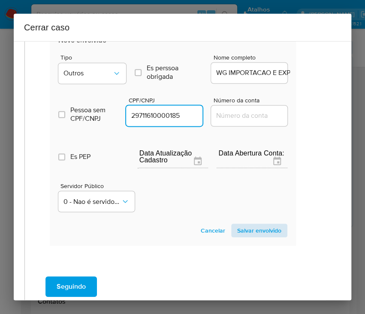
type input "29711610000185"
click at [247, 230] on span "Salvar envolvido" at bounding box center [259, 231] width 44 height 12
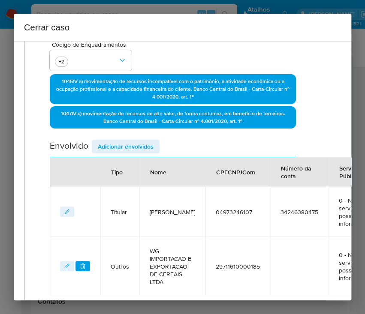
scroll to position [204, 15]
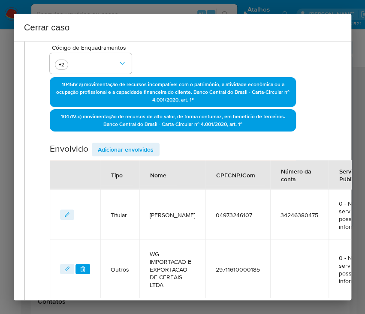
click at [123, 151] on span "Adicionar envolvidos" at bounding box center [126, 150] width 56 height 12
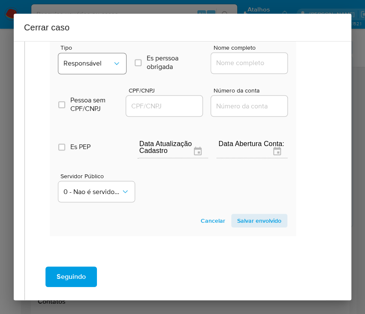
scroll to position [430, 15]
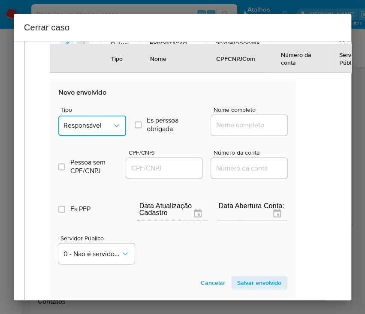
click at [99, 130] on span "Responsável" at bounding box center [87, 125] width 49 height 9
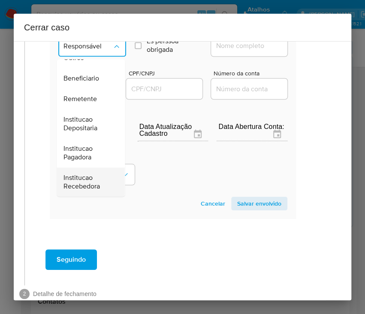
scroll to position [544, 15]
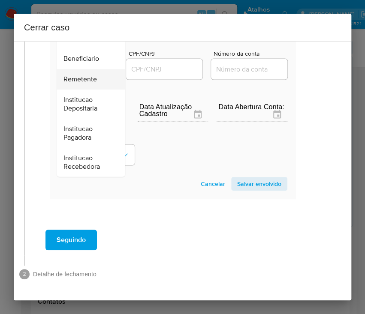
click at [87, 75] on span "Remetente" at bounding box center [79, 79] width 33 height 9
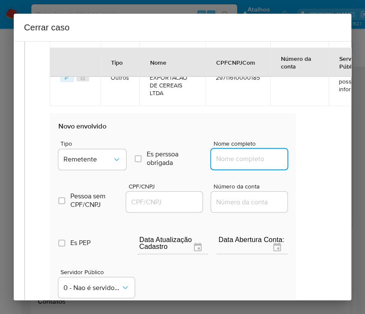
click at [220, 165] on input "Nome completo" at bounding box center [253, 158] width 84 height 11
paste input "V 8 COMERCIO DE CEREAIS E TRANSPORTES RODOVIARIO LTDA, 35299050000104"
drag, startPoint x: 221, startPoint y: 166, endPoint x: 301, endPoint y: 167, distance: 79.7
click at [301, 167] on div "Geral Data de início 01/06/2025 Data Fin 06/08/2025 Valor do crédito R$2.444.99…" at bounding box center [172, 16] width 279 height 681
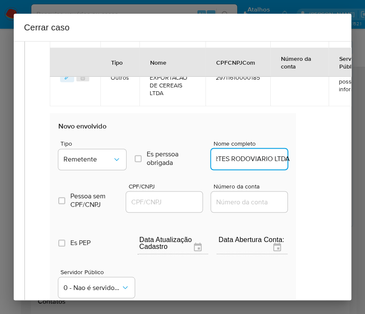
scroll to position [0, 127]
type input "V 8 COMERCIO DE CEREAIS E TRANSPORTES RODOVIARIO LTDA"
click at [170, 207] on input "CPF/CNPJ" at bounding box center [168, 201] width 84 height 11
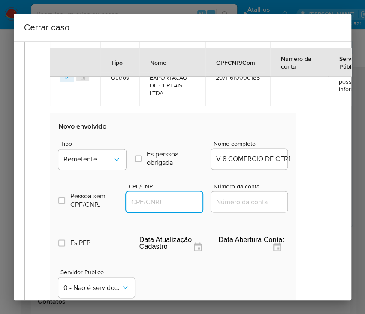
paste input "35299050000104"
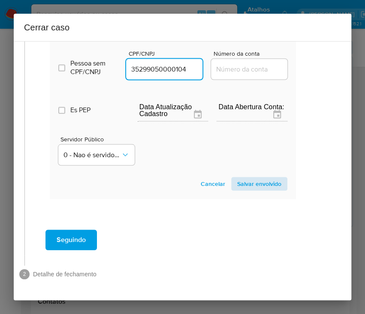
type input "35299050000104"
click at [258, 178] on span "Salvar envolvido" at bounding box center [259, 184] width 44 height 12
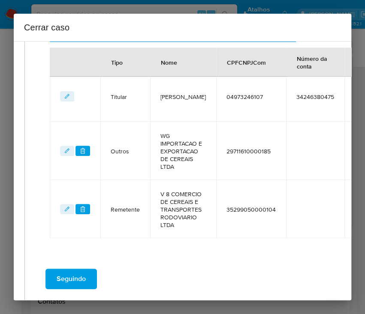
scroll to position [270, 15]
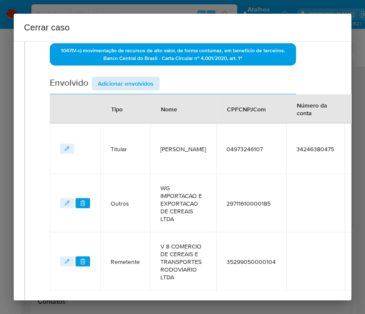
click at [127, 75] on div "Data de início 01/06/2025 Data Fin 06/08/2025 Valor do crédito R$2.444.990 Valo…" at bounding box center [173, 64] width 246 height 454
click at [127, 78] on span "Adicionar envolvidos" at bounding box center [126, 84] width 56 height 12
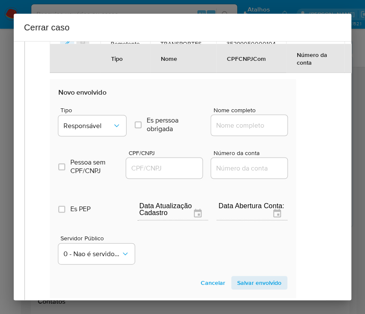
scroll to position [556, 15]
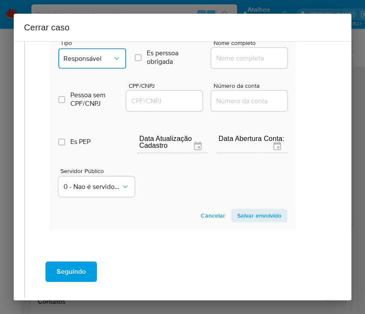
drag, startPoint x: 86, startPoint y: 74, endPoint x: 90, endPoint y: 77, distance: 4.6
click at [88, 63] on span "Responsável" at bounding box center [87, 58] width 49 height 9
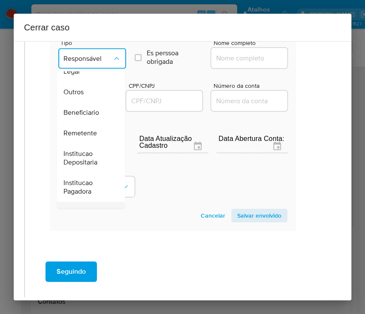
scroll to position [152, 0]
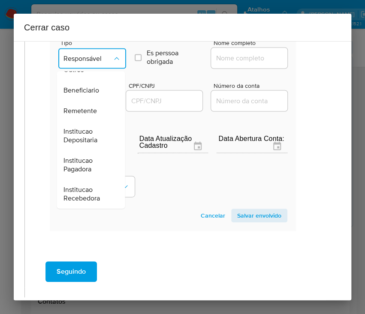
click at [82, 115] on span "Remetente" at bounding box center [79, 111] width 33 height 9
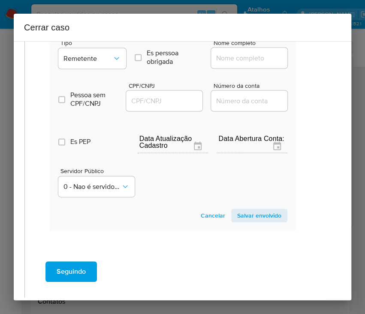
click at [244, 63] on input "Nome completo" at bounding box center [253, 57] width 84 height 11
paste input "Betboom Ltda, 54951974000180"
drag, startPoint x: 226, startPoint y: 74, endPoint x: 311, endPoint y: 74, distance: 85.3
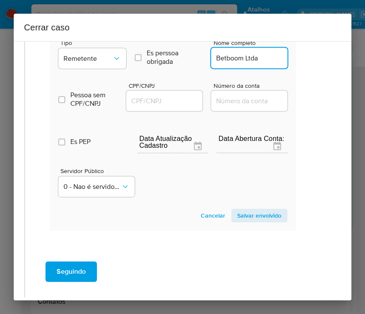
scroll to position [0, 0]
type input "Betboom Ltda"
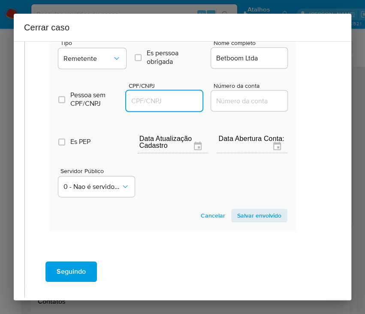
drag, startPoint x: 168, startPoint y: 117, endPoint x: 177, endPoint y: 116, distance: 8.7
click at [168, 106] on input "CPF/CNPJ" at bounding box center [168, 100] width 84 height 11
paste input "54951974000180"
type input "54951974000180"
click at [250, 222] on span "Salvar envolvido" at bounding box center [259, 216] width 44 height 12
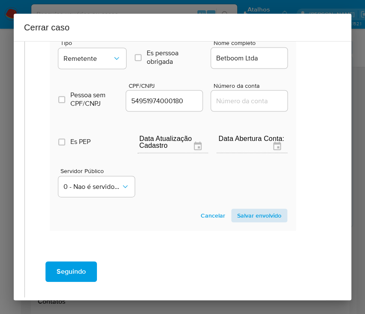
scroll to position [435, 15]
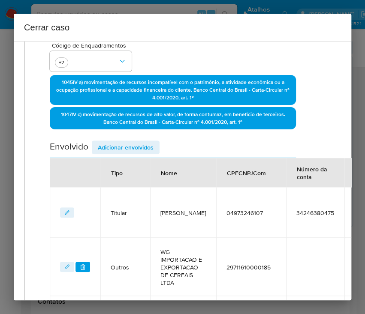
click at [123, 144] on span "Adicionar envolvidos" at bounding box center [126, 147] width 56 height 12
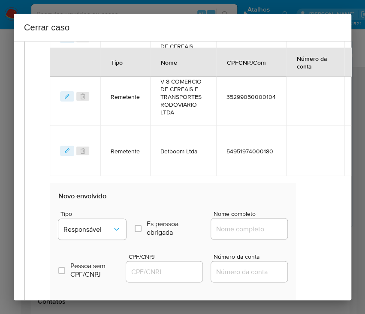
scroll to position [549, 15]
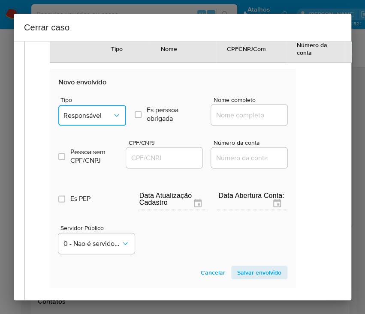
click at [106, 120] on span "Responsável" at bounding box center [87, 115] width 49 height 9
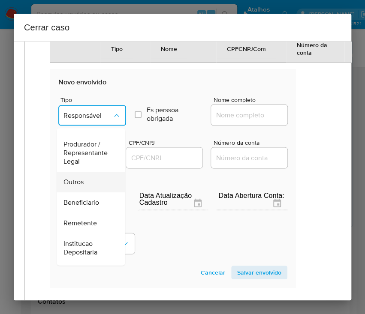
scroll to position [114, 0]
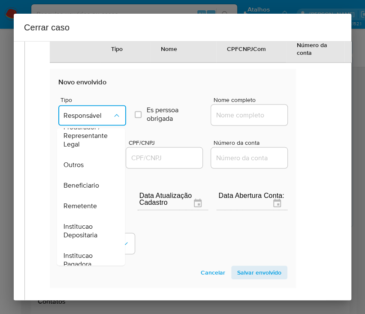
drag, startPoint x: 93, startPoint y: 200, endPoint x: 110, endPoint y: 195, distance: 17.9
click at [93, 190] on span "Beneficiario" at bounding box center [81, 185] width 36 height 9
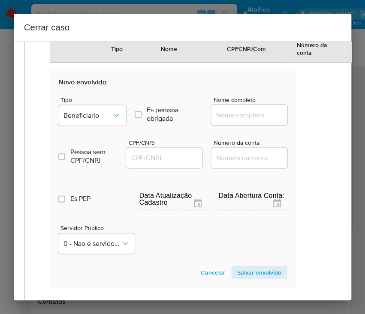
click at [213, 120] on input "Nome completo" at bounding box center [253, 114] width 84 height 11
paste input "Brilliant Gaming Ltda 56259060000188"
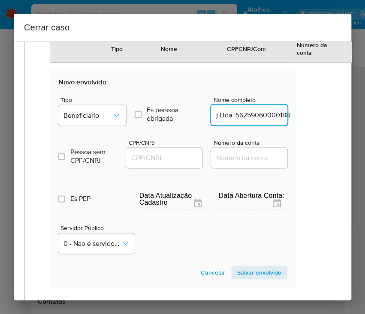
drag, startPoint x: 225, startPoint y: 130, endPoint x: 315, endPoint y: 131, distance: 89.2
type input "Brilliant Gaming Ltda"
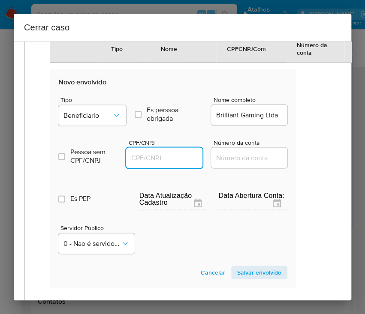
drag, startPoint x: 159, startPoint y: 172, endPoint x: 166, endPoint y: 173, distance: 6.5
click at [160, 163] on input "CPF/CNPJ" at bounding box center [168, 157] width 84 height 11
paste input "56259060000188"
type input "56259060000188"
click at [237, 279] on span "Salvar envolvido" at bounding box center [259, 273] width 44 height 12
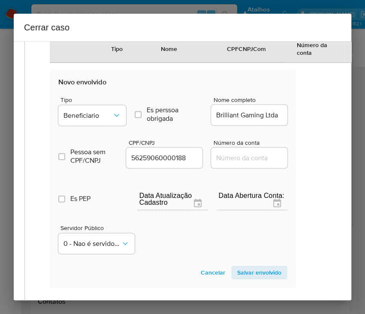
scroll to position [486, 15]
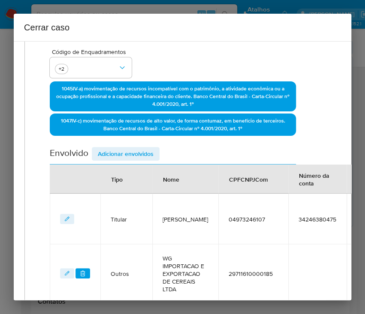
click at [128, 148] on span "Adicionar envolvidos" at bounding box center [126, 154] width 56 height 12
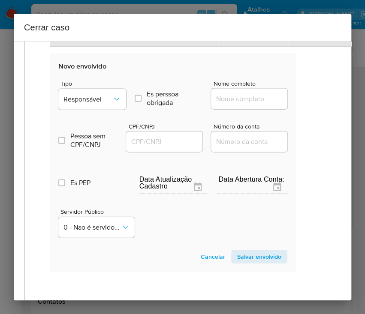
scroll to position [657, 15]
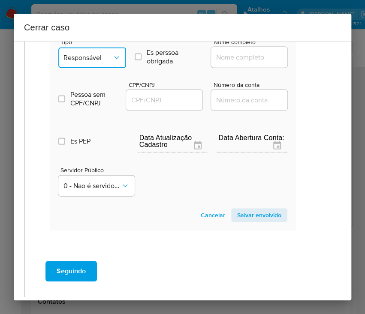
click at [97, 62] on span "Responsável" at bounding box center [87, 58] width 49 height 9
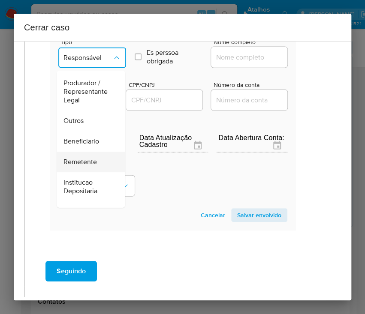
scroll to position [153, 0]
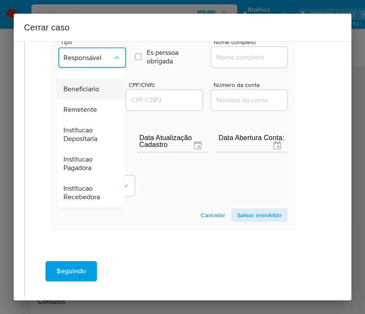
click at [87, 94] on span "Beneficiario" at bounding box center [81, 89] width 36 height 9
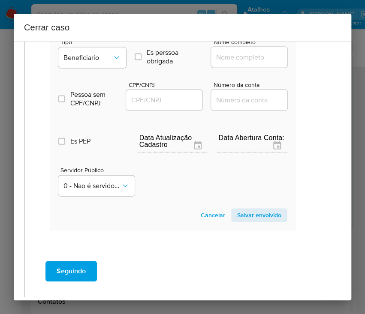
click at [229, 68] on div at bounding box center [249, 57] width 76 height 21
paste input "Real Trade Ltda, 60456824000100"
drag, startPoint x: 240, startPoint y: 77, endPoint x: 244, endPoint y: 78, distance: 4.3
click at [240, 63] on input "Real Trade Ltda, 60456824000100" at bounding box center [253, 57] width 84 height 11
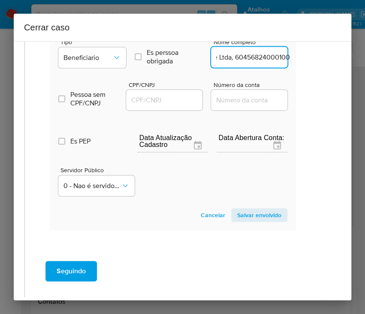
drag, startPoint x: 221, startPoint y: 73, endPoint x: 312, endPoint y: 73, distance: 90.5
type input "Real Trade Ltda"
drag, startPoint x: 171, startPoint y: 114, endPoint x: 188, endPoint y: 116, distance: 16.8
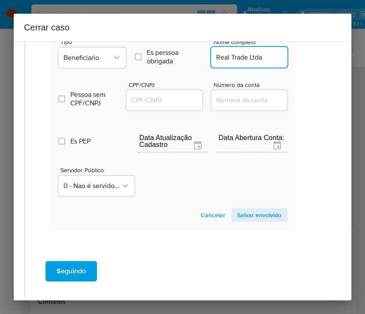
click at [172, 106] on input "CPF/CNPJ" at bounding box center [168, 100] width 84 height 11
paste input "60456824000100"
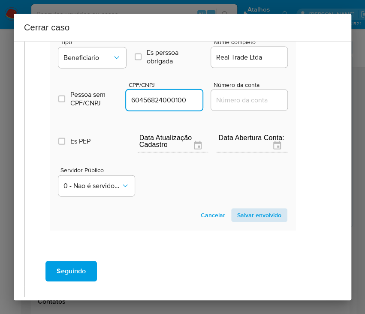
type input "60456824000100"
click at [247, 221] on span "Salvar envolvido" at bounding box center [259, 215] width 44 height 12
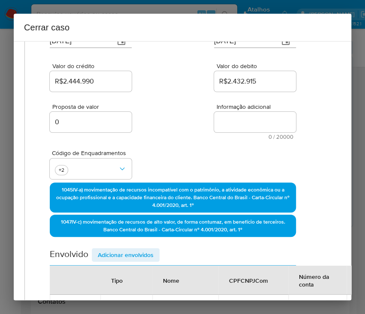
scroll to position [21, 15]
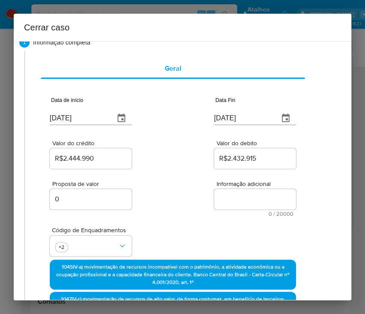
click at [236, 199] on textarea "Informação adicional" at bounding box center [255, 199] width 82 height 21
paste textarea "Informações do Cliente Wellison Gustavo Lopes, CPF 04973246107, 31 anos, reside…"
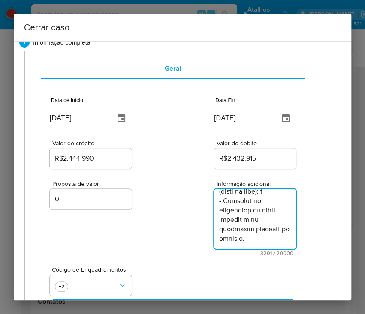
type textarea "Informações do Cliente Wellison Gustavo Lopes, CPF 04973246107, 31 anos, reside…"
click at [168, 225] on div "Proposta de valor 0 Informação adicional 3291 / 20000 16709 caracteres restantes" at bounding box center [173, 214] width 246 height 86
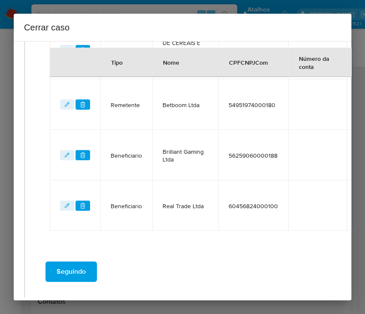
scroll to position [576, 15]
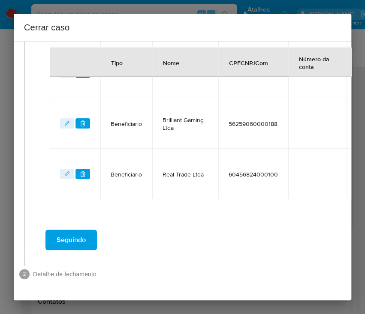
click at [86, 233] on button "Seguindo" at bounding box center [70, 240] width 51 height 21
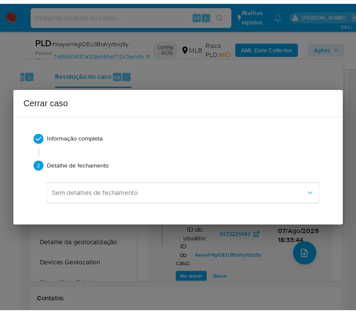
scroll to position [2148, 0]
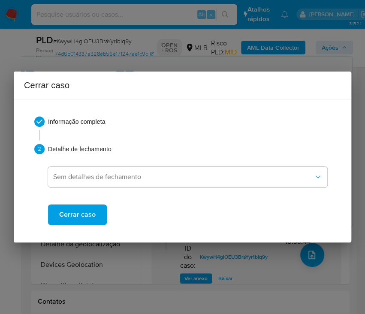
click at [90, 216] on span "Cerrar caso" at bounding box center [77, 214] width 36 height 19
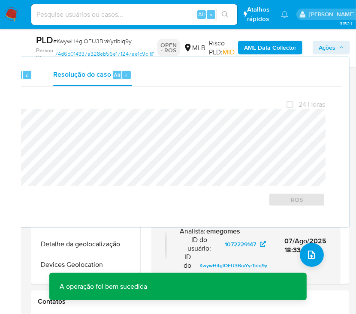
click at [87, 43] on span "# KwywH4glOEU3BraYyr1blq9y" at bounding box center [92, 41] width 78 height 9
click at [87, 42] on span "# KwywH4glOEU3BraYyr1blq9y" at bounding box center [92, 41] width 78 height 9
copy span "KwywH4glOEU3BraYyr1blq9y"
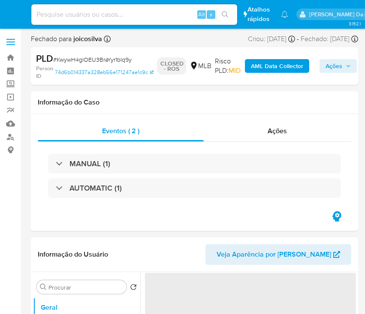
select select "10"
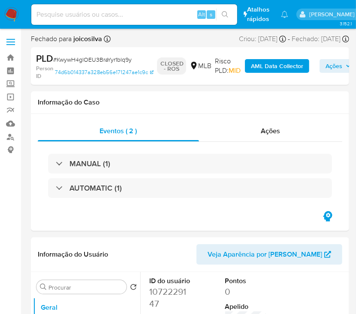
click at [13, 9] on img at bounding box center [11, 14] width 15 height 15
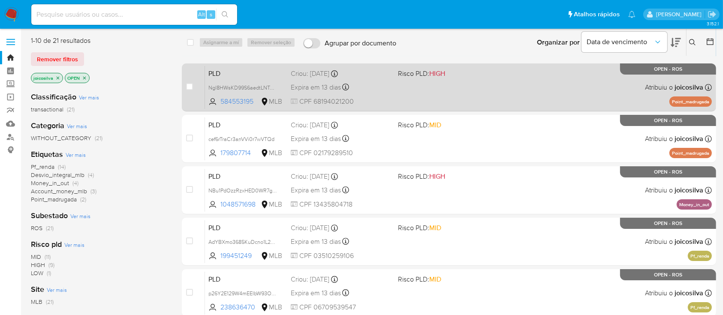
click at [364, 85] on div "PLD Ngl8HWsKD99S6aedtLNTaPGu 584553195 MLB Risco PLD: HIGH Criou: [DATE] Criou:…" at bounding box center [458, 87] width 507 height 43
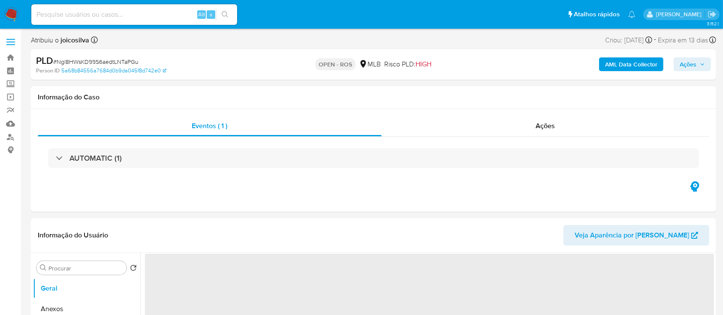
click at [100, 63] on span "# Ngl8HWsKD99S6aedtLNTaPGu" at bounding box center [95, 61] width 85 height 9
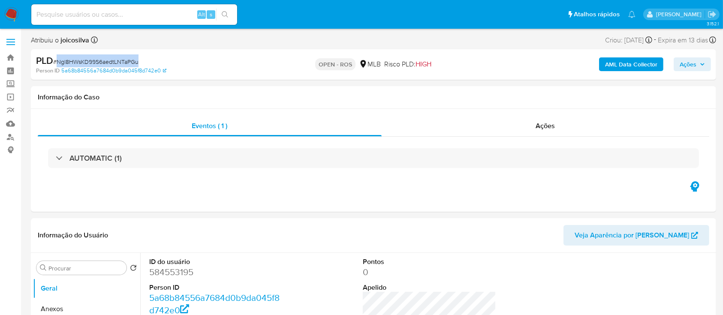
select select "10"
copy span "Ngl8HWsKD99S6aedtLNTaPGu"
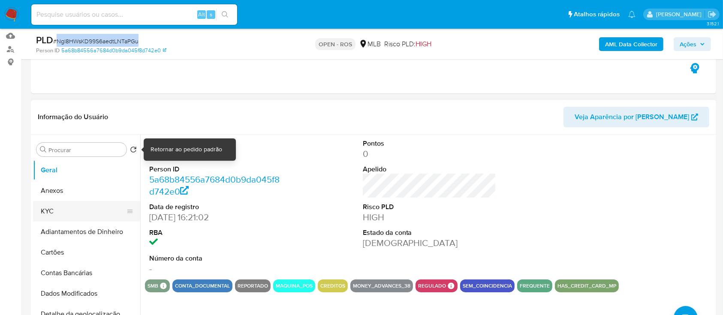
scroll to position [171, 0]
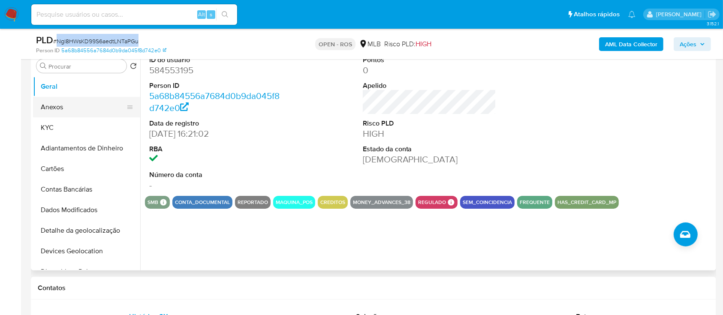
click at [69, 108] on button "Anexos" at bounding box center [83, 107] width 100 height 21
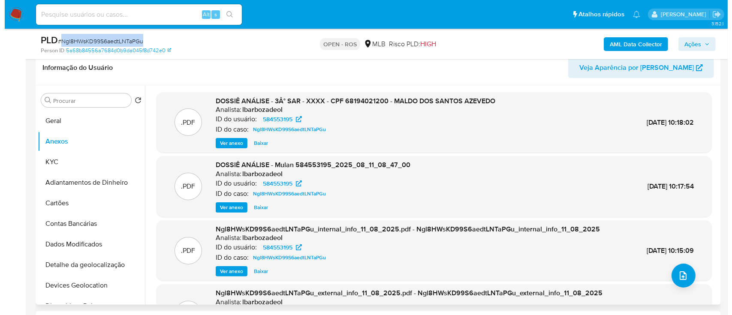
scroll to position [114, 0]
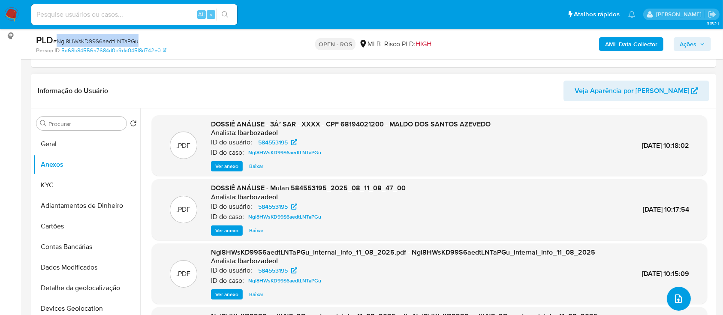
click at [673, 298] on icon "upload-file" at bounding box center [678, 299] width 10 height 10
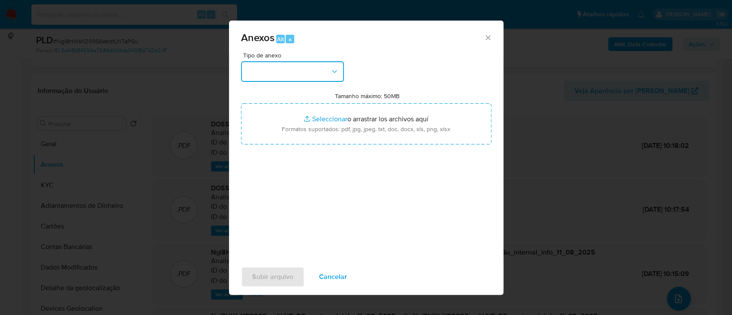
click at [331, 74] on icon "button" at bounding box center [334, 71] width 9 height 9
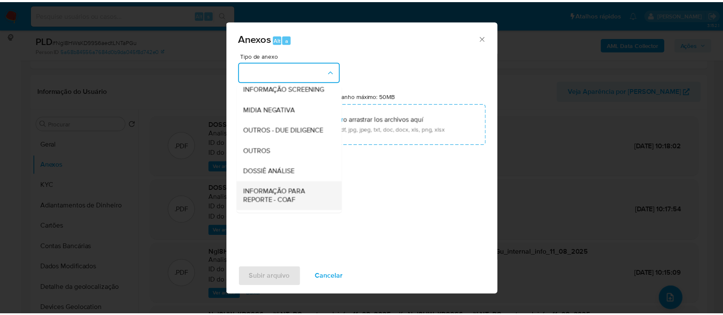
scroll to position [132, 0]
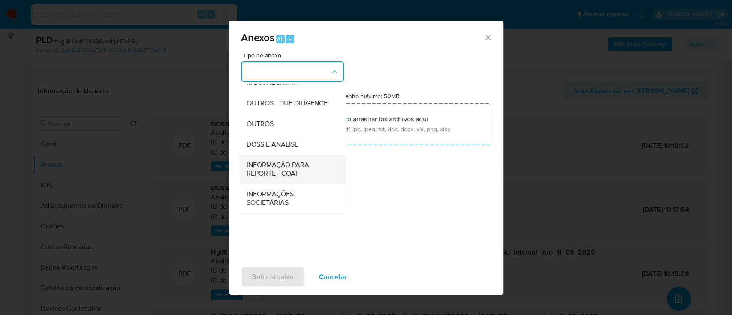
click at [305, 174] on span "INFORMAÇÃO PARA REPORTE - COAF" at bounding box center [289, 169] width 87 height 17
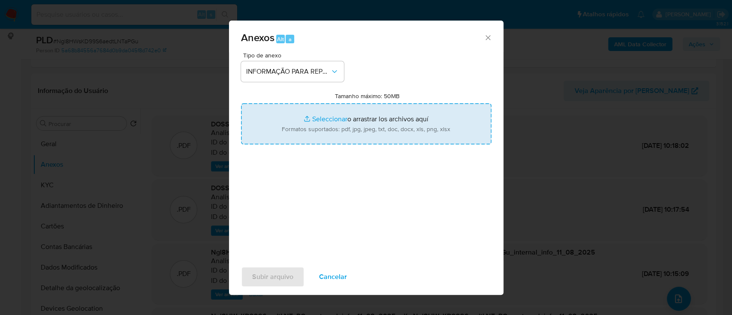
type input "C:\fakepath\3° SAR - Ngl8HWsKD99S6aedtLNTaPGu - CPF 68194021200 - MALDO DOS SAN…"
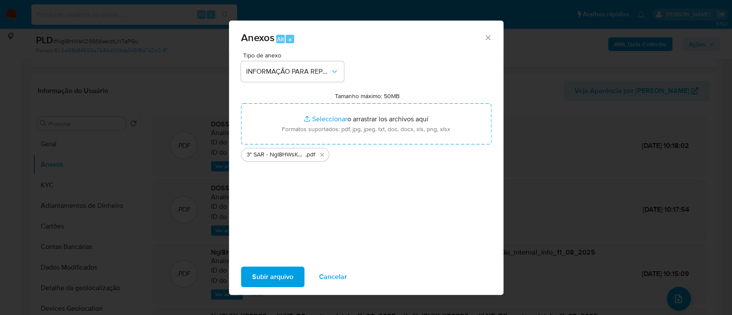
click at [278, 280] on span "Subir arquivo" at bounding box center [272, 277] width 41 height 19
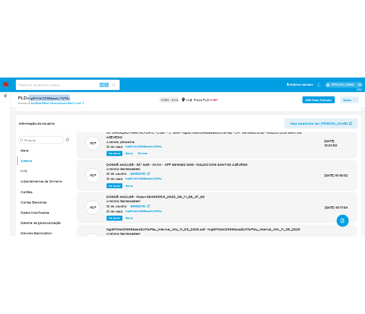
scroll to position [0, 0]
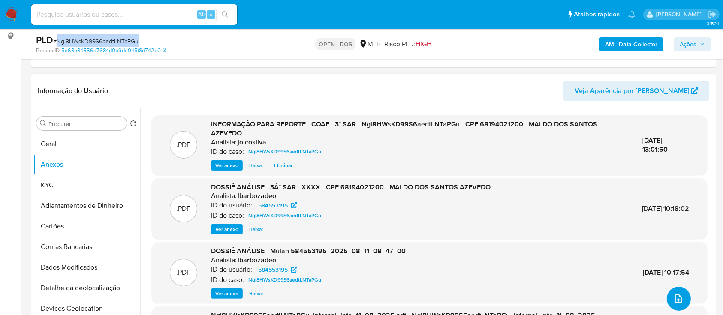
click at [679, 294] on span "upload-file" at bounding box center [678, 299] width 10 height 10
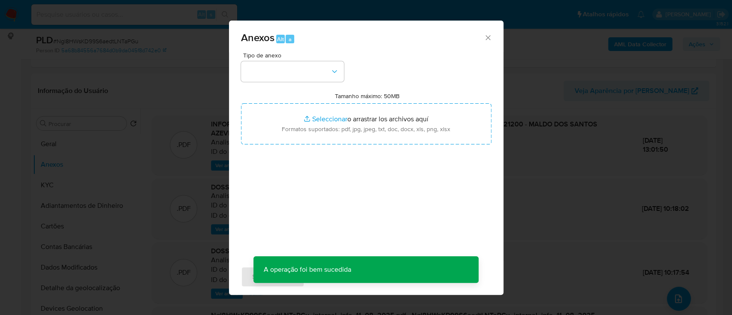
click at [489, 37] on icon "Cerrar" at bounding box center [488, 37] width 9 height 9
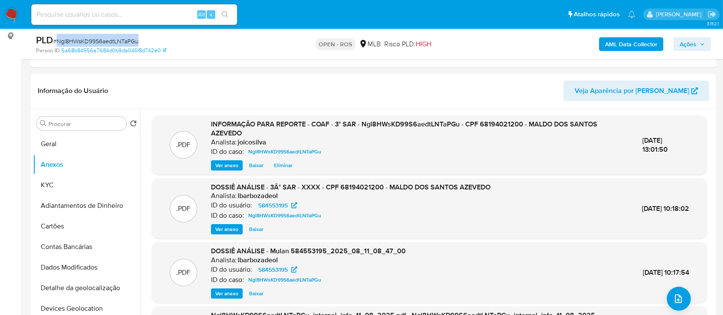
click at [693, 45] on span "Ações" at bounding box center [687, 44] width 17 height 14
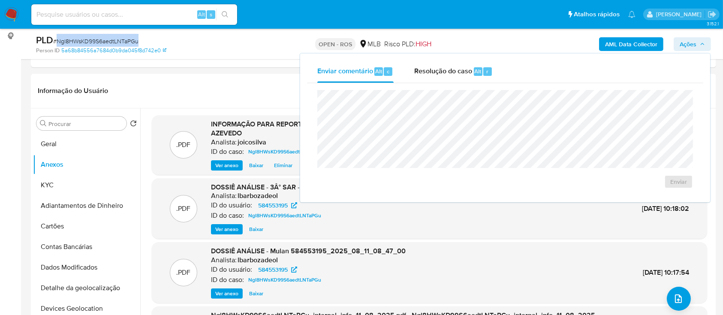
drag, startPoint x: 451, startPoint y: 77, endPoint x: 451, endPoint y: 86, distance: 9.0
click at [451, 79] on div "Resolução do caso Alt r" at bounding box center [453, 71] width 78 height 22
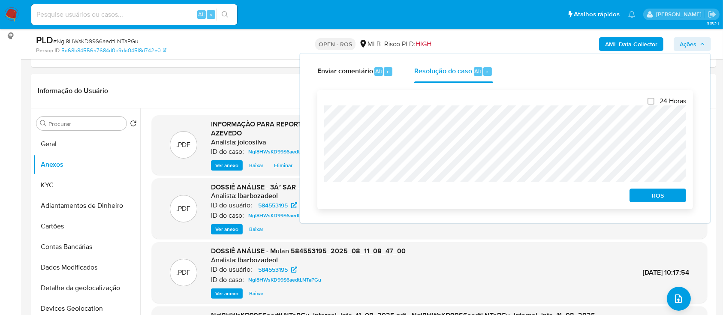
click at [650, 197] on span "ROS" at bounding box center [657, 195] width 45 height 12
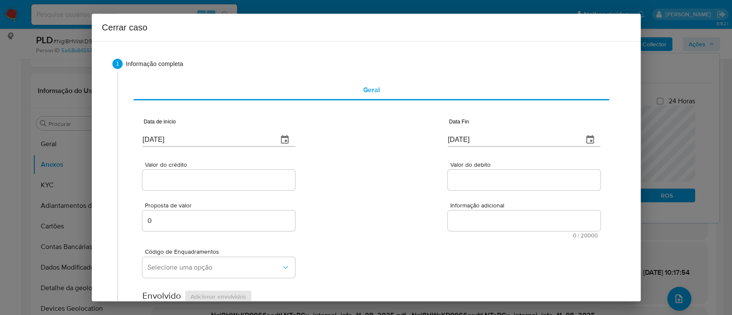
drag, startPoint x: 370, startPoint y: 180, endPoint x: 358, endPoint y: 184, distance: 12.6
click at [370, 180] on div "Valor do crédito Valor do debito" at bounding box center [370, 171] width 457 height 41
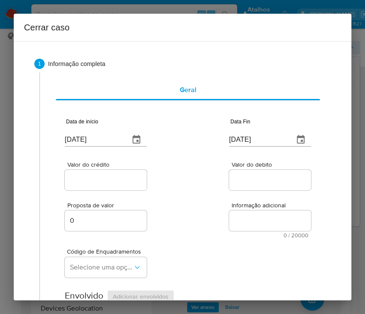
click at [113, 143] on input "[DATE]" at bounding box center [94, 140] width 58 height 14
paste input "01/06"
type input "[DATE]"
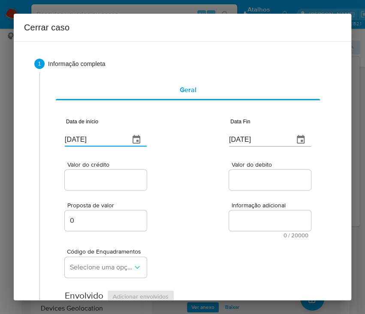
click at [207, 171] on div "Valor do crédito Valor do debito" at bounding box center [188, 171] width 246 height 41
click at [247, 139] on input "[DATE]" at bounding box center [258, 140] width 58 height 14
paste input "0"
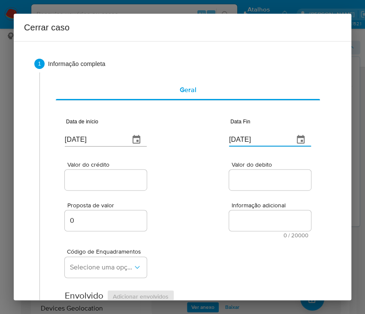
type input "[DATE]"
drag, startPoint x: 261, startPoint y: 184, endPoint x: 238, endPoint y: 191, distance: 23.2
click at [261, 185] on input "Valor do debito" at bounding box center [271, 179] width 84 height 11
click at [136, 182] on input "Valor do crédito" at bounding box center [107, 179] width 84 height 11
click at [109, 187] on div at bounding box center [106, 180] width 82 height 21
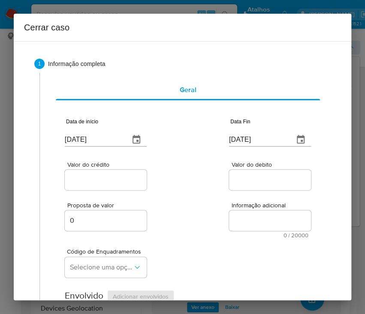
drag, startPoint x: 112, startPoint y: 178, endPoint x: 166, endPoint y: 180, distance: 54.5
click at [112, 178] on input "Valor do crédito" at bounding box center [107, 179] width 84 height 11
paste input "R$265.184"
type input "R$265.184"
drag, startPoint x: 204, startPoint y: 195, endPoint x: 7, endPoint y: 247, distance: 204.2
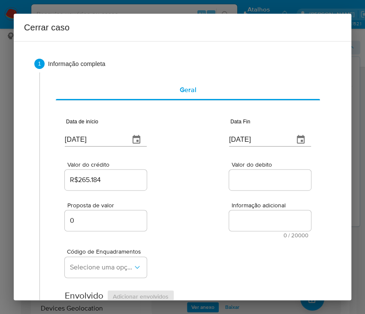
click at [204, 195] on div "Proposta de valor 0 Informação adicional 0 / 20000 20000 caracteres restantes" at bounding box center [188, 215] width 246 height 46
click at [247, 183] on input "Valor do debito" at bounding box center [271, 179] width 84 height 11
paste input "R$256.493"
type input "R$256.493"
drag, startPoint x: 247, startPoint y: 220, endPoint x: 241, endPoint y: 233, distance: 14.2
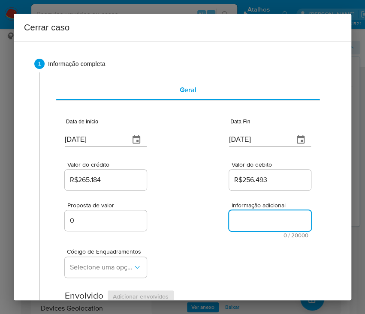
click at [247, 222] on textarea "Informação adicional" at bounding box center [270, 220] width 82 height 21
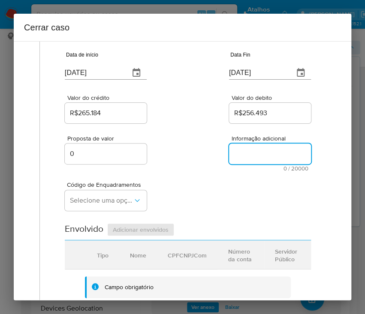
scroll to position [114, 0]
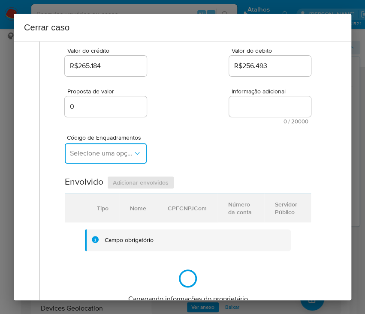
click at [106, 152] on span "Selecione uma opção" at bounding box center [101, 153] width 63 height 9
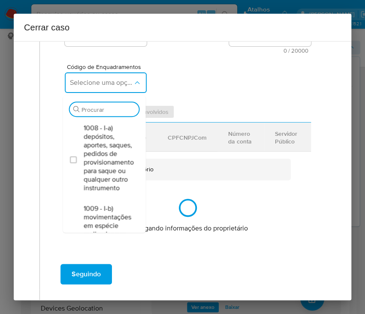
scroll to position [226, 0]
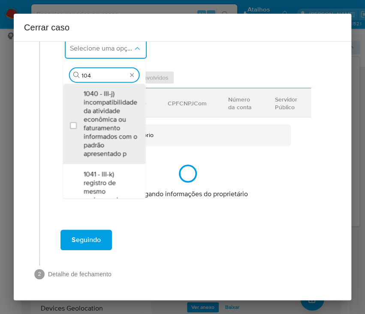
type input "1045"
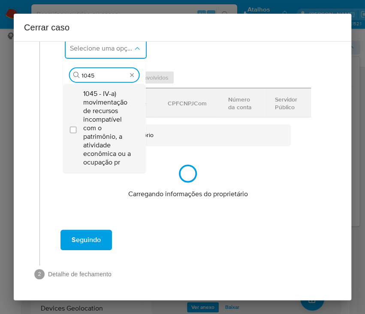
click at [98, 99] on span "1045 - IV-a) movimentação de recursos incompatível com o patrimônio, a atividad…" at bounding box center [108, 128] width 50 height 77
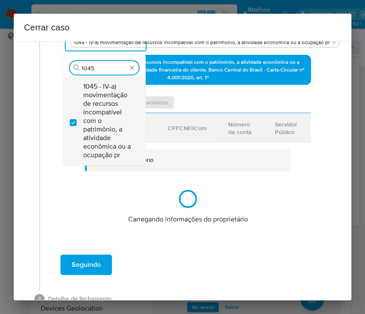
checkbox input "true"
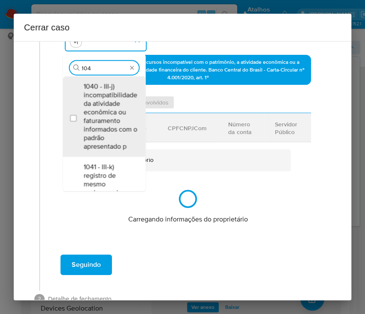
scroll to position [0, 0]
type input "1047"
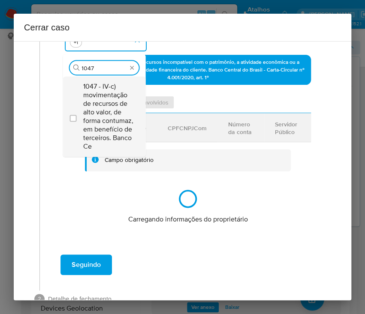
click at [98, 112] on span "1047 - IV-c) movimentação de recursos de alto valor, de forma contumaz, em bene…" at bounding box center [108, 116] width 50 height 69
checkbox input "true"
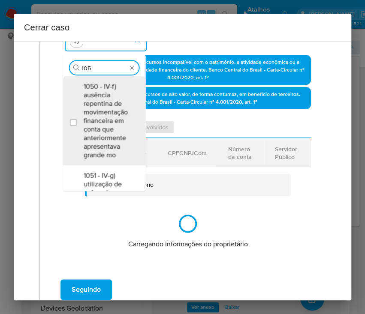
type input "1055"
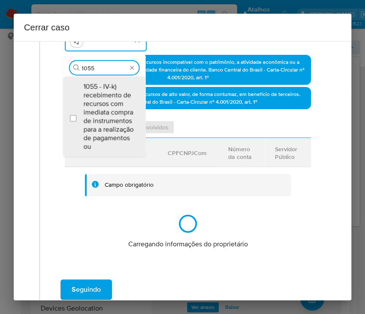
click at [98, 112] on span "1055 - IV-k) recebimento de recursos com imediata compra de instrumentos para a…" at bounding box center [108, 116] width 50 height 69
checkbox input "true"
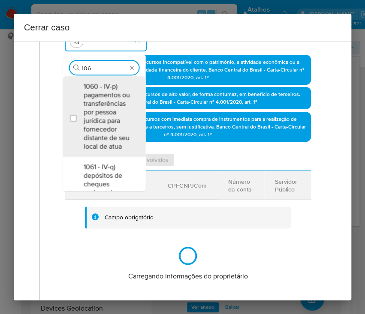
type input "1066"
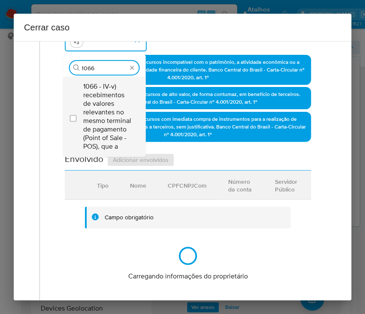
click at [106, 113] on span "1066 - IV-v) recebimentos de valores relevantes no mesmo terminal de pagamento …" at bounding box center [108, 116] width 50 height 69
checkbox input "true"
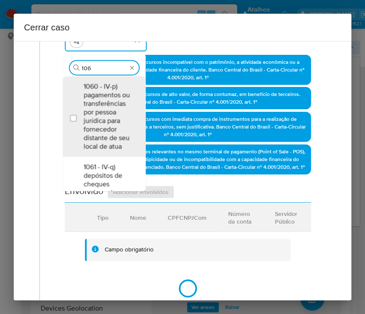
type input "1069"
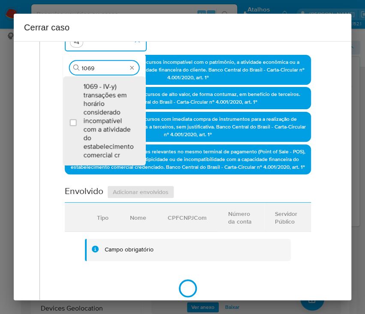
click at [113, 115] on span "1069 - IV-y) transações em horário considerado incompatível com a atividade do …" at bounding box center [108, 120] width 50 height 77
checkbox input "true"
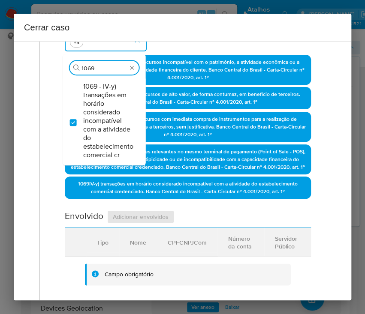
click at [189, 42] on div "Código de Enquadramentos Procurar 1069 1069 - IV-y) transações em horário consi…" at bounding box center [188, 33] width 246 height 43
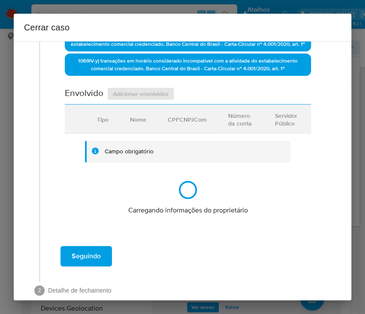
scroll to position [379, 0]
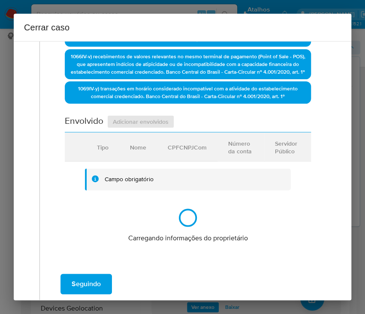
click at [170, 218] on section "Envolvido Adicionar envolvidos Tipo Nome CPFCNPJCom Número da conta Servidor Pú…" at bounding box center [188, 179] width 246 height 129
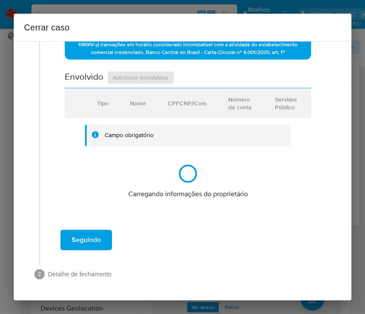
scroll to position [0, 0]
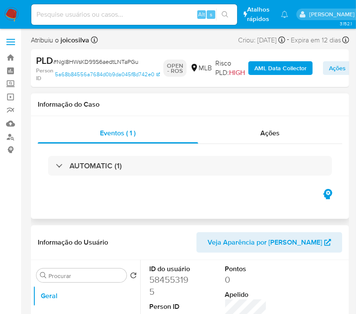
select select "10"
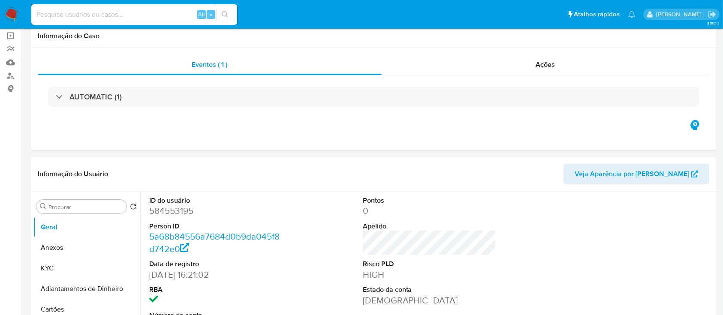
scroll to position [171, 0]
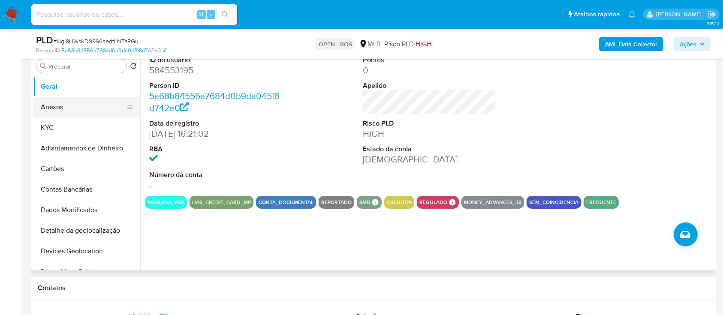
click at [69, 108] on button "Anexos" at bounding box center [83, 107] width 100 height 21
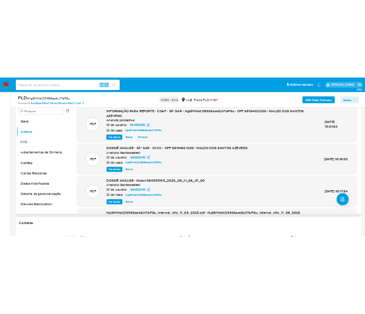
scroll to position [114, 0]
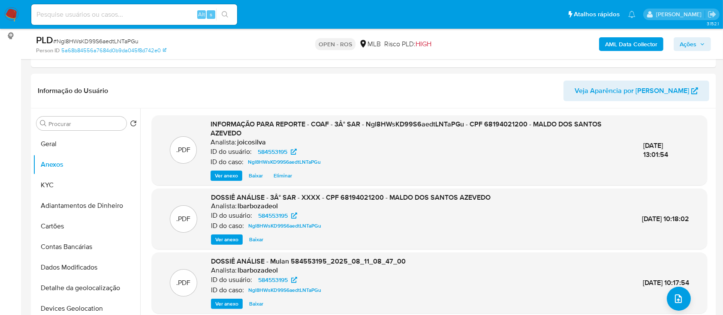
click at [364, 45] on span "Ações" at bounding box center [687, 44] width 17 height 14
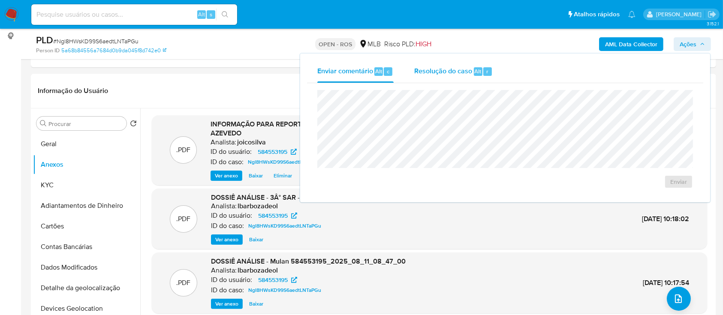
click at [364, 68] on span "Resolução do caso" at bounding box center [443, 71] width 58 height 10
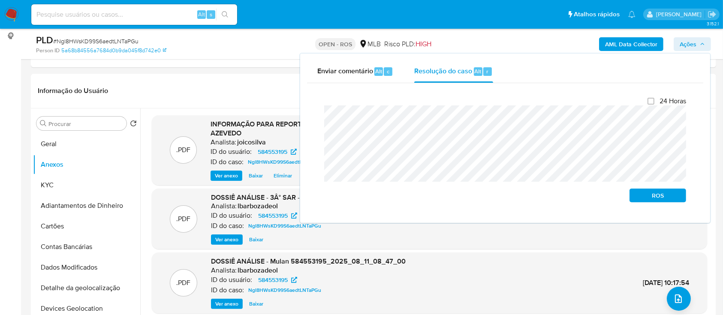
click at [316, 115] on div "Fechamento do caso 24 Horas ROS" at bounding box center [505, 149] width 396 height 133
click at [364, 194] on span "ROS" at bounding box center [657, 195] width 45 height 12
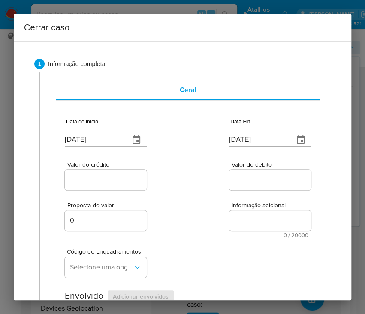
click at [106, 135] on input "[DATE]" at bounding box center [94, 140] width 58 height 14
paste input "01/06"
type input "[DATE]"
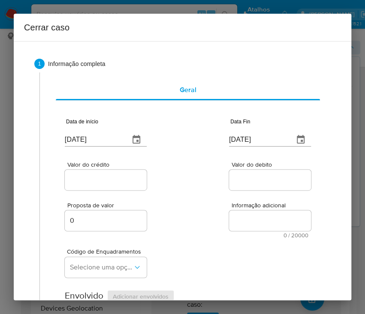
click at [202, 169] on div "Valor do crédito Valor do debito" at bounding box center [188, 171] width 246 height 41
click at [254, 137] on input "[DATE]" at bounding box center [258, 140] width 58 height 14
paste input "0"
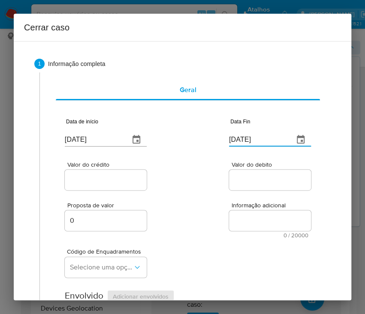
type input "[DATE]"
drag, startPoint x: 255, startPoint y: 190, endPoint x: 198, endPoint y: 198, distance: 57.7
click at [254, 190] on div at bounding box center [270, 180] width 82 height 21
click at [144, 171] on div "Valor do crédito Valor do debito" at bounding box center [188, 171] width 246 height 41
click at [99, 182] on input "Valor do crédito" at bounding box center [107, 179] width 84 height 11
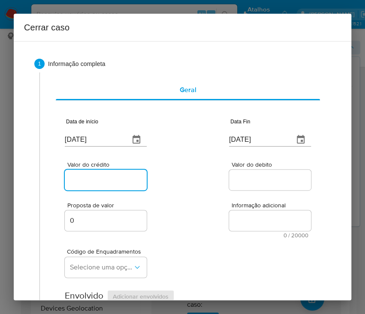
paste input "R$265.184"
type input "R$265.184"
click at [216, 188] on div "Valor do crédito R$265.184 Valor do debito" at bounding box center [188, 171] width 246 height 41
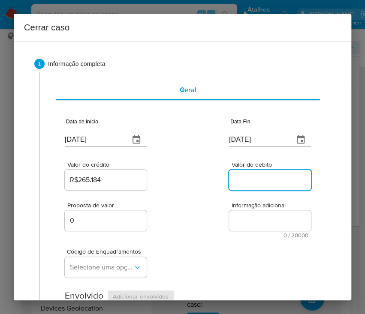
click at [234, 176] on input "Valor do debito" at bounding box center [271, 179] width 84 height 11
paste input "R$256.493"
type input "R$256.493"
click at [219, 217] on div "Proposta de valor 0 Informação adicional 0 / 20000 20000 caracteres restantes" at bounding box center [188, 215] width 246 height 46
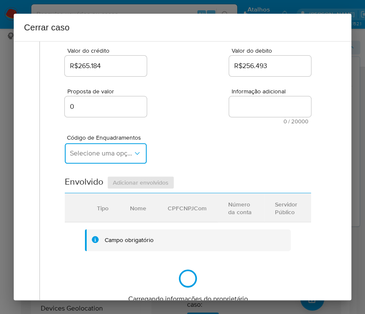
click at [93, 155] on span "Selecione uma opção" at bounding box center [101, 153] width 63 height 9
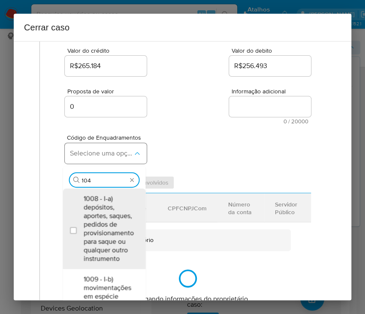
type input "1045"
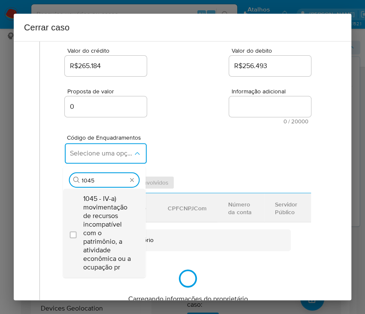
click at [113, 215] on span "1045 - IV-a) movimentação de recursos incompatível com o patrimônio, a atividad…" at bounding box center [108, 233] width 50 height 77
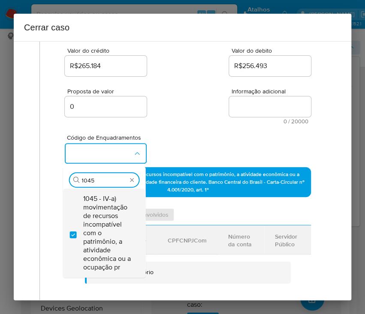
checkbox input "true"
type input "1047"
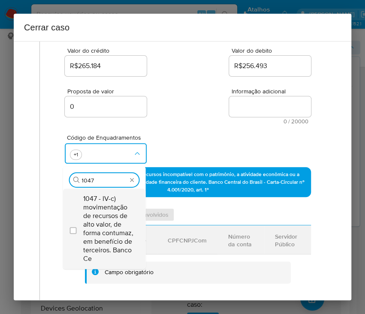
click at [98, 212] on span "1047 - IV-c) movimentação de recursos de alto valor, de forma contumaz, em bene…" at bounding box center [108, 229] width 50 height 69
checkbox input "true"
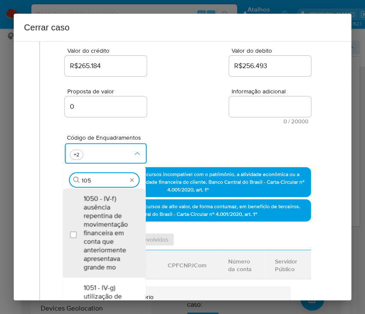
type input "1055"
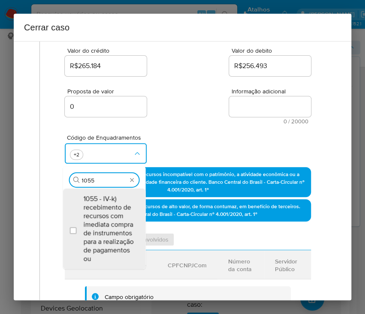
click at [101, 217] on span "1055 - IV-k) recebimento de recursos com imediata compra de instrumentos para a…" at bounding box center [108, 229] width 50 height 69
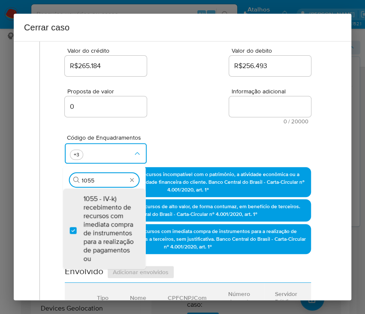
checkbox input "true"
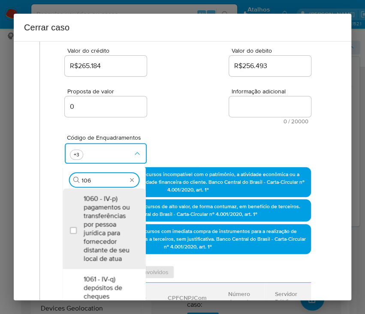
type input "1066"
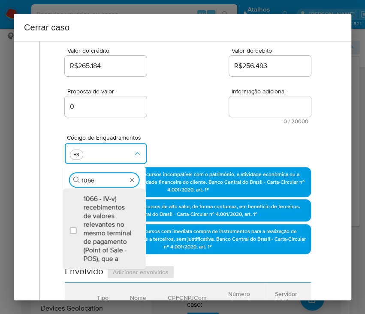
click at [101, 217] on span "1066 - IV-v) recebimentos de valores relevantes no mesmo terminal de pagamento …" at bounding box center [108, 229] width 50 height 69
checkbox input "true"
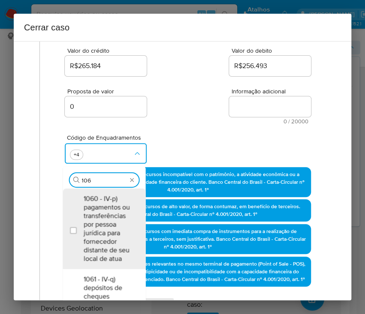
type input "1069"
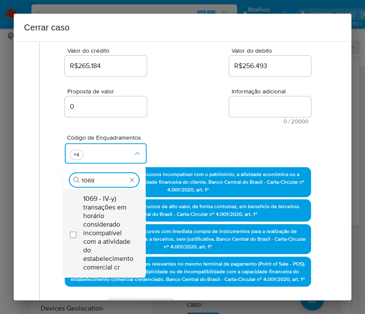
click at [112, 224] on span "1069 - IV-y) transações em horário considerado incompatível com a atividade do …" at bounding box center [108, 233] width 50 height 77
checkbox input "true"
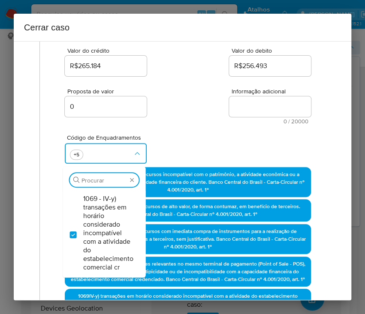
click at [213, 105] on div "Proposta de valor 0 Informação adicional 0 / 20000 20000 caracteres restantes" at bounding box center [188, 101] width 246 height 46
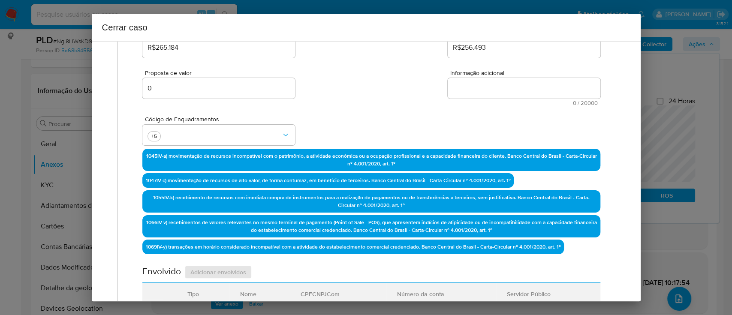
scroll to position [228, 0]
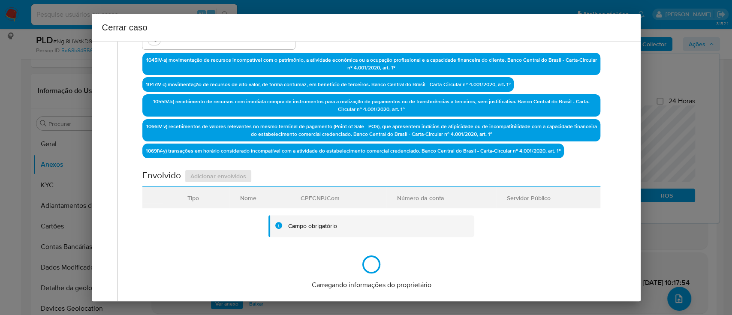
click at [364, 235] on div "Geral Data de início [DATE] Data Fin [DATE] Valor do crédito R$265.184 Valor do…" at bounding box center [368, 95] width 502 height 502
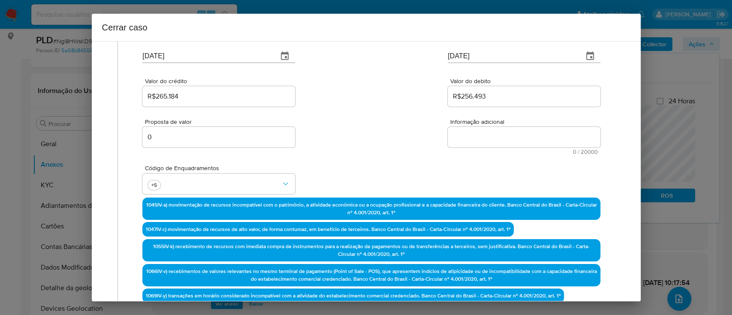
scroll to position [0, 0]
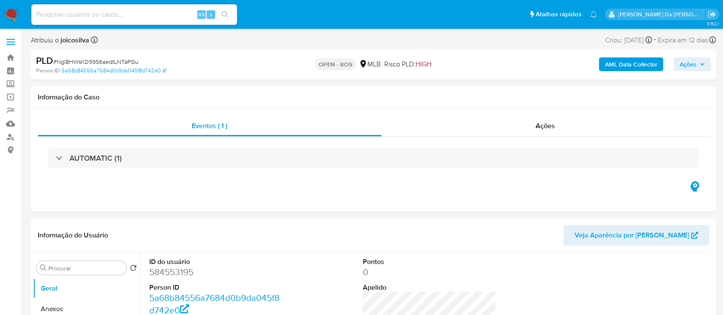
select select "10"
click at [11, 15] on img at bounding box center [11, 14] width 15 height 15
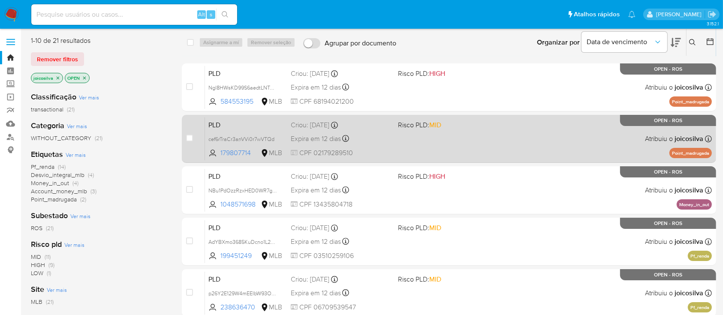
click at [416, 141] on div "PLD cef6rTraCr3anVVi0r7wVTQd 179807714 MLB Risco PLD: MID Criou: [DATE] Criou: …" at bounding box center [458, 138] width 507 height 43
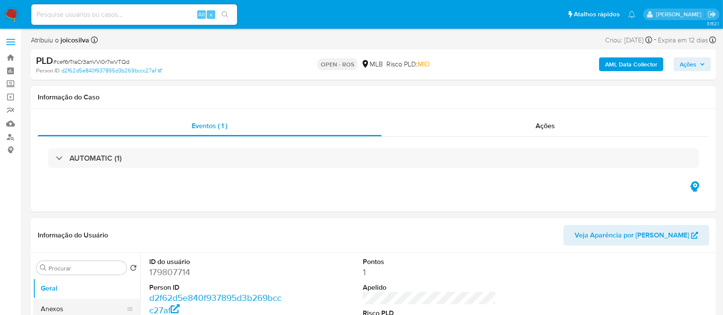
select select "10"
click at [123, 57] on span "# cef6rTraCr3anVVi0r7wVTQd" at bounding box center [91, 61] width 76 height 9
copy span "cef6rTraCr3anVVi0r7wVTQd"
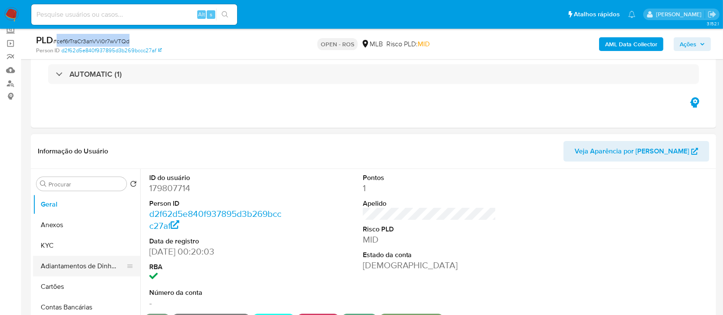
scroll to position [114, 0]
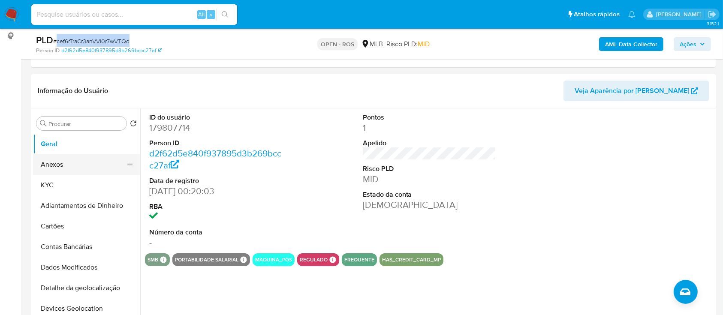
click at [60, 160] on button "Anexos" at bounding box center [83, 164] width 100 height 21
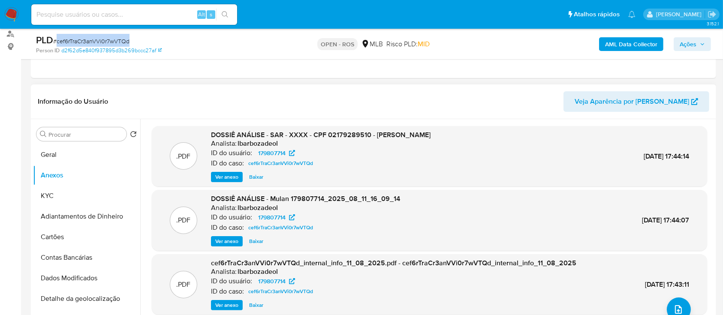
scroll to position [171, 0]
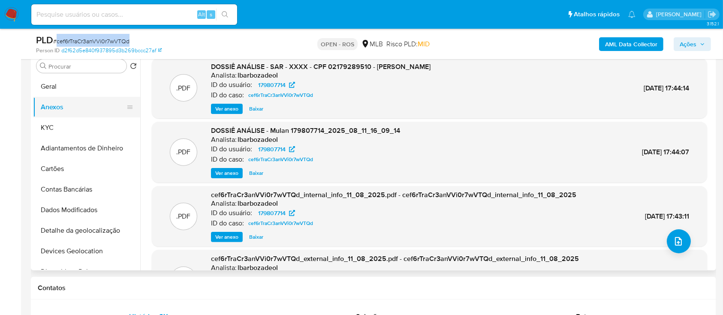
click at [61, 108] on button "Anexos" at bounding box center [83, 107] width 100 height 21
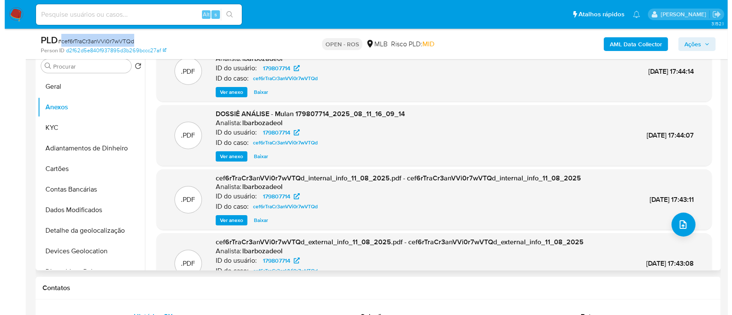
scroll to position [0, 0]
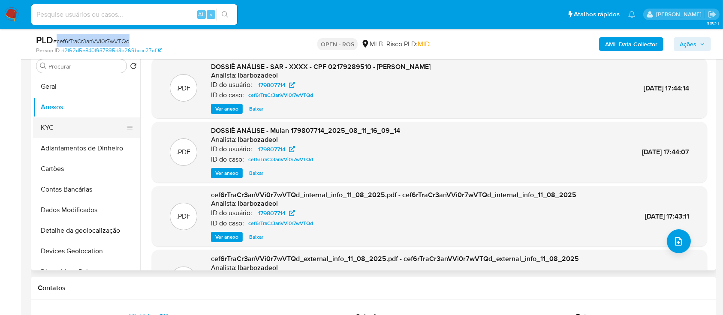
click at [38, 128] on button "KYC" at bounding box center [83, 127] width 100 height 21
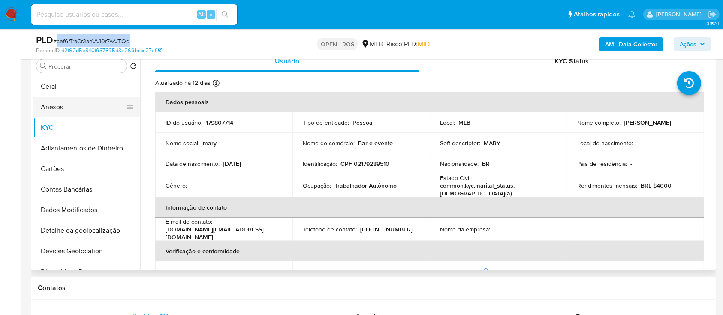
click at [55, 102] on button "Anexos" at bounding box center [83, 107] width 100 height 21
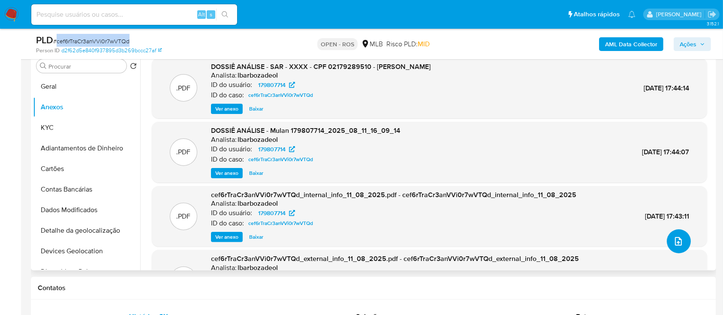
click at [679, 244] on span "upload-file" at bounding box center [678, 241] width 10 height 10
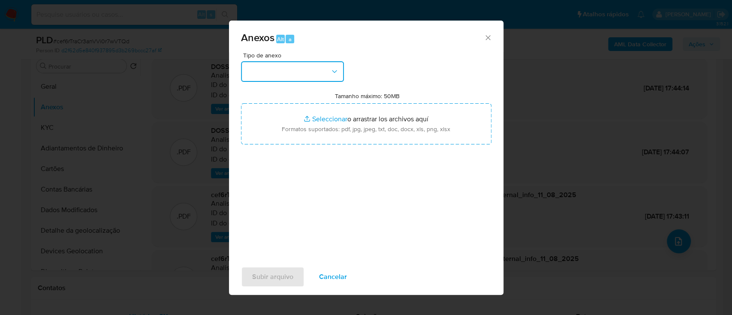
click at [329, 73] on button "button" at bounding box center [292, 71] width 103 height 21
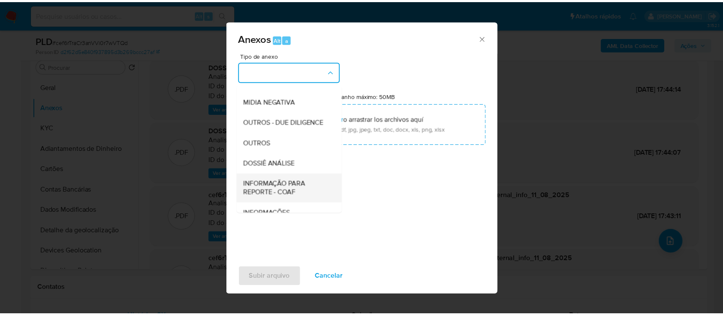
scroll to position [132, 0]
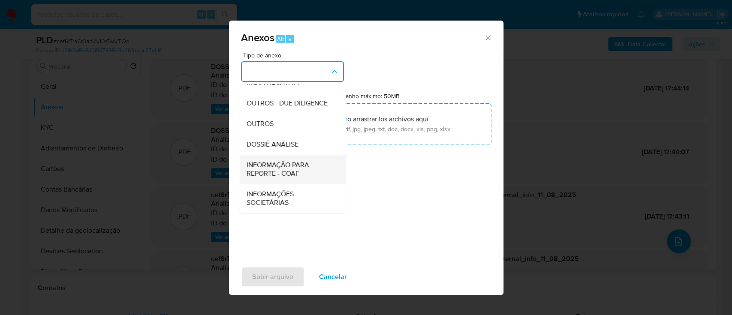
click at [298, 173] on span "INFORMAÇÃO PARA REPORTE - COAF" at bounding box center [289, 169] width 87 height 17
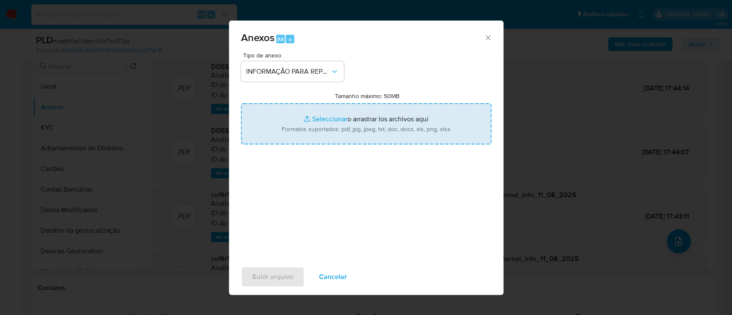
type input "C:\fakepath\SAR - cef6rTraCr3anVVi0r7wVTQd - CPF 02179289510 - MARIZAN ROSA MOU…"
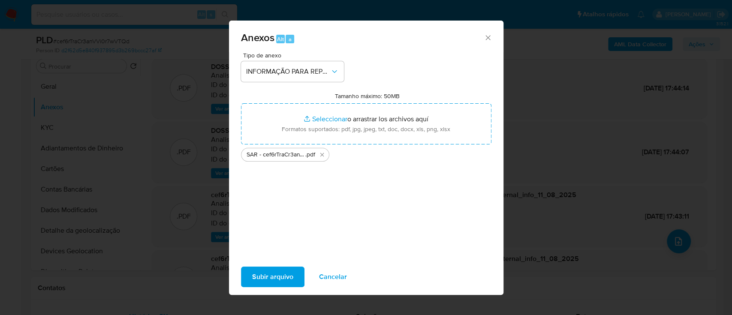
click at [273, 277] on span "Subir arquivo" at bounding box center [272, 277] width 41 height 19
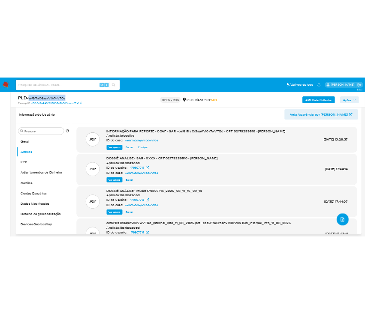
scroll to position [114, 0]
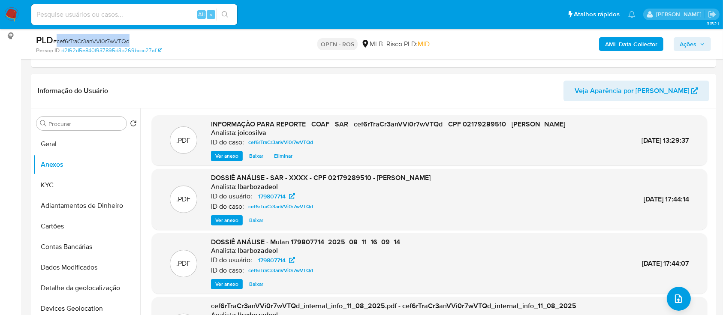
click at [693, 41] on span "Ações" at bounding box center [687, 44] width 17 height 14
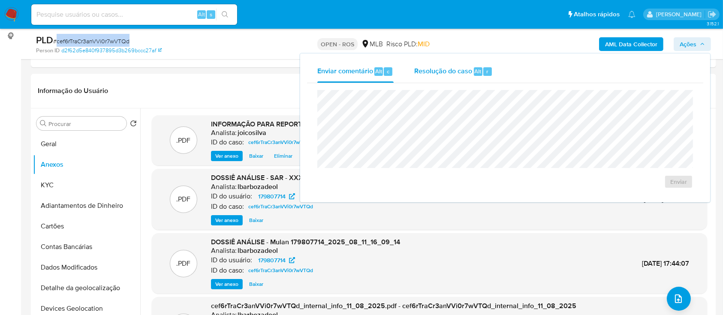
click at [435, 71] on span "Resolução do caso" at bounding box center [443, 71] width 58 height 10
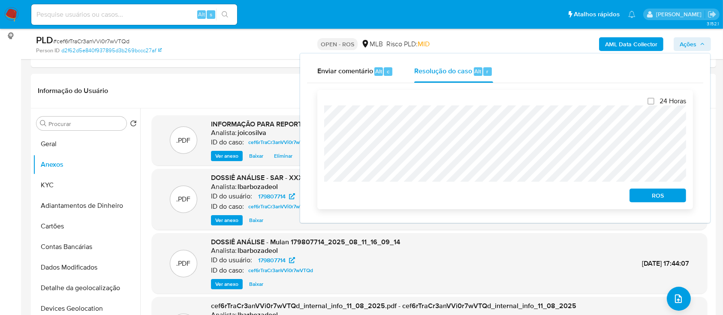
click at [651, 197] on span "ROS" at bounding box center [657, 195] width 45 height 12
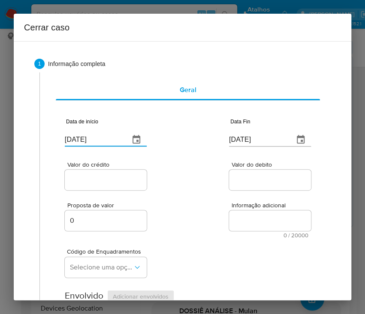
click at [105, 139] on input "13/08/2025" at bounding box center [94, 140] width 58 height 14
paste input "01/06"
type input "01/06/2025"
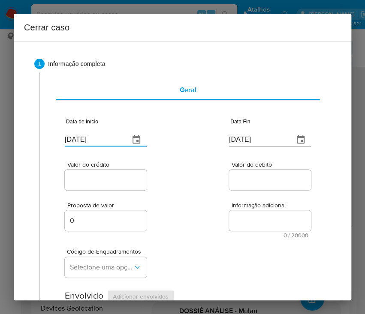
click at [185, 170] on div "Valor do crédito Valor do debito" at bounding box center [188, 171] width 246 height 41
click at [229, 140] on input "13/08/2025" at bounding box center [258, 140] width 58 height 14
paste input "0"
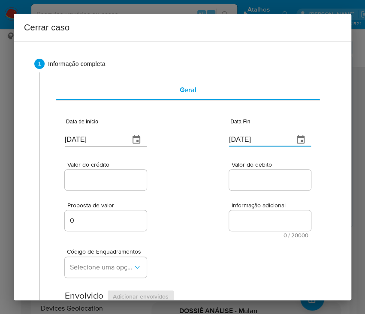
type input "10/08/2025"
drag, startPoint x: 234, startPoint y: 191, endPoint x: 177, endPoint y: 194, distance: 57.1
click at [232, 192] on div "Valor do debito" at bounding box center [270, 177] width 82 height 30
click at [132, 183] on input "Valor do crédito" at bounding box center [107, 179] width 84 height 11
click at [106, 182] on input "Valor do crédito" at bounding box center [107, 179] width 84 height 11
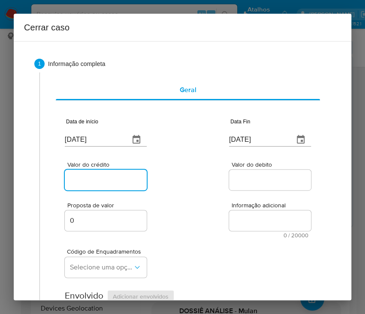
paste input "R$194.054"
type input "R$194.054"
click at [273, 192] on div "Valor do debito" at bounding box center [270, 177] width 82 height 30
click at [258, 180] on input "Valor do debito" at bounding box center [271, 179] width 84 height 11
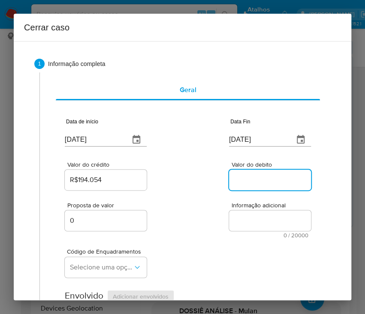
paste input "R$191.425"
type input "R$191.425"
click at [218, 238] on div "Código de Enquadramentos Selecione uma opção" at bounding box center [188, 259] width 246 height 43
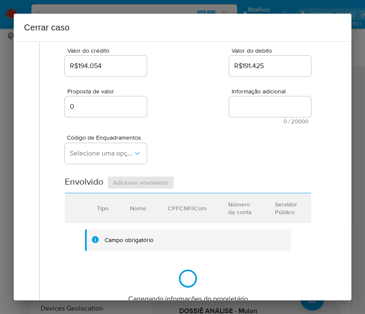
click at [181, 105] on div "Proposta de valor 0 Informação adicional 0 / 20000 20000 caracteres restantes" at bounding box center [188, 101] width 246 height 46
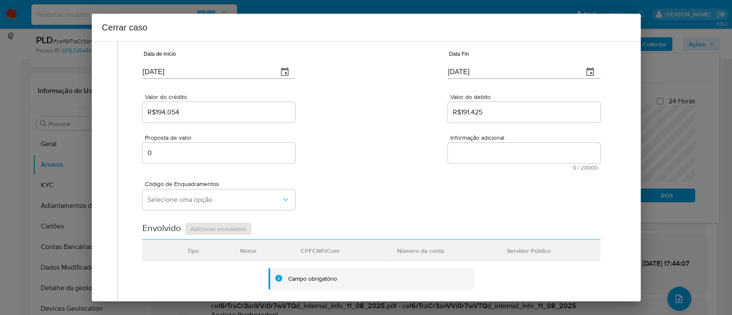
scroll to position [0, 0]
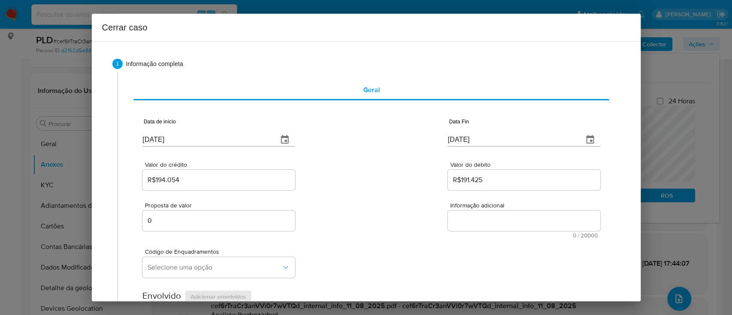
click at [691, 118] on div "Cerrar caso 1 Informação completa Geral Data de início 01/06/2025 Data Fin 10/0…" at bounding box center [366, 157] width 732 height 315
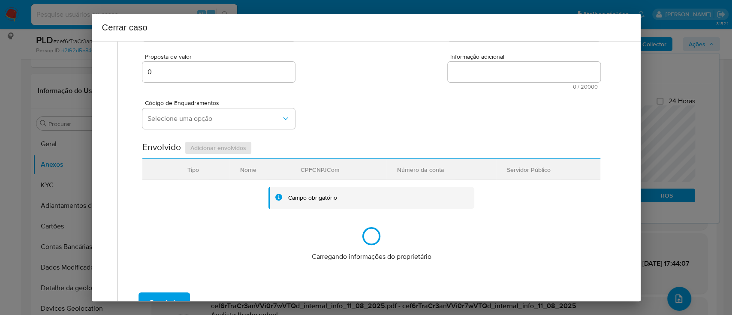
scroll to position [38, 0]
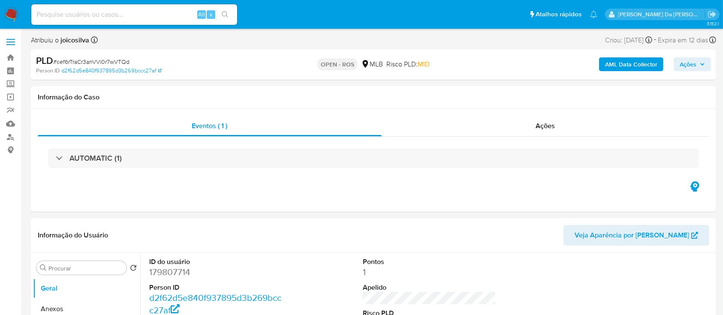
select select "10"
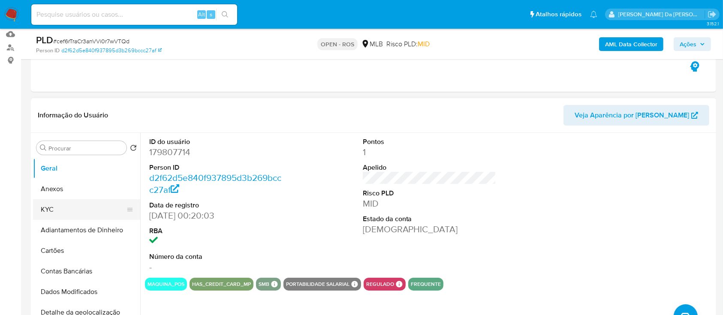
scroll to position [114, 0]
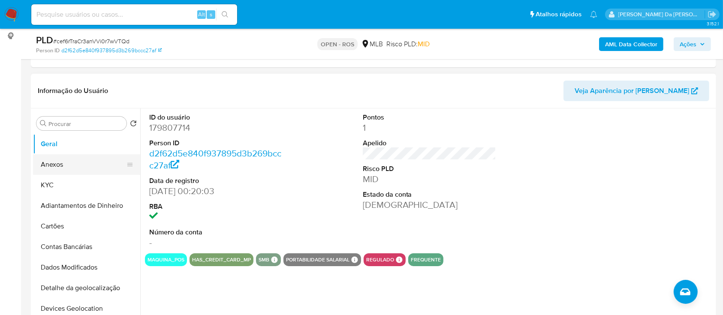
click at [61, 164] on button "Anexos" at bounding box center [83, 164] width 100 height 21
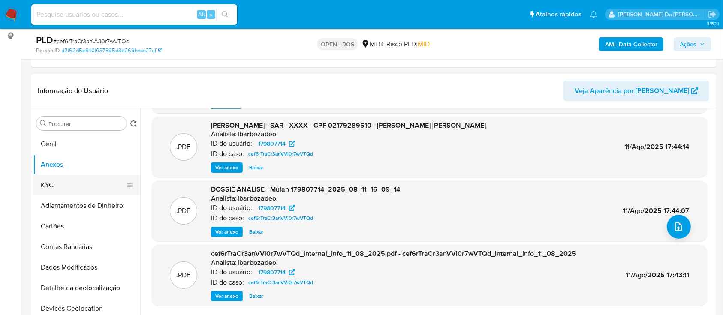
click at [51, 185] on button "KYC" at bounding box center [83, 185] width 100 height 21
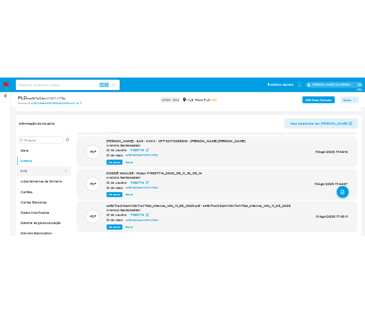
scroll to position [0, 0]
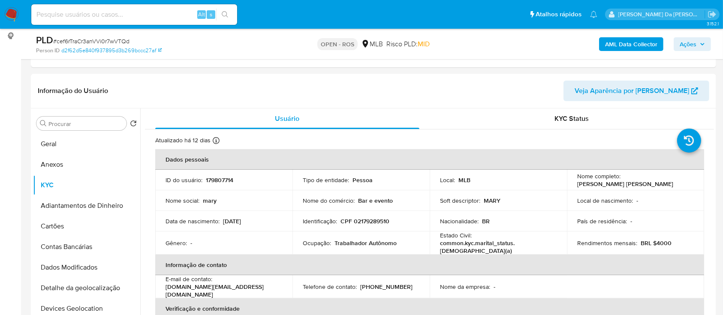
click at [700, 39] on span "Ações" at bounding box center [691, 44] width 25 height 12
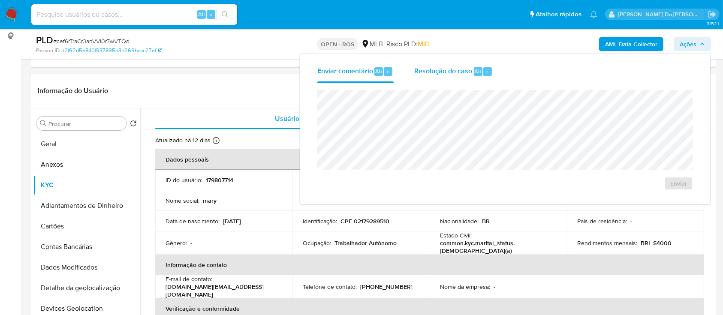
click at [462, 65] on div "Resolução do caso Alt r" at bounding box center [453, 71] width 78 height 22
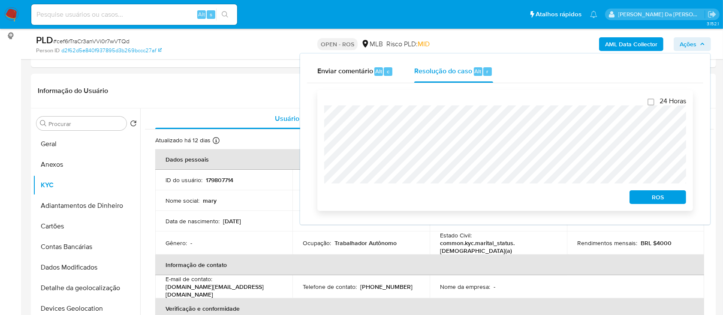
click at [650, 196] on span "ROS" at bounding box center [657, 197] width 45 height 12
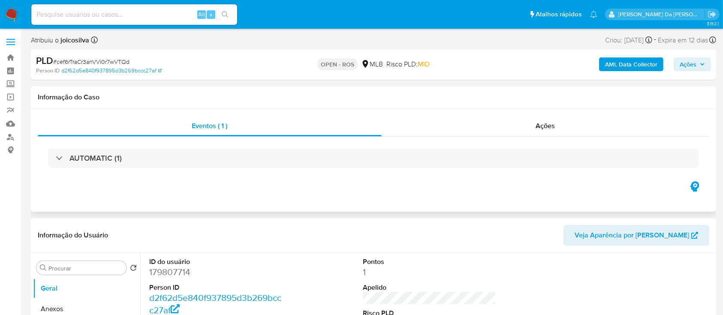
select select "10"
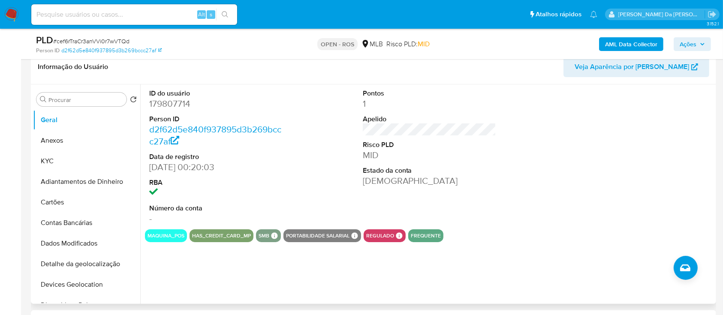
scroll to position [114, 0]
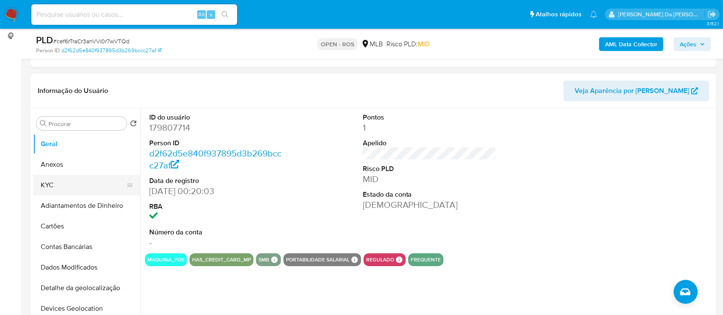
click at [62, 183] on button "KYC" at bounding box center [83, 185] width 100 height 21
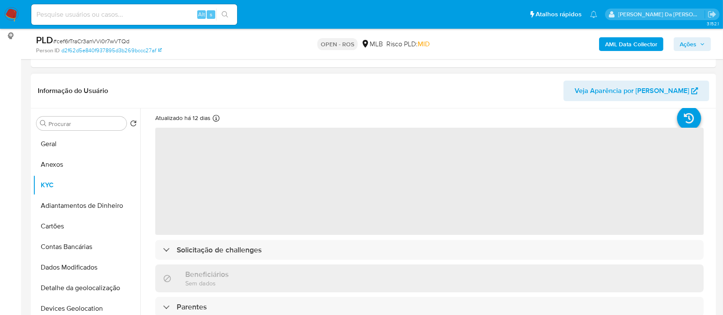
scroll to position [308, 0]
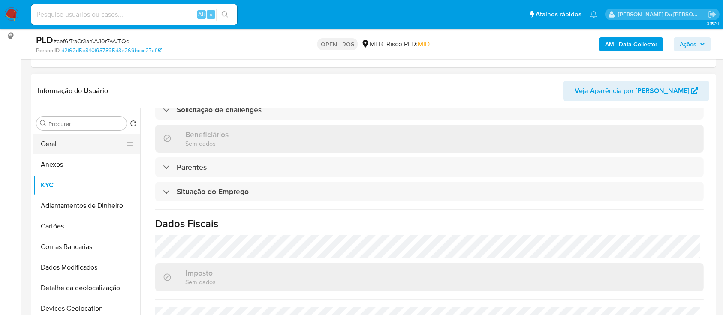
click at [69, 144] on button "Geral" at bounding box center [83, 144] width 100 height 21
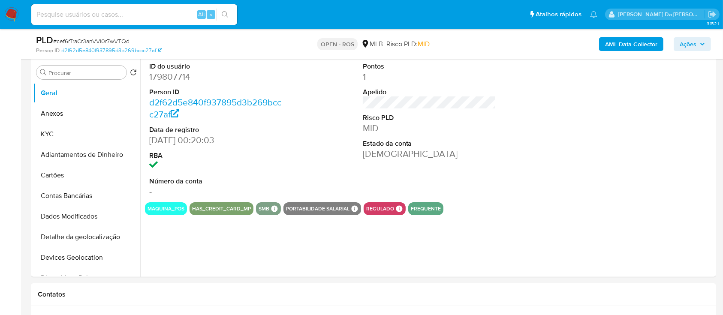
scroll to position [114, 0]
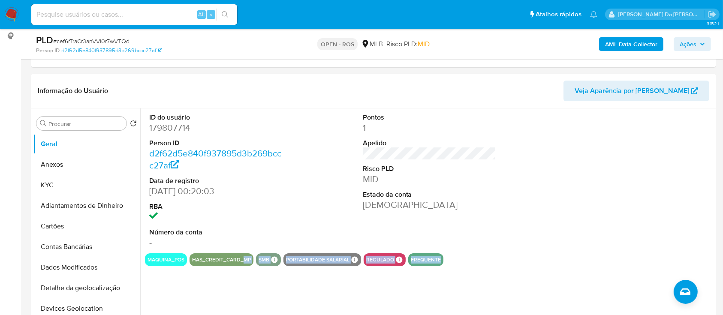
drag, startPoint x: 450, startPoint y: 264, endPoint x: 241, endPoint y: 265, distance: 209.2
click at [241, 265] on div "maquina_pos has_credit_card_mp smb SMB SMB Advisor Email - Advisor Name - Porta…" at bounding box center [429, 259] width 569 height 13
click at [70, 179] on button "KYC" at bounding box center [83, 185] width 100 height 21
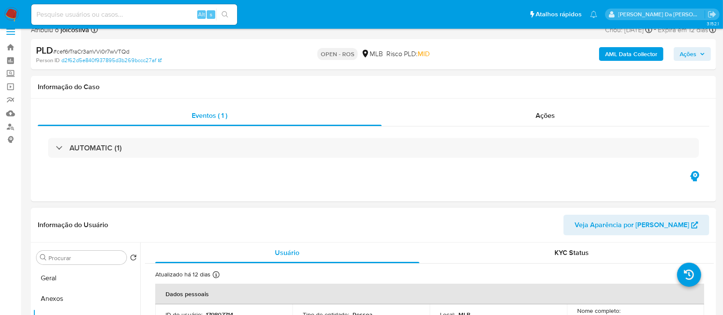
scroll to position [0, 0]
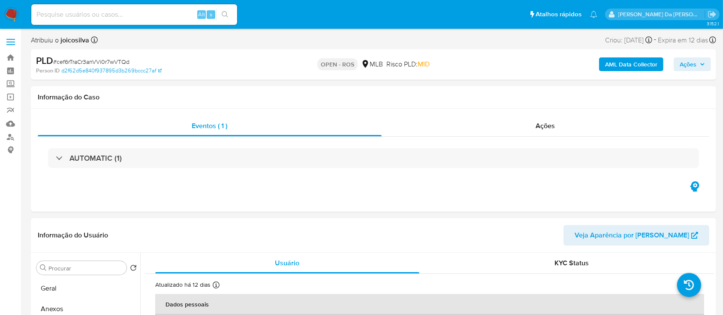
click at [9, 14] on img at bounding box center [11, 14] width 15 height 15
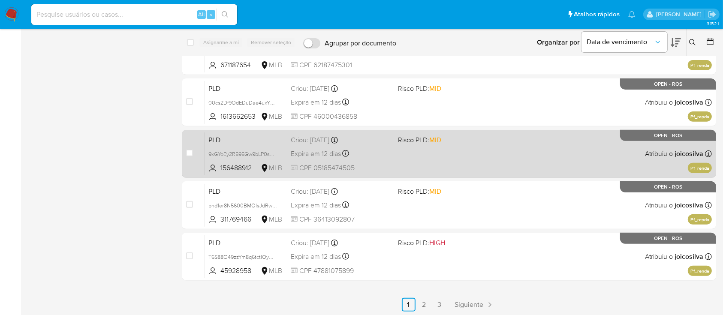
scroll to position [295, 0]
